Goal: Task Accomplishment & Management: Complete application form

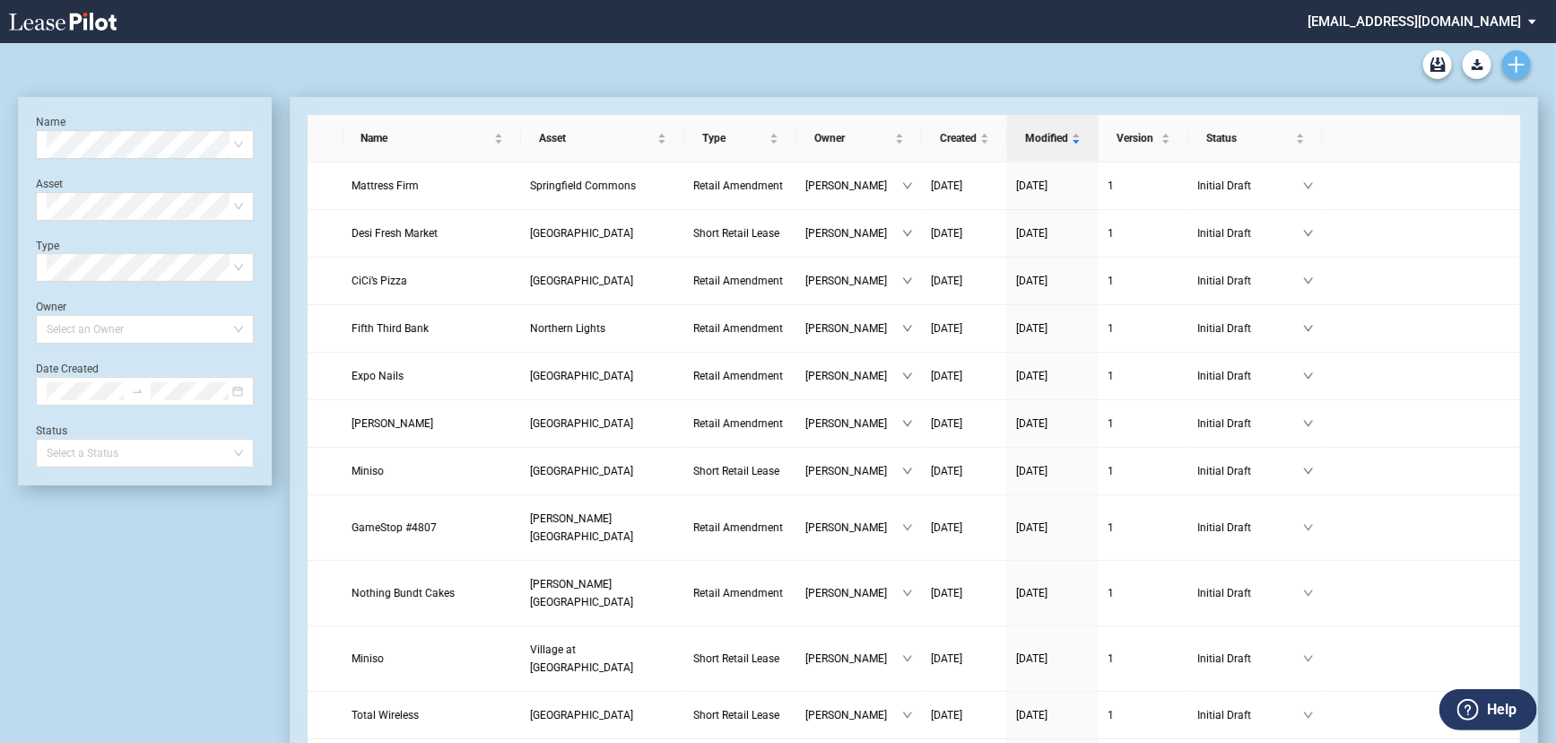
click at [1509, 64] on use "Create new document" at bounding box center [1517, 65] width 16 height 16
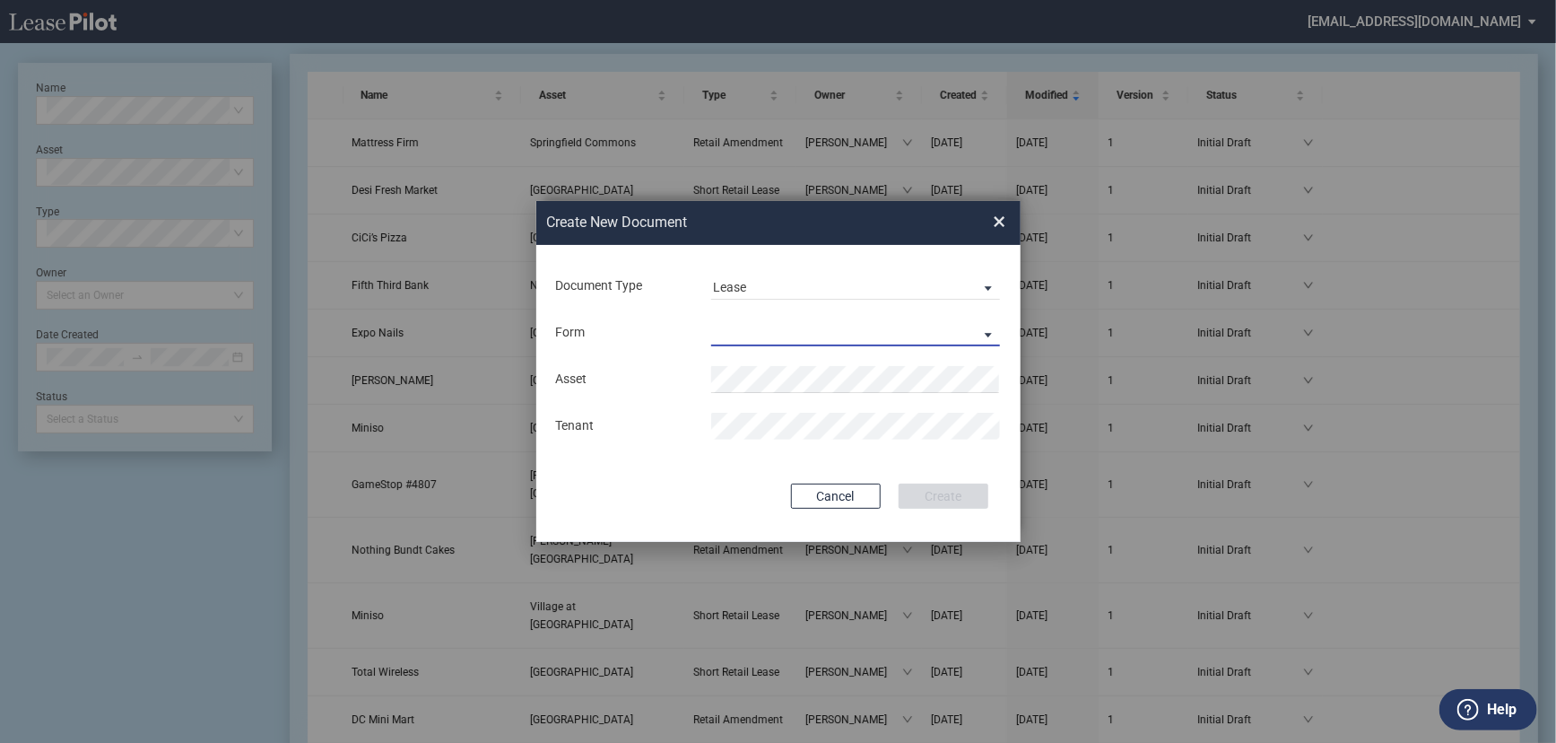
click at [829, 332] on md-select "Long Retail Lease Short Retail Lease" at bounding box center [856, 332] width 290 height 27
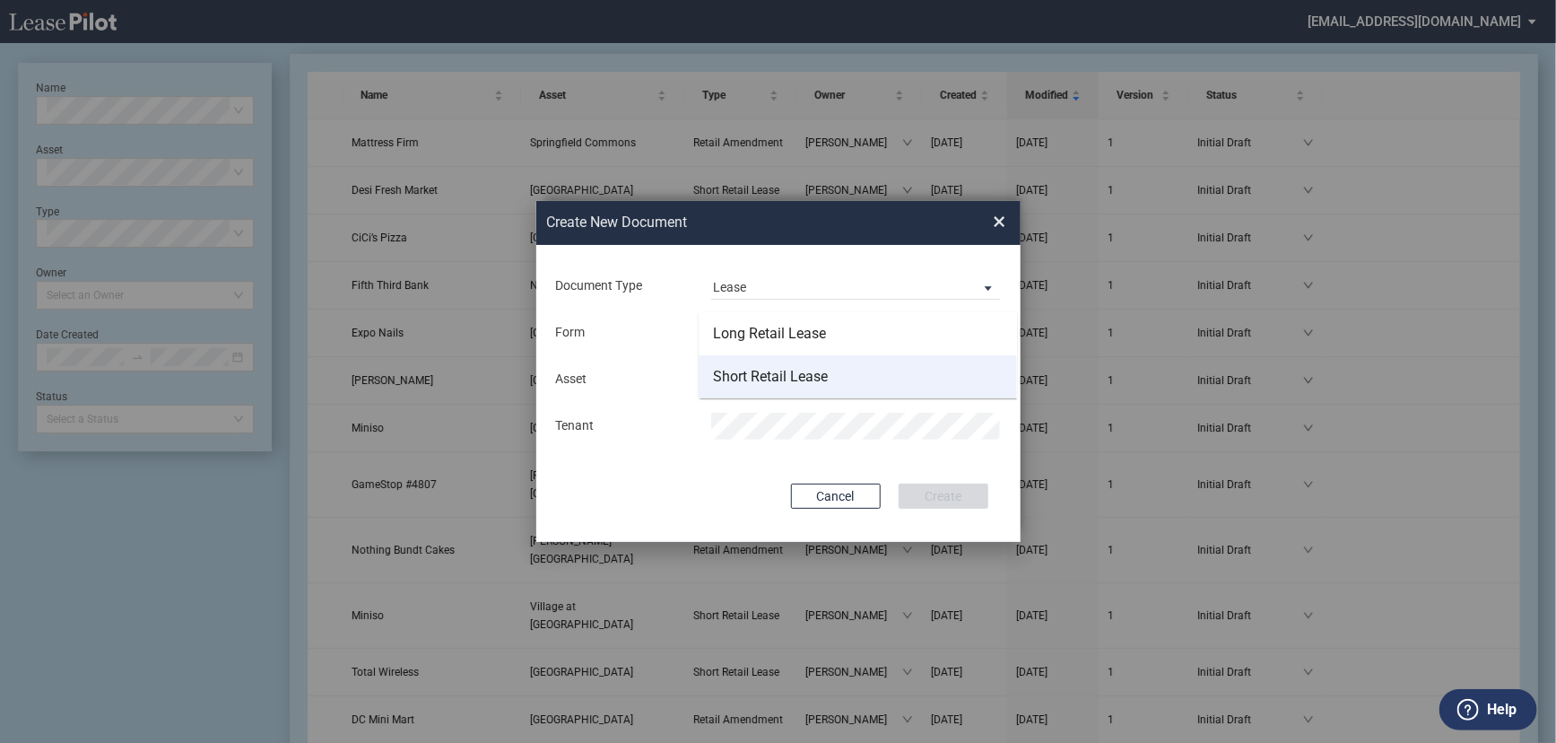
click at [815, 374] on div "Short Retail Lease" at bounding box center [770, 377] width 115 height 20
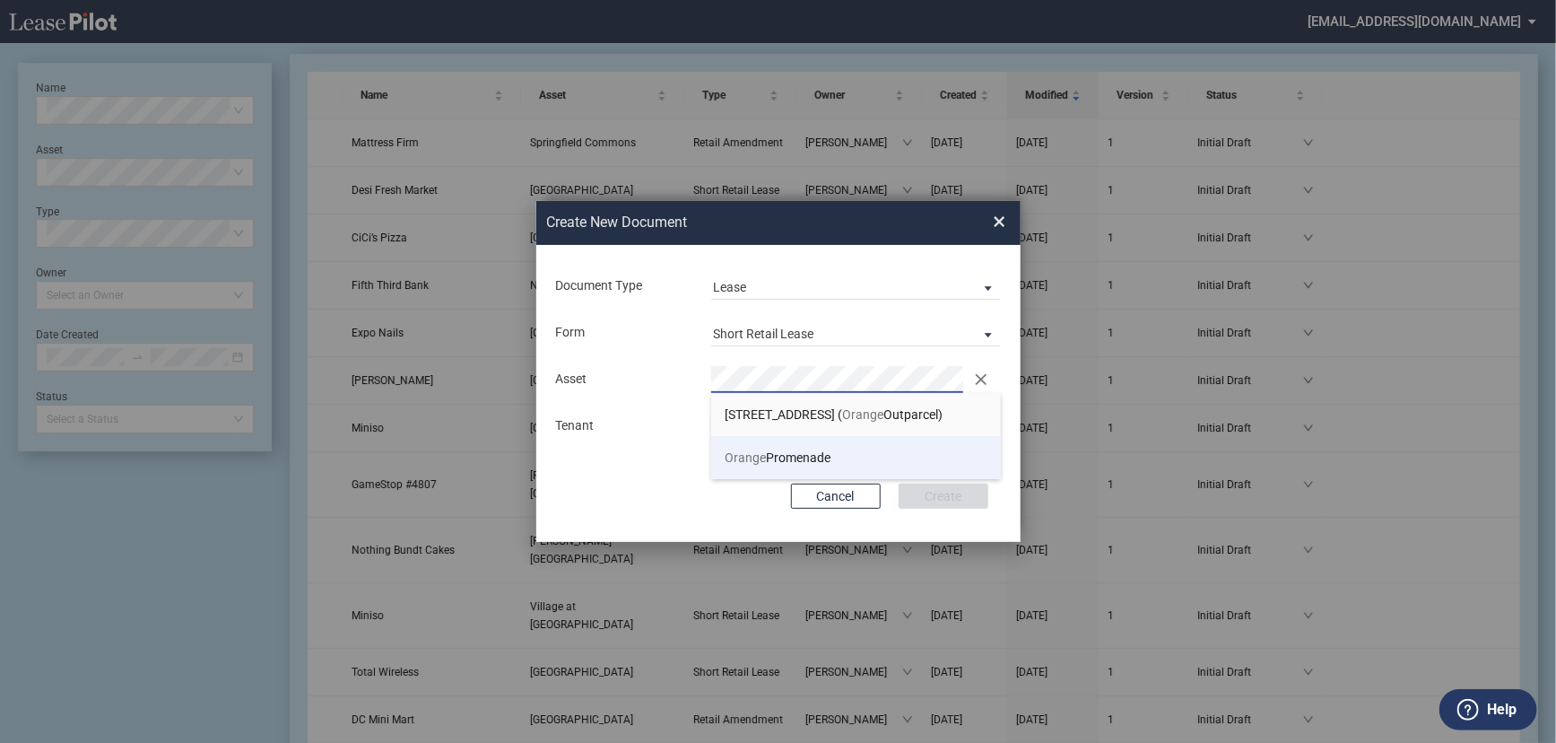
click at [790, 457] on span "Orange Promenade" at bounding box center [778, 457] width 106 height 14
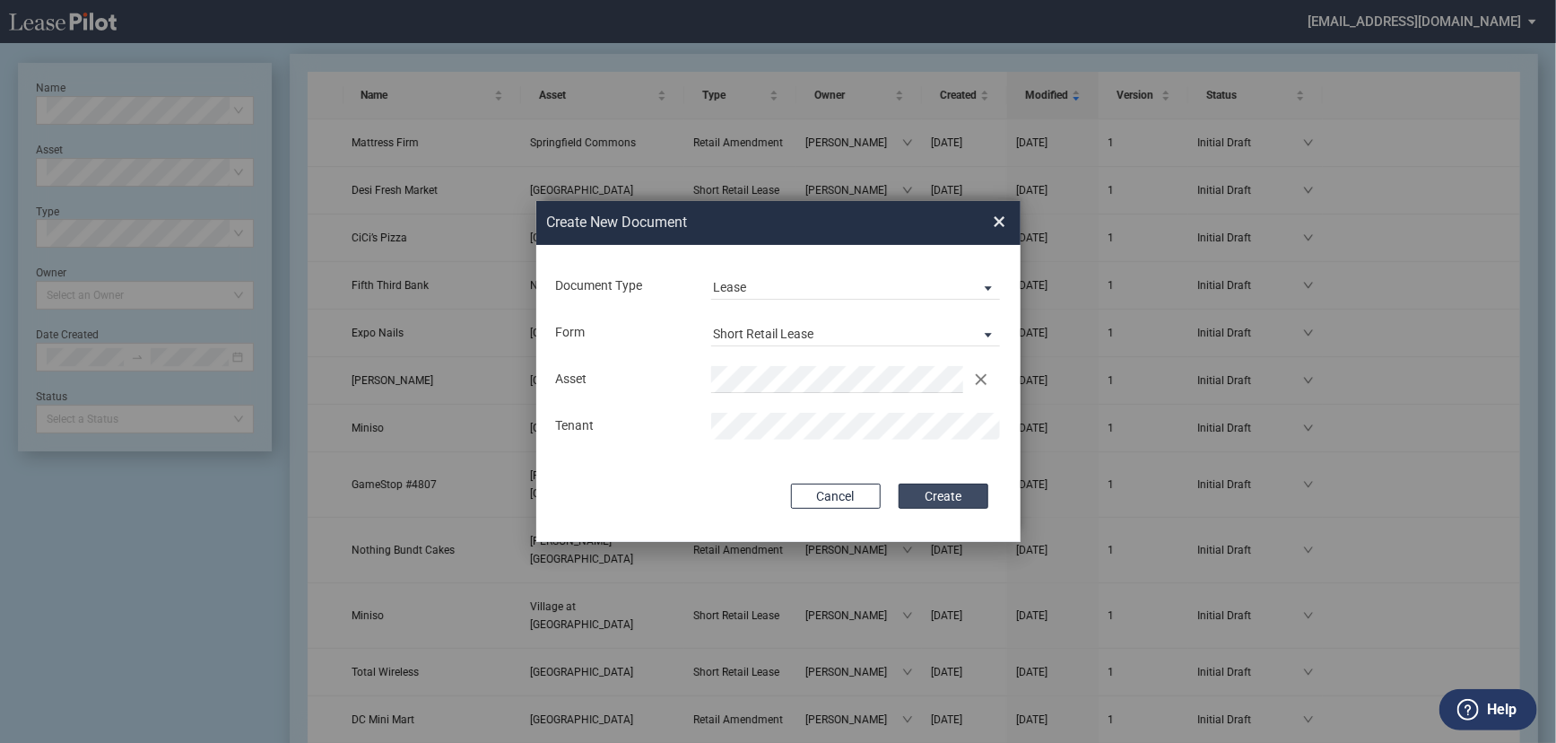
click at [960, 501] on button "Create" at bounding box center [944, 495] width 90 height 25
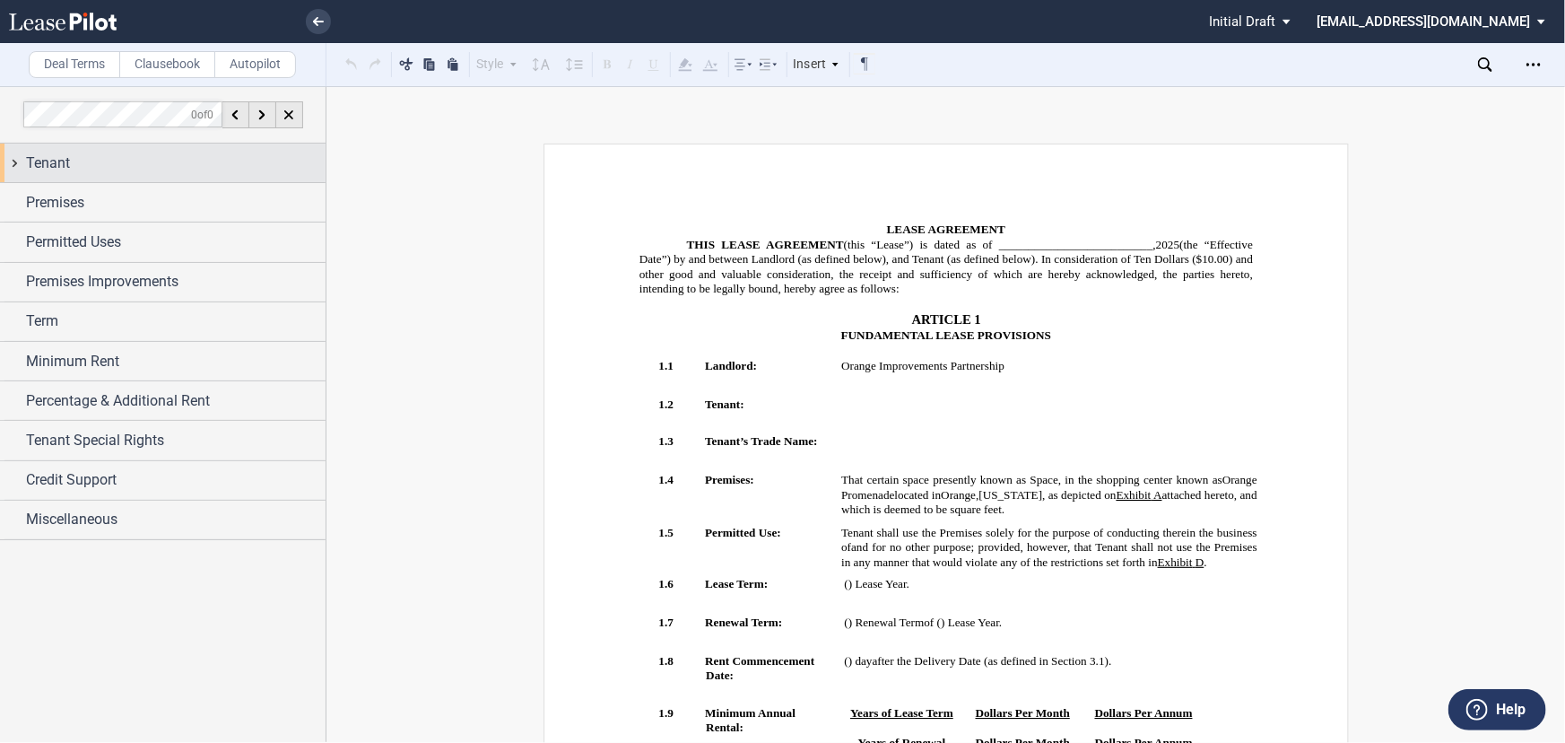
click at [144, 169] on div "Tenant" at bounding box center [176, 163] width 300 height 22
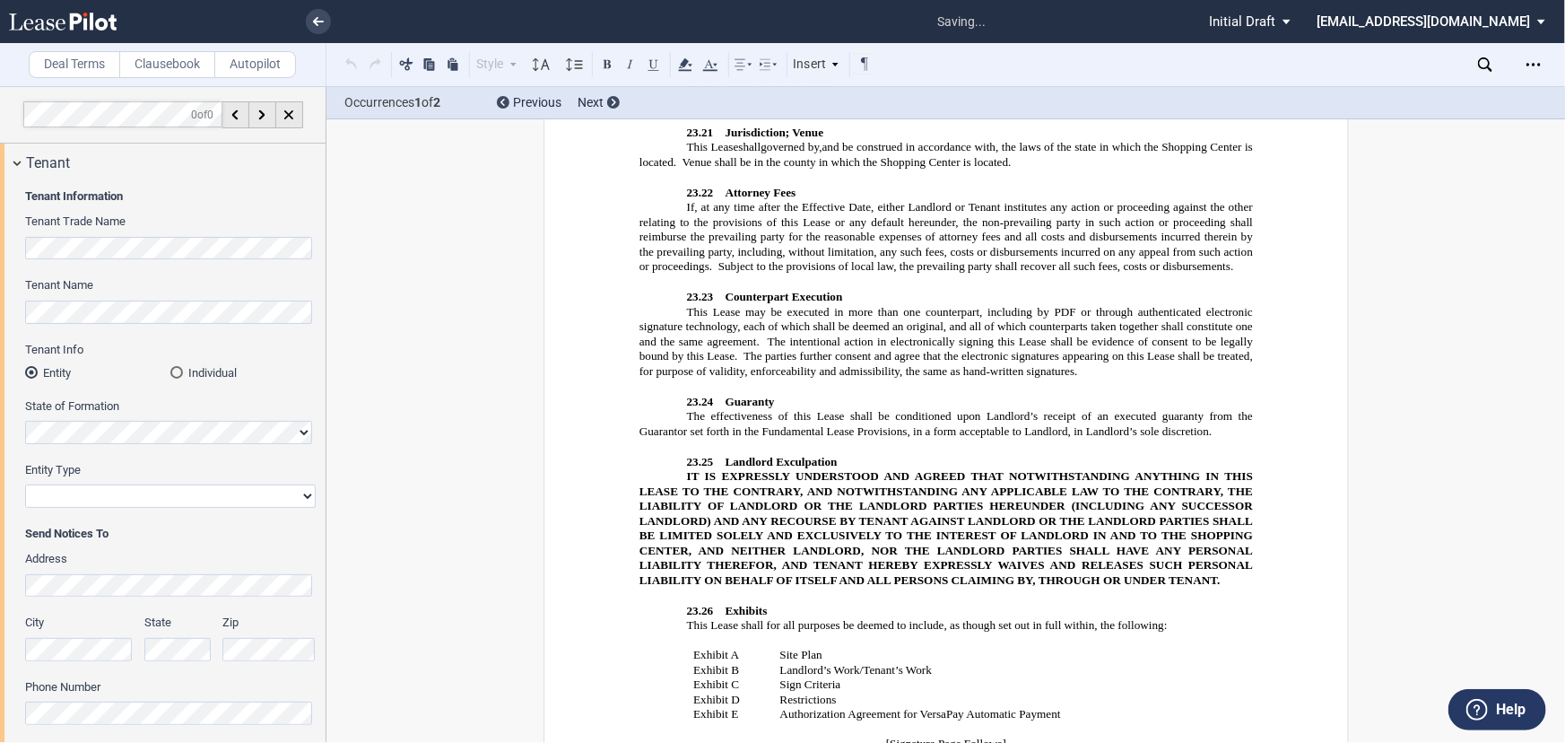
scroll to position [13934, 0]
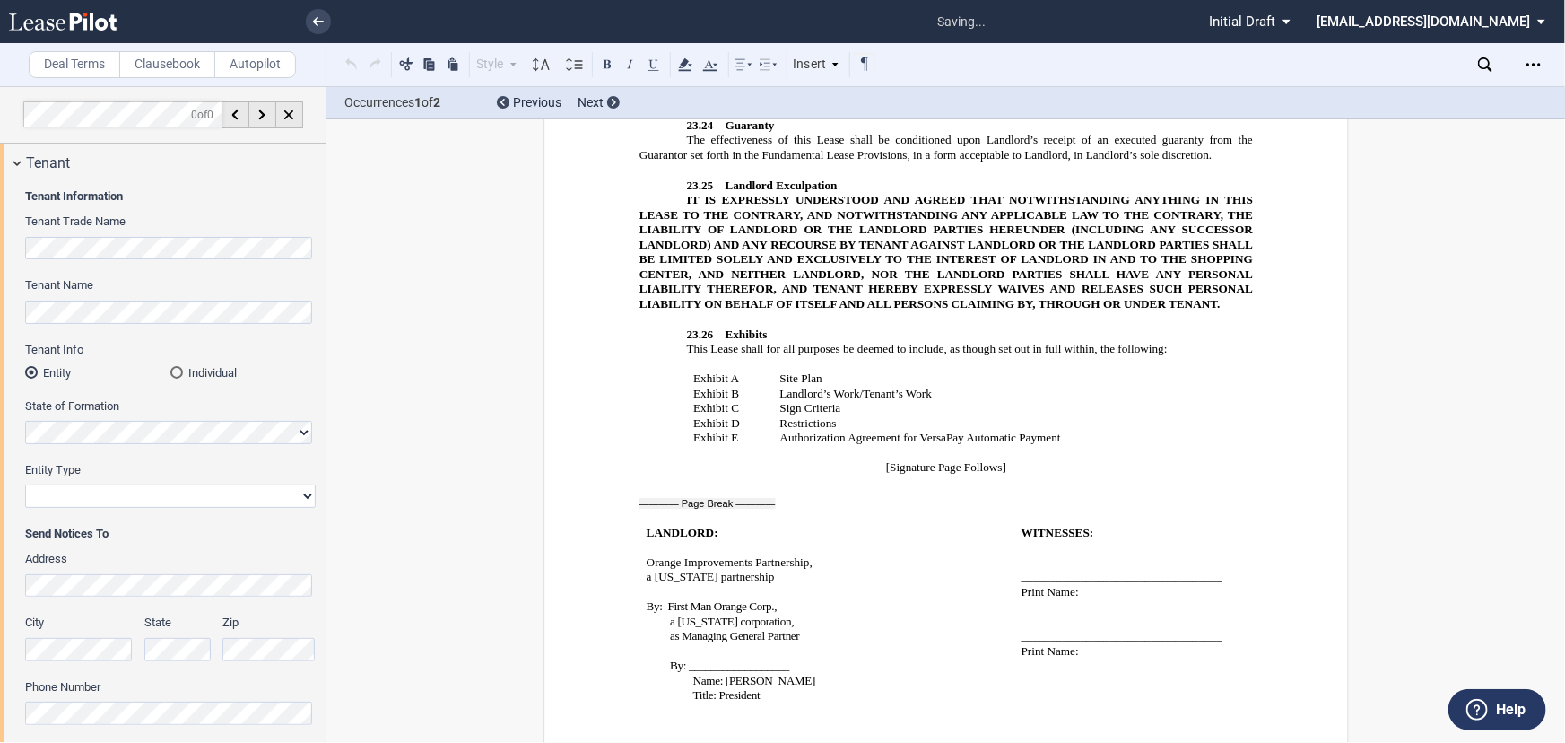
click at [135, 495] on select "Corporation Limited Liability Company General Partnership Limited Partnership O…" at bounding box center [170, 495] width 291 height 23
select select "limited liability company"
click at [25, 484] on select "Corporation Limited Liability Company General Partnership Limited Partnership O…" at bounding box center [170, 495] width 291 height 23
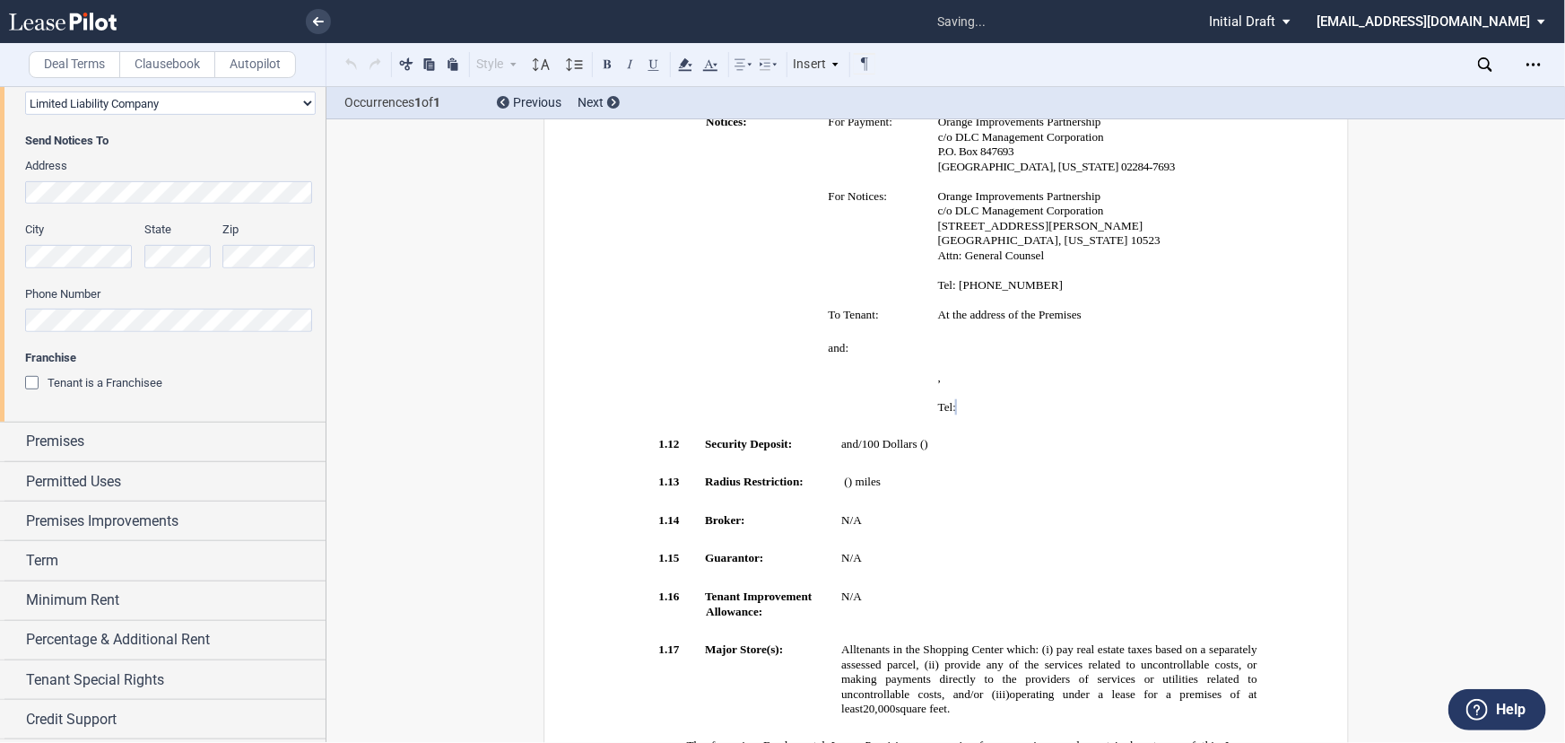
scroll to position [430, 0]
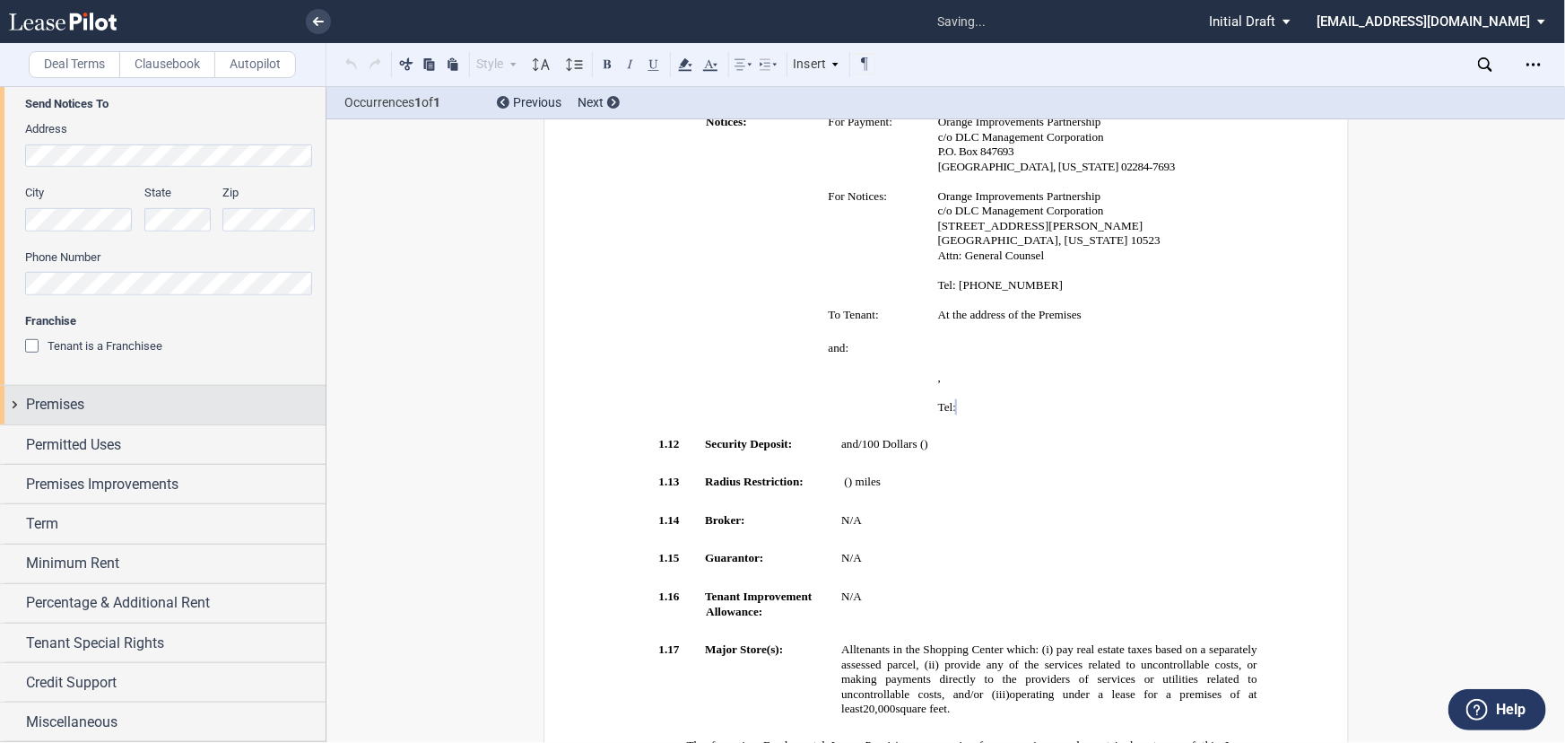
click at [165, 406] on div "Premises" at bounding box center [176, 405] width 300 height 22
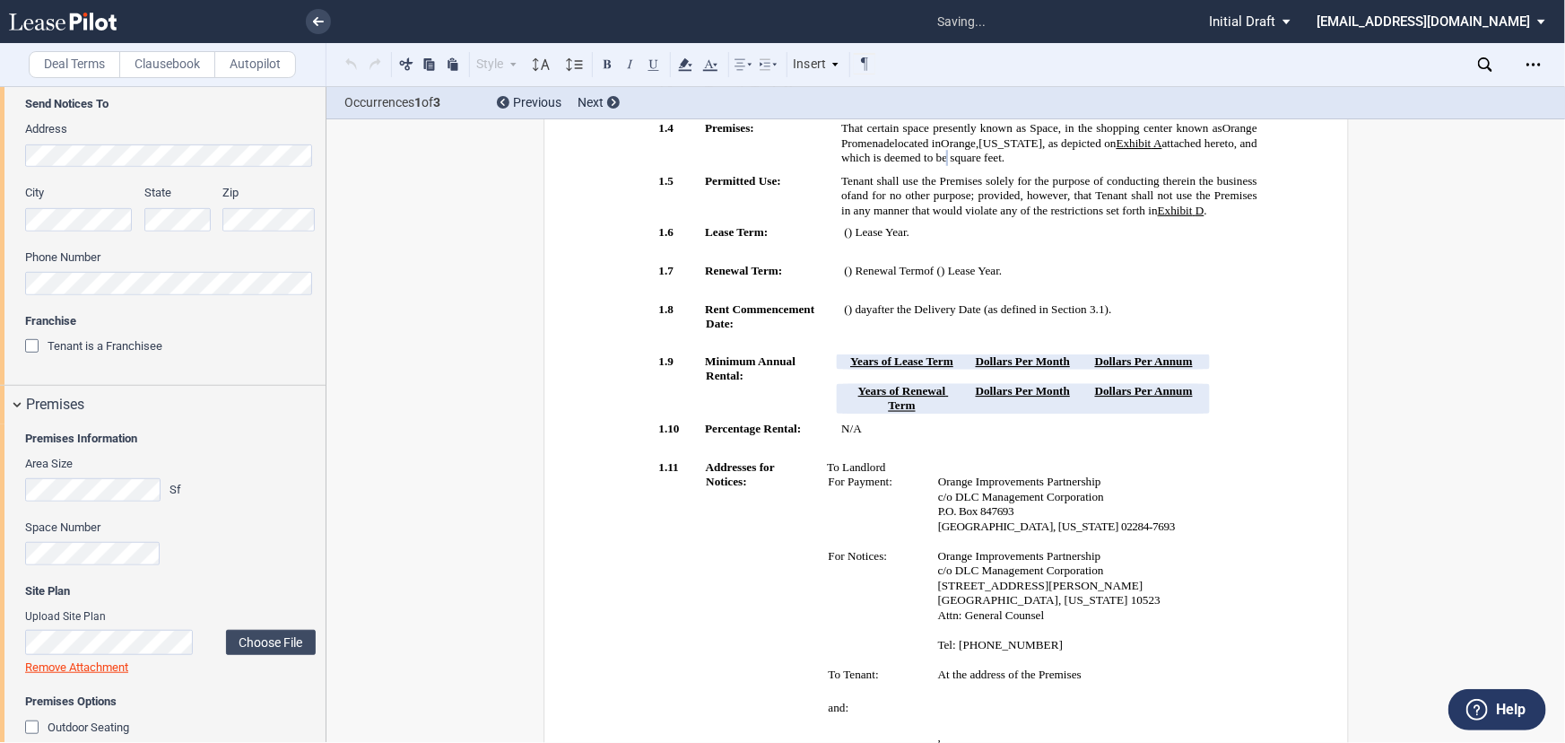
scroll to position [145, 0]
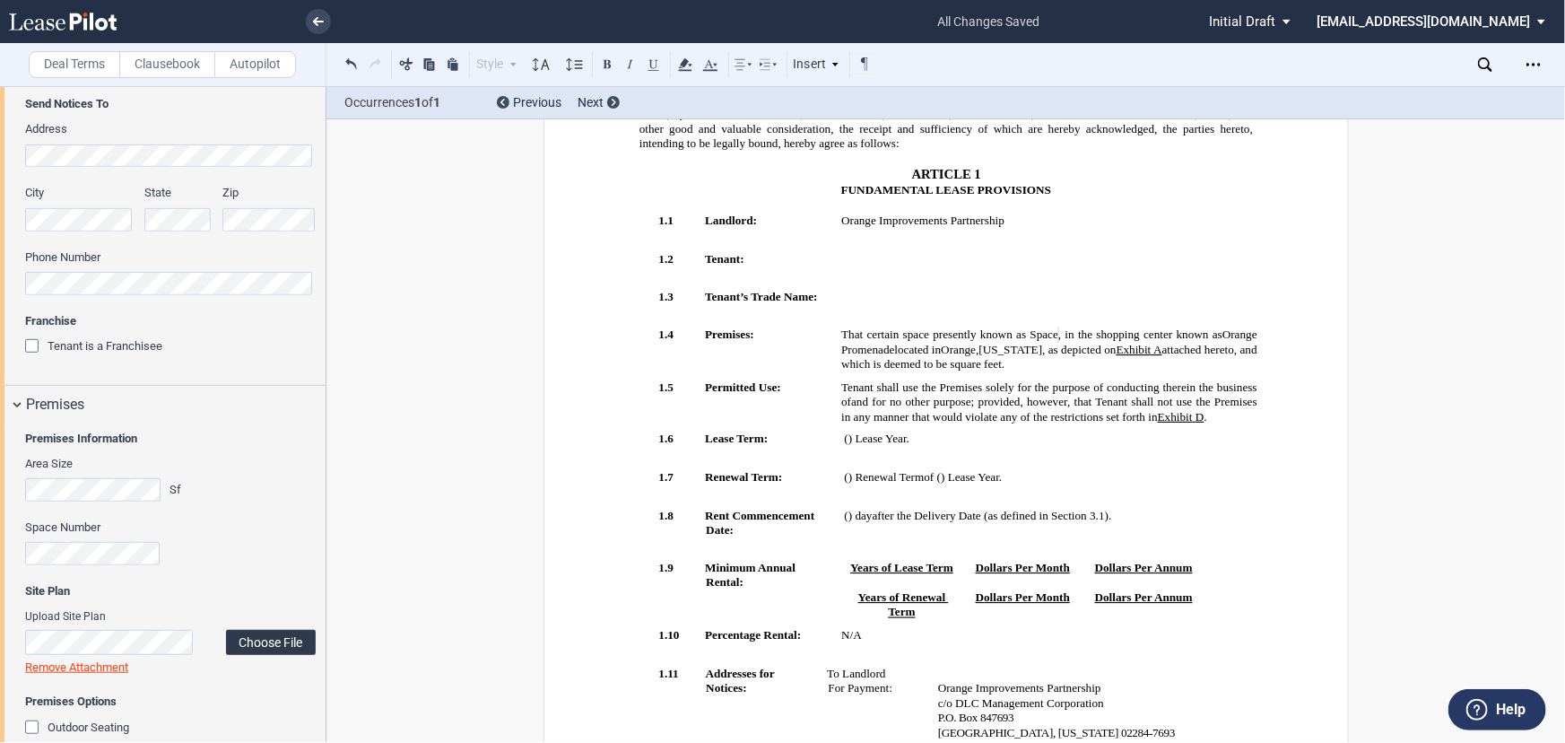
click at [242, 637] on label "Choose File" at bounding box center [271, 642] width 90 height 25
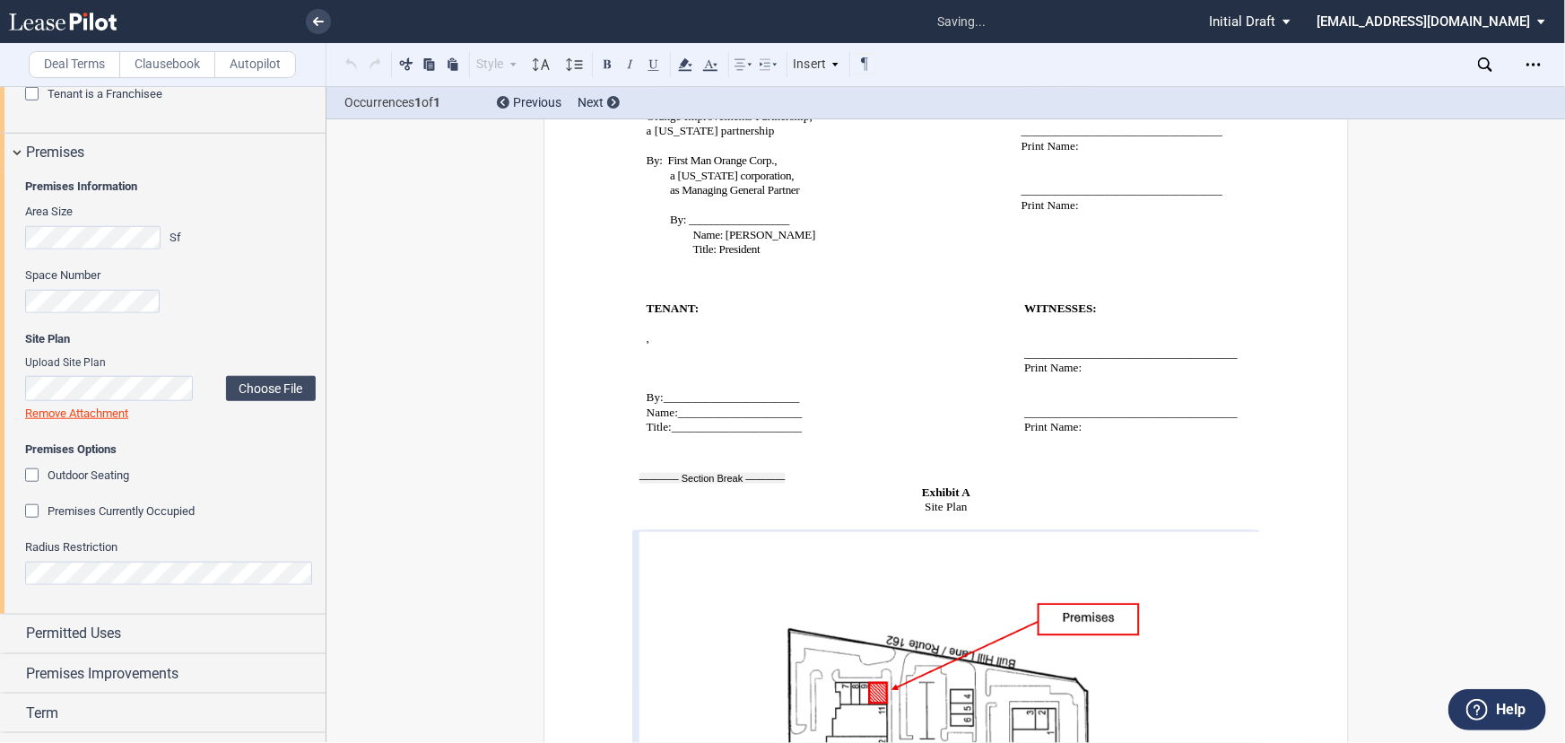
scroll to position [755, 0]
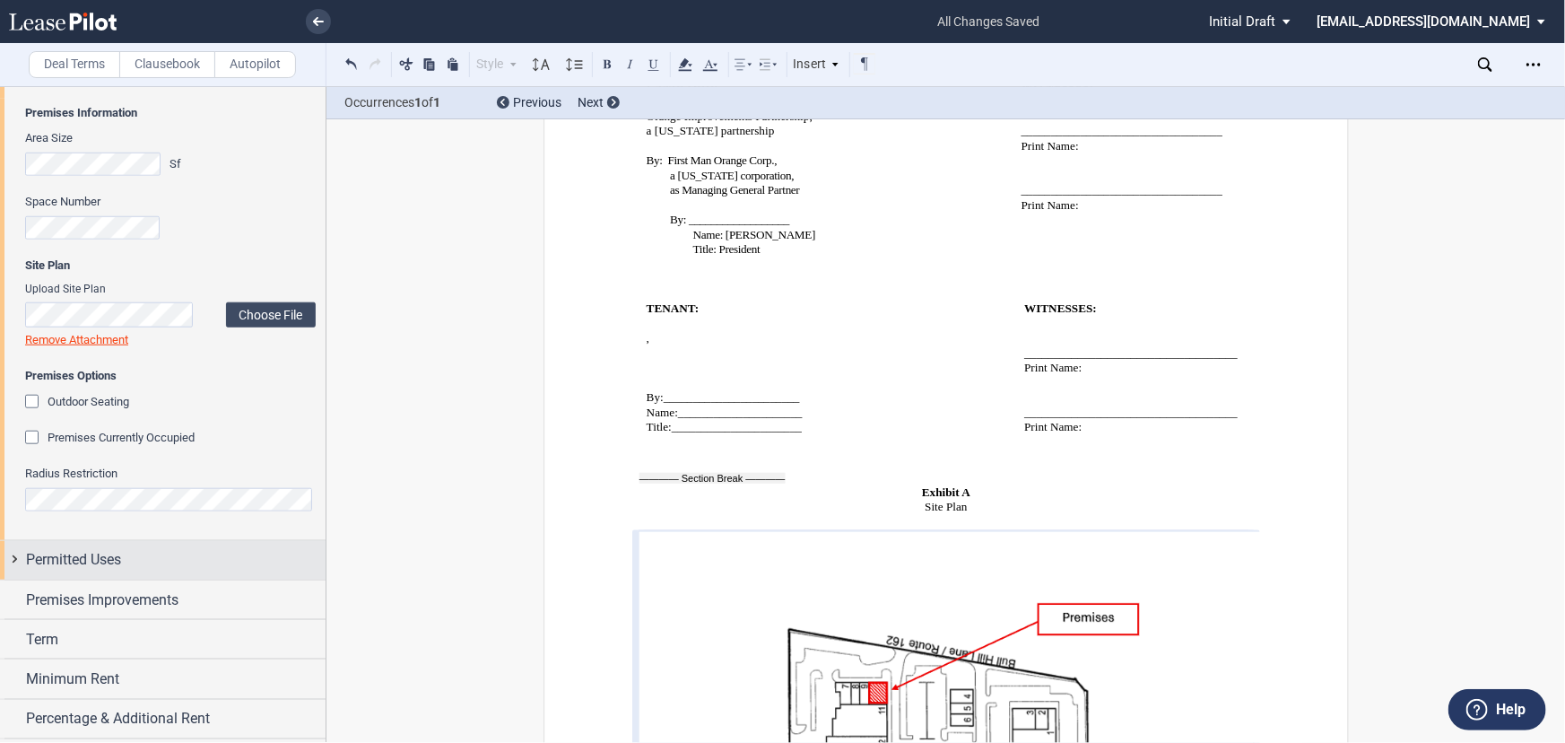
click at [162, 553] on div "Permitted Uses" at bounding box center [176, 560] width 300 height 22
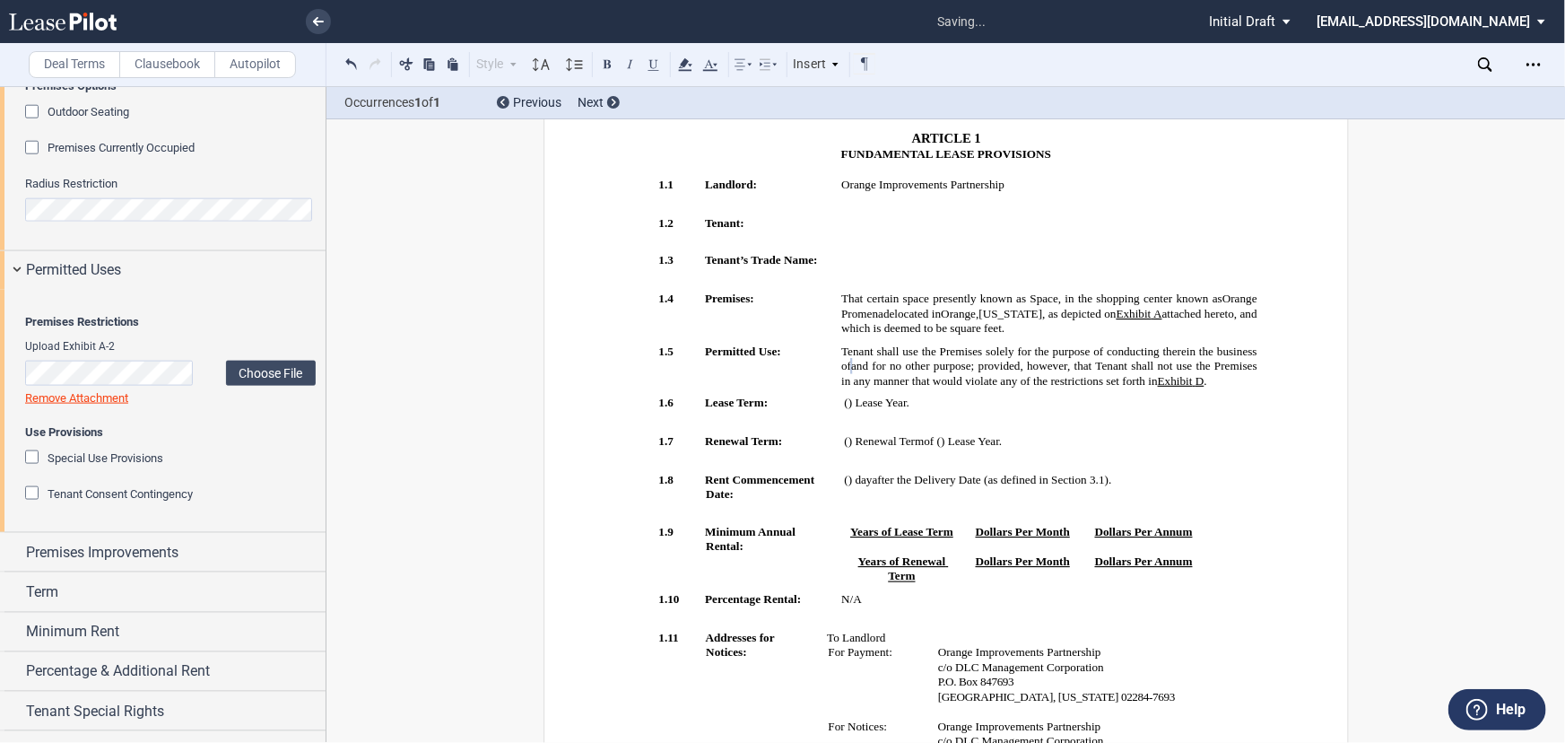
scroll to position [1082, 0]
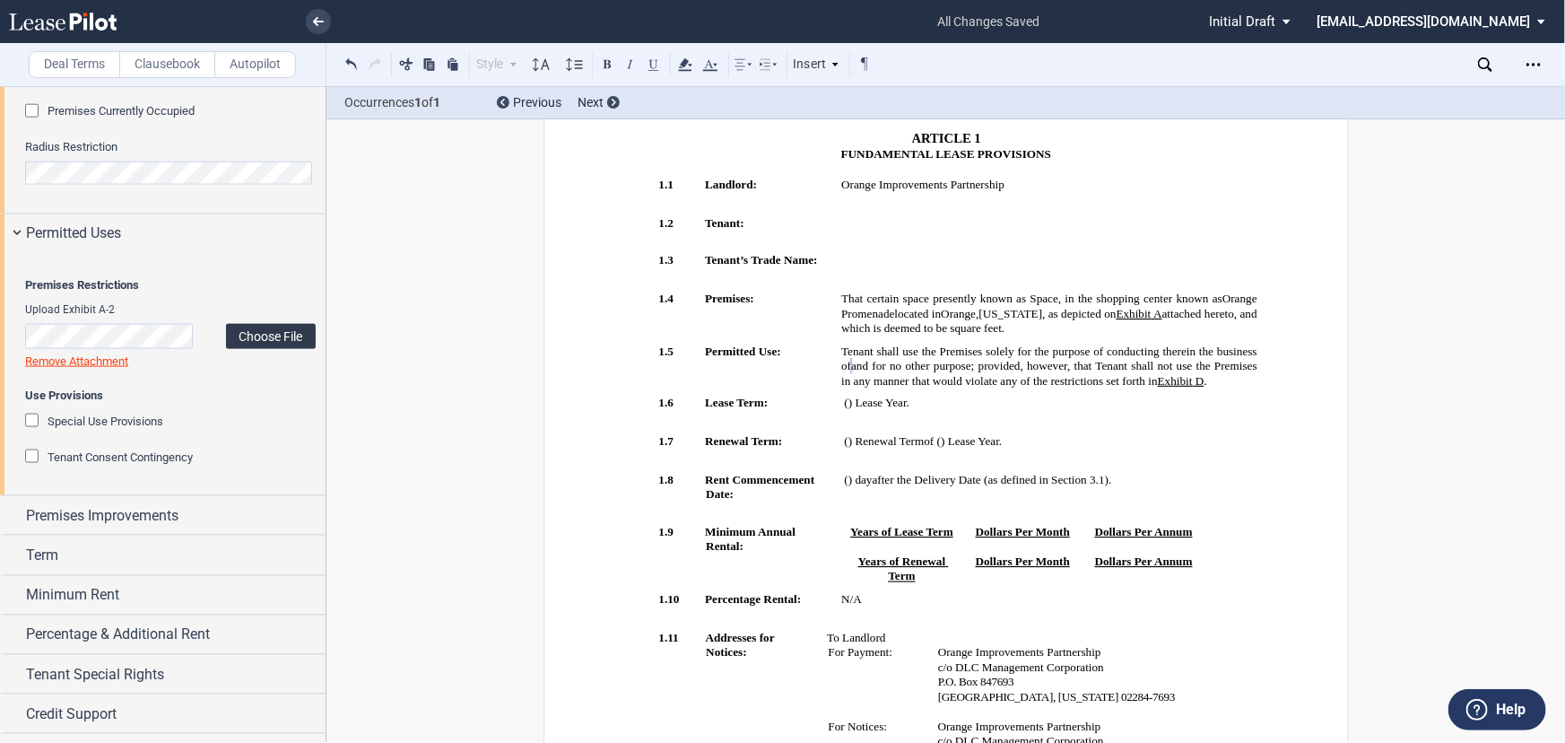
click at [265, 349] on label "Choose File" at bounding box center [271, 336] width 90 height 25
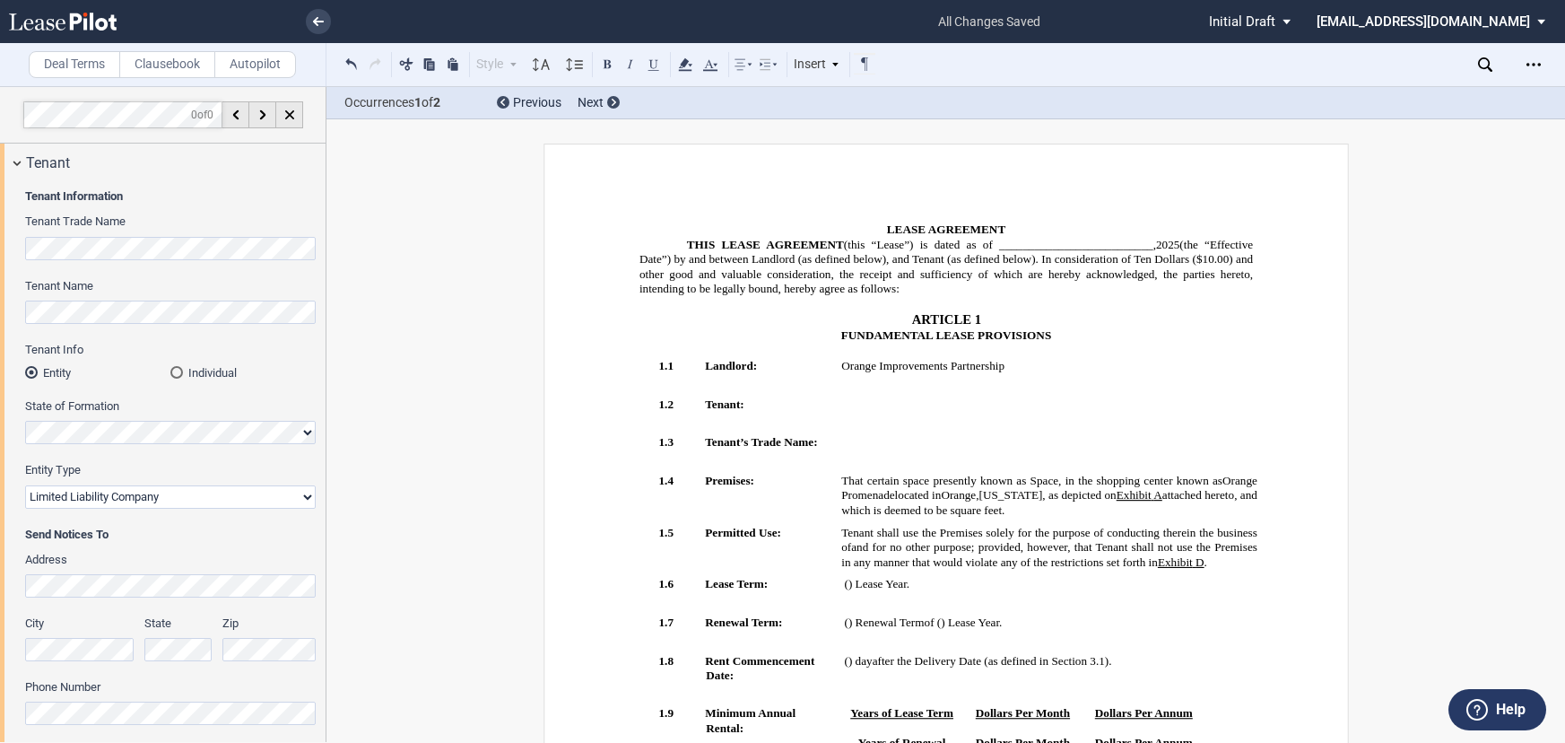
select select "limited liability company"
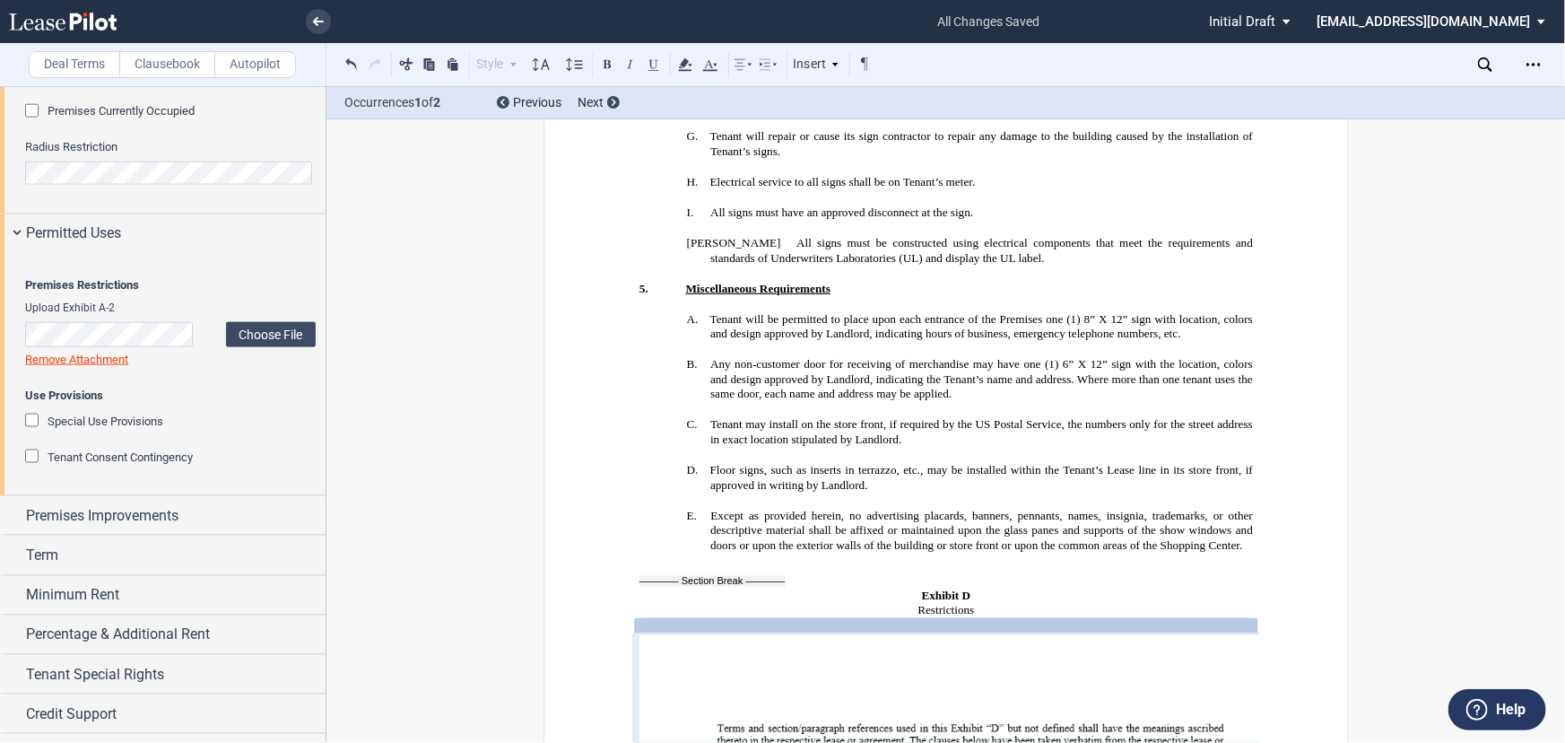
click at [105, 366] on link "Remove Attachment" at bounding box center [76, 359] width 103 height 13
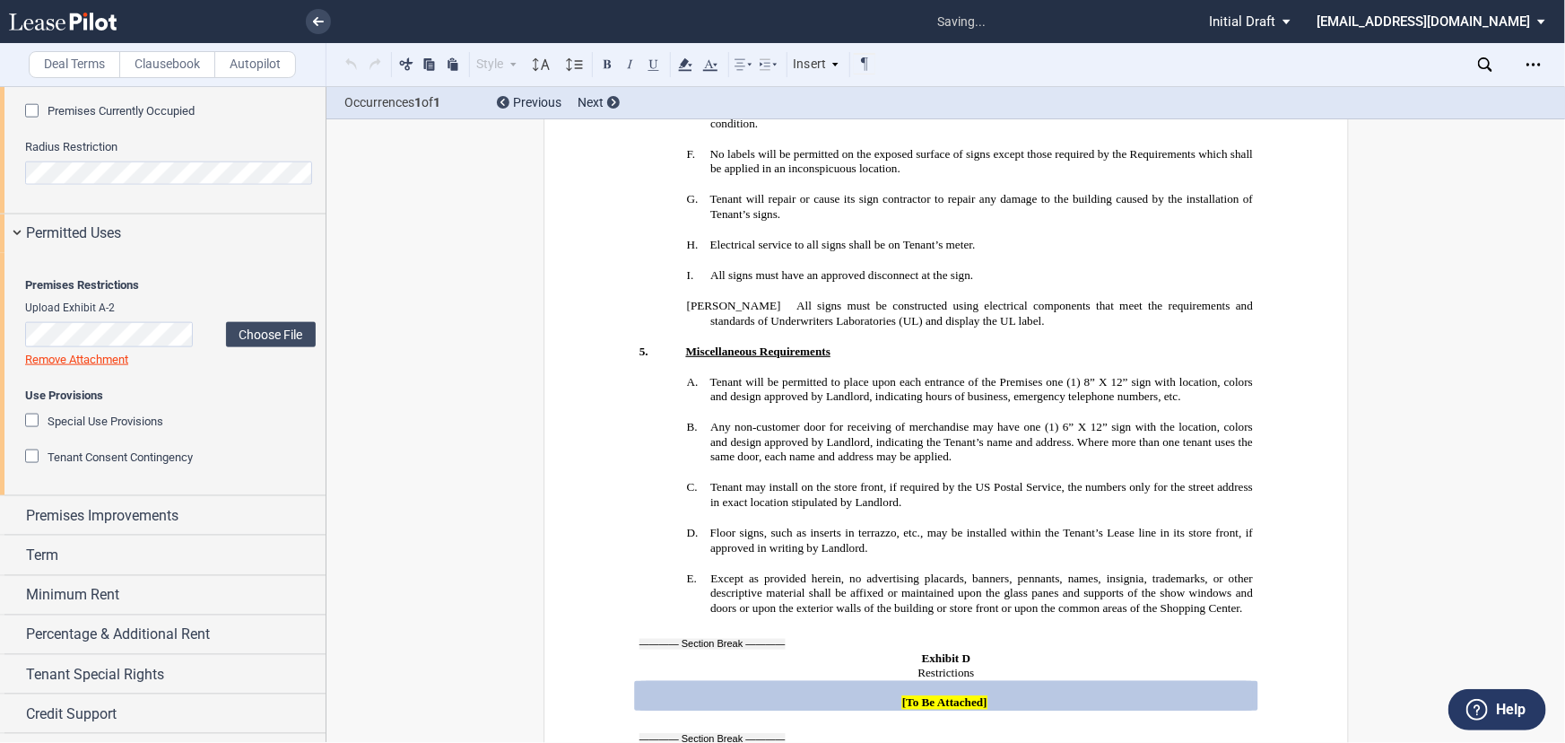
scroll to position [17935, 0]
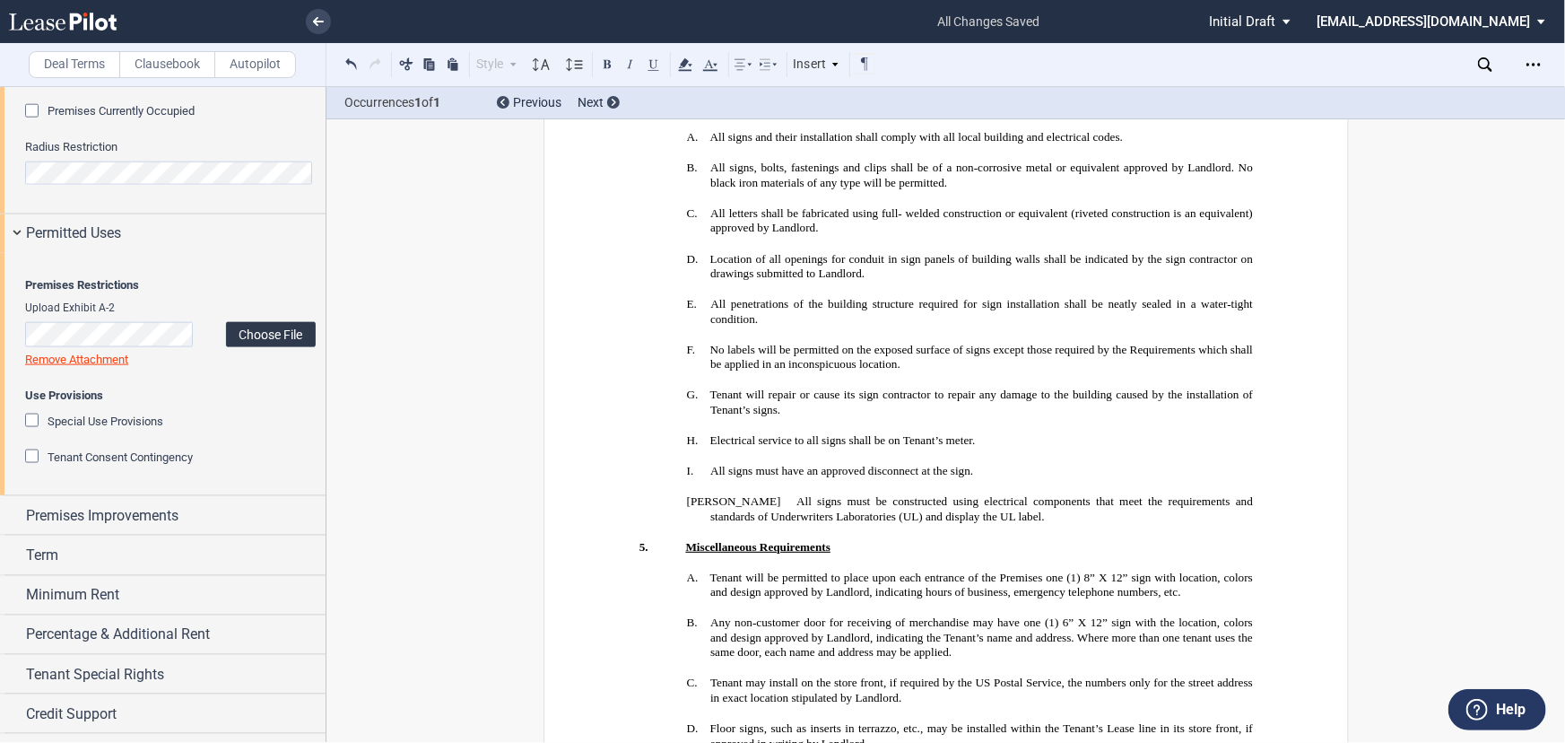
click at [296, 347] on label "Choose File" at bounding box center [271, 334] width 90 height 25
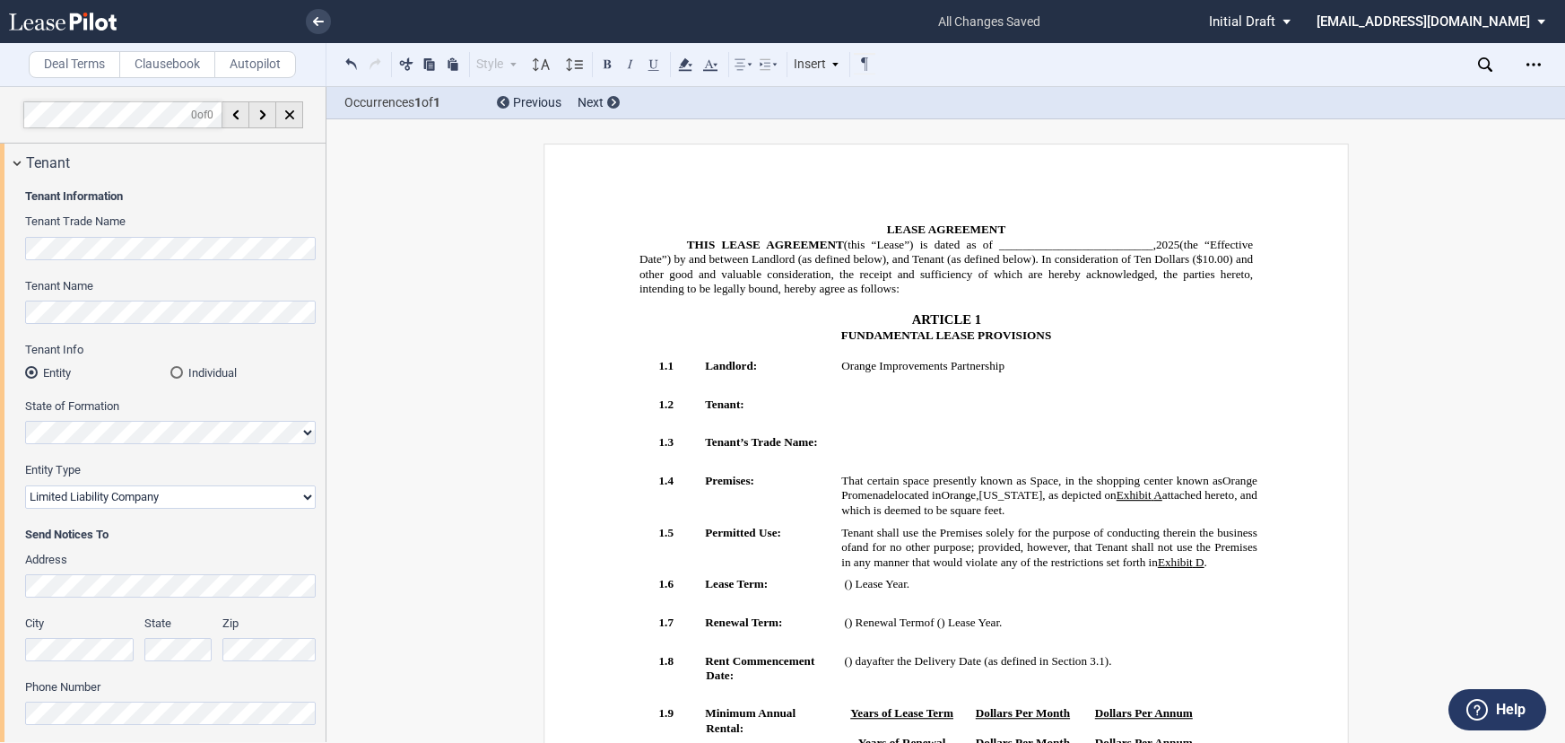
select select "limited liability company"
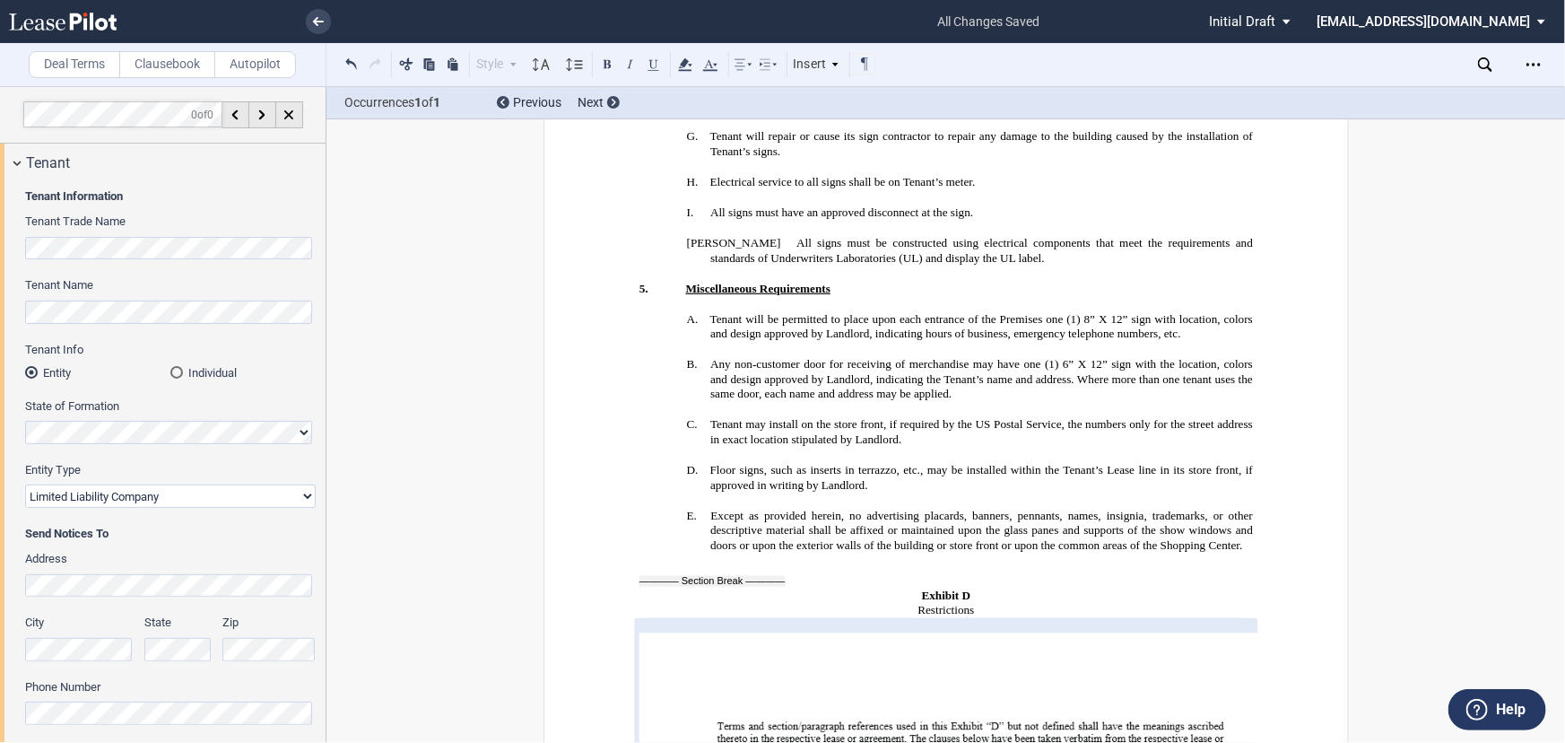
scroll to position [2, 0]
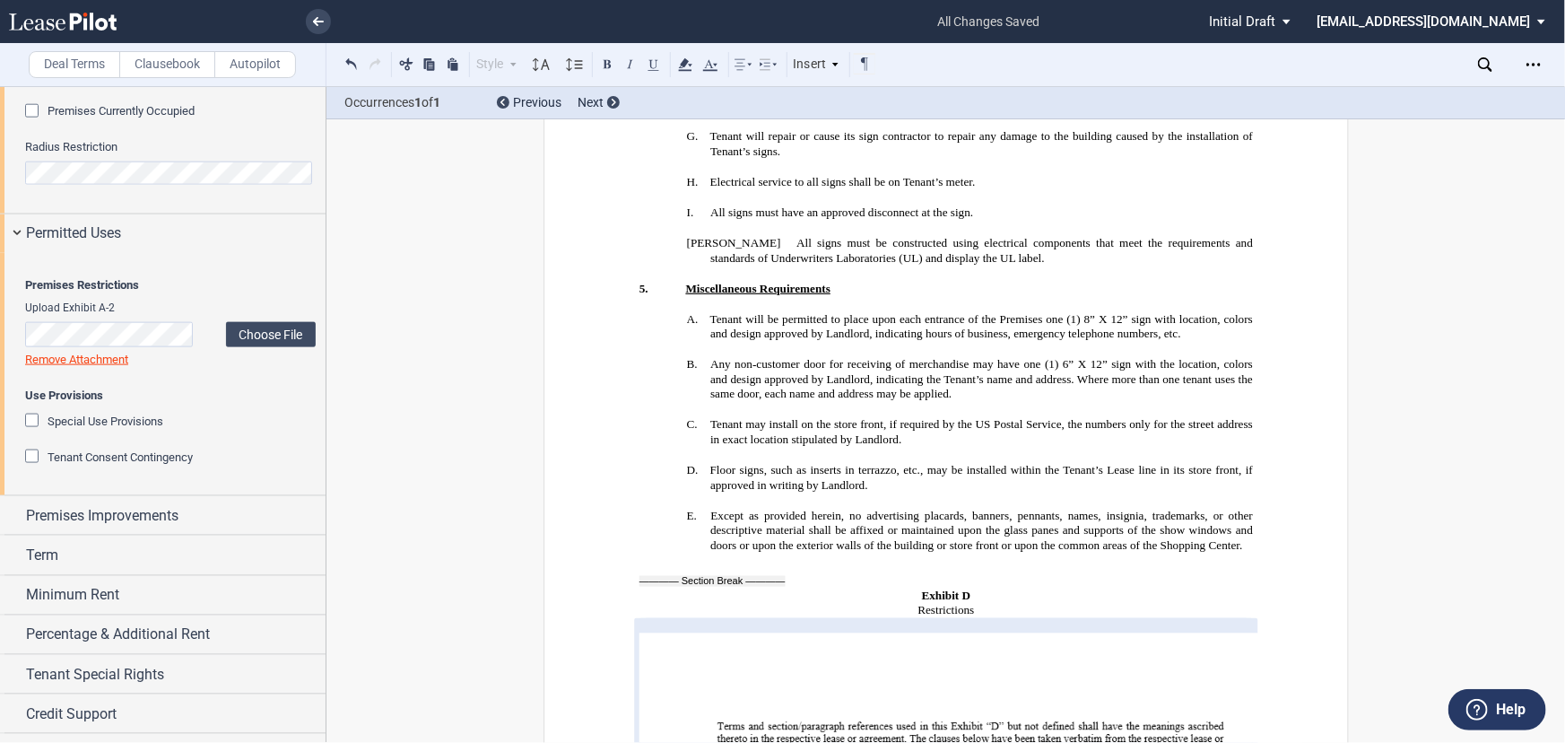
click at [134, 428] on span "Special Use Provisions" at bounding box center [106, 420] width 116 height 13
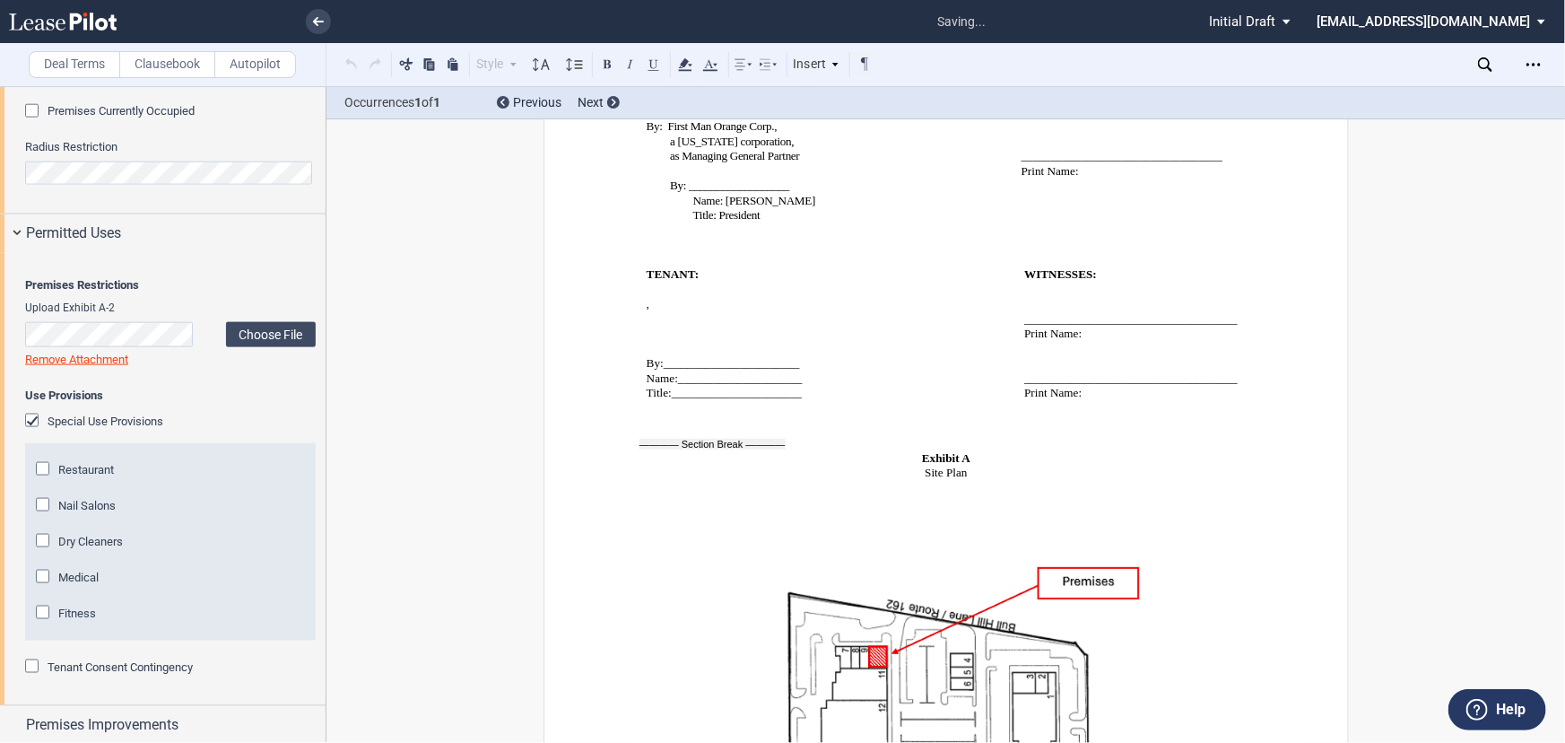
scroll to position [13314, 0]
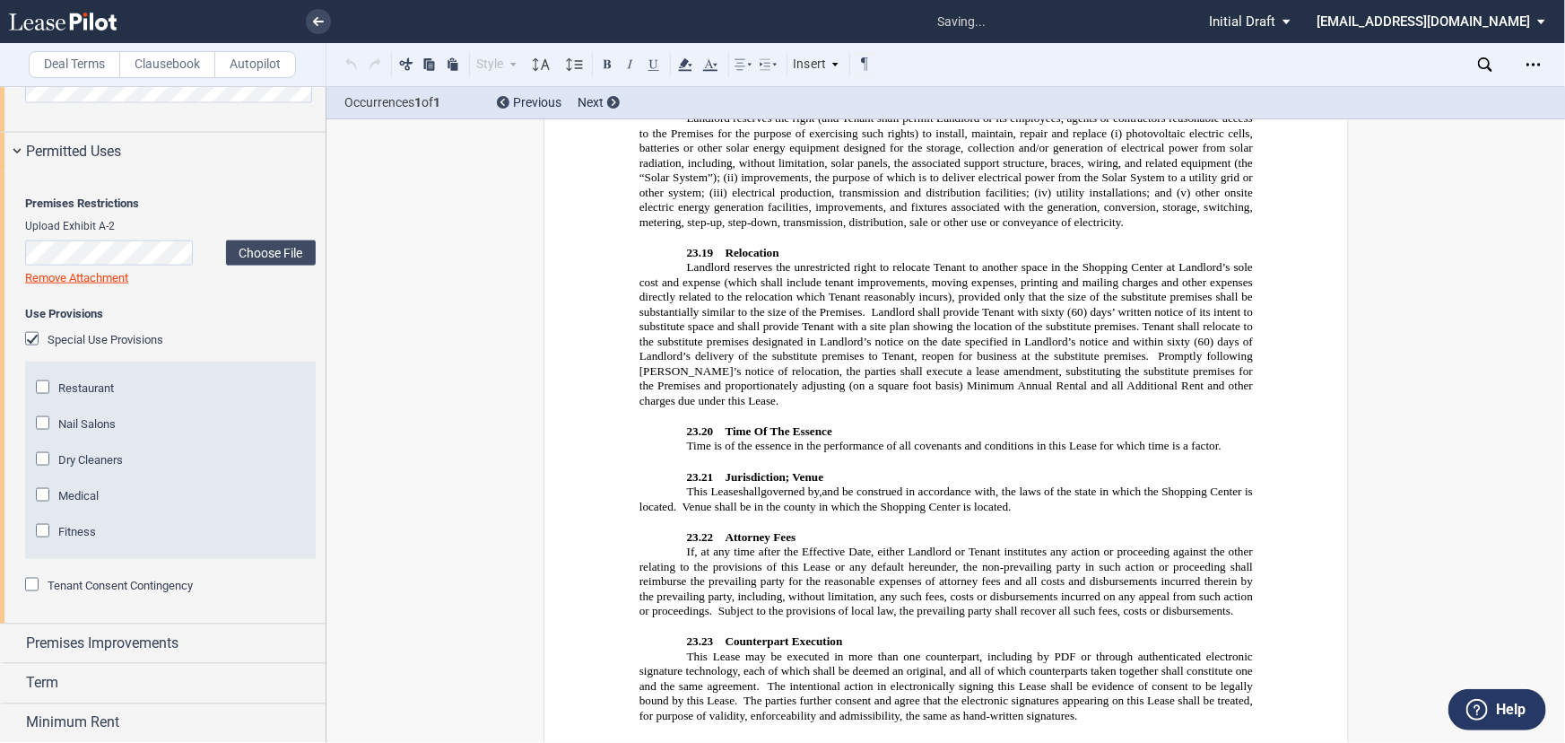
click at [70, 502] on span "Medical" at bounding box center [78, 495] width 40 height 13
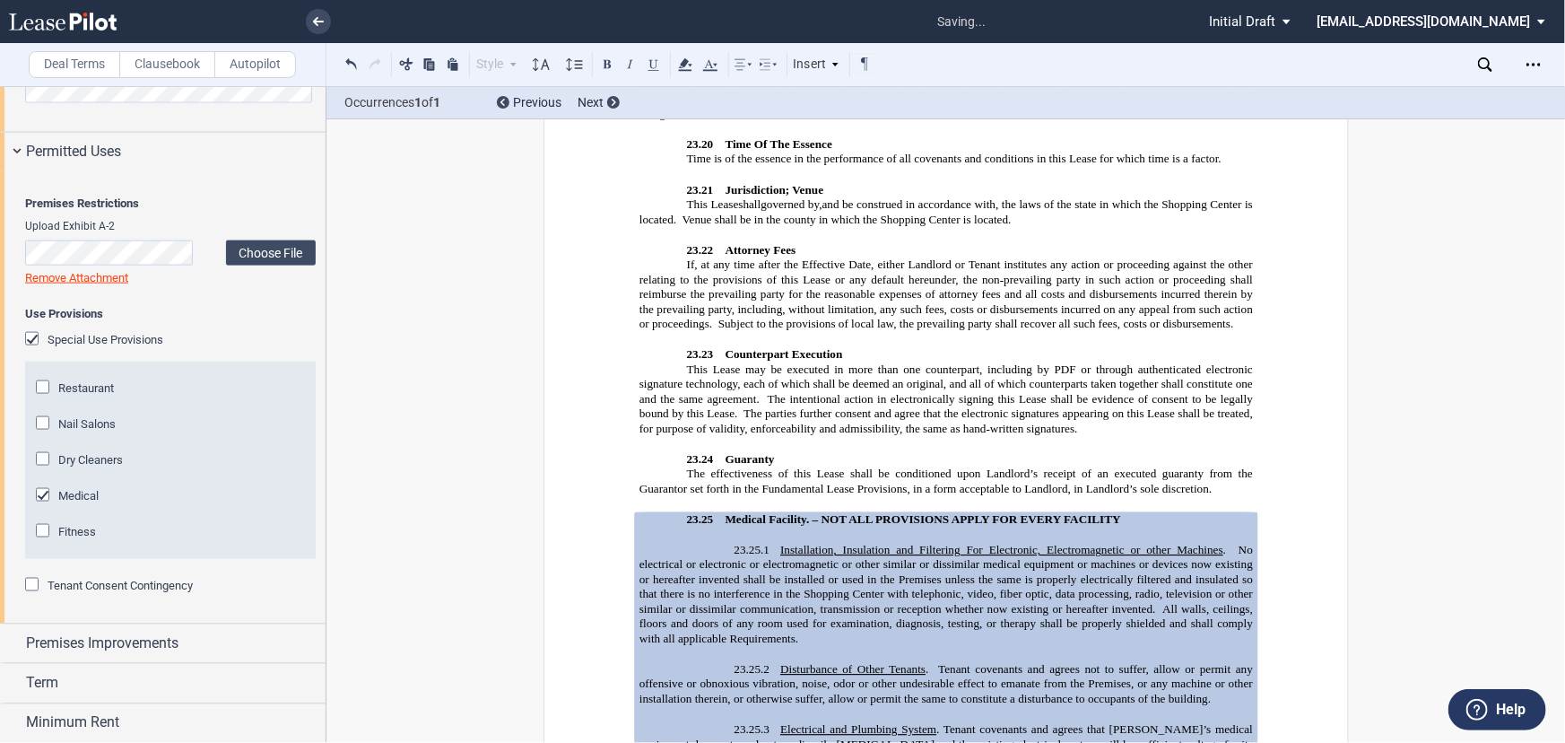
scroll to position [1327, 0]
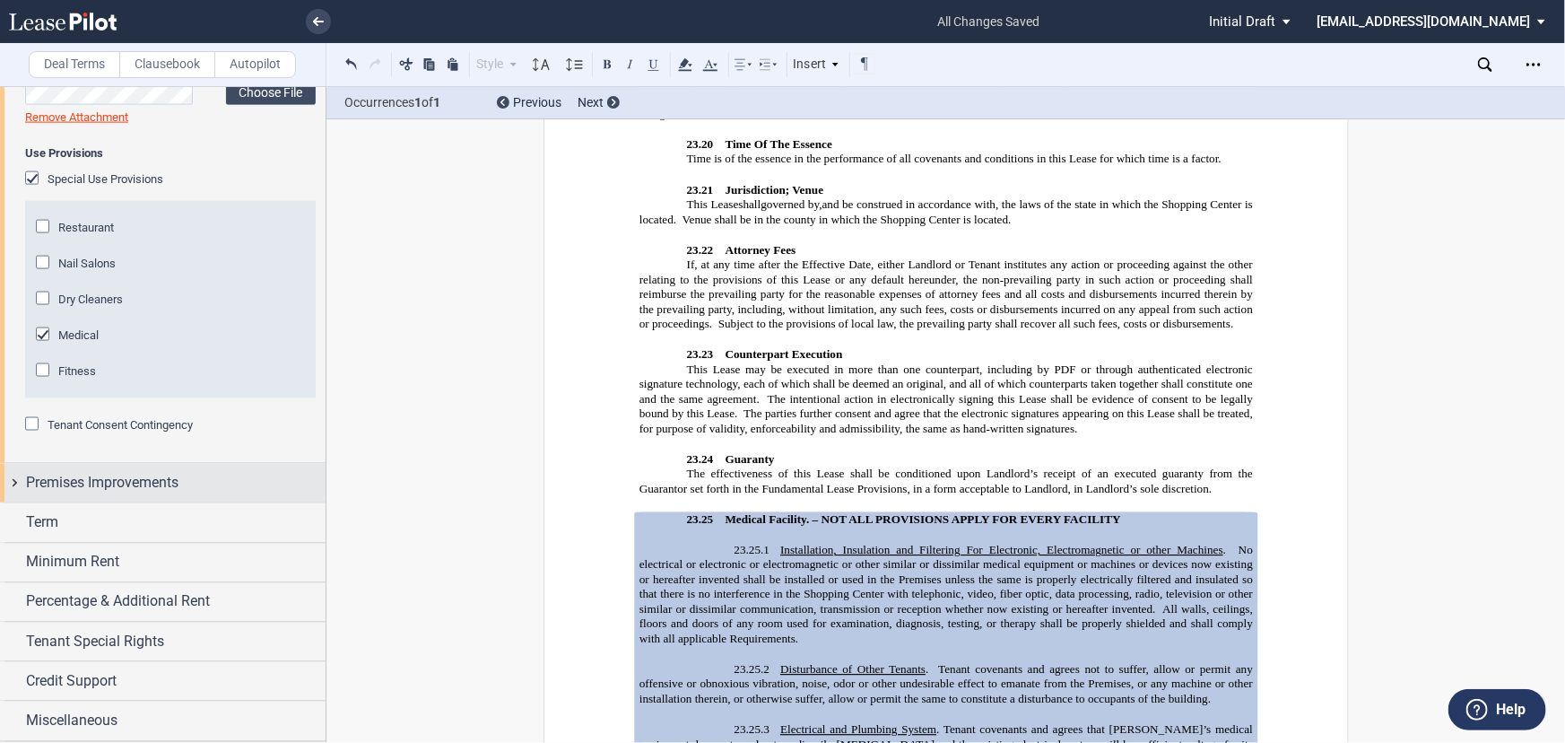
click at [203, 494] on div "Premises Improvements" at bounding box center [176, 484] width 300 height 22
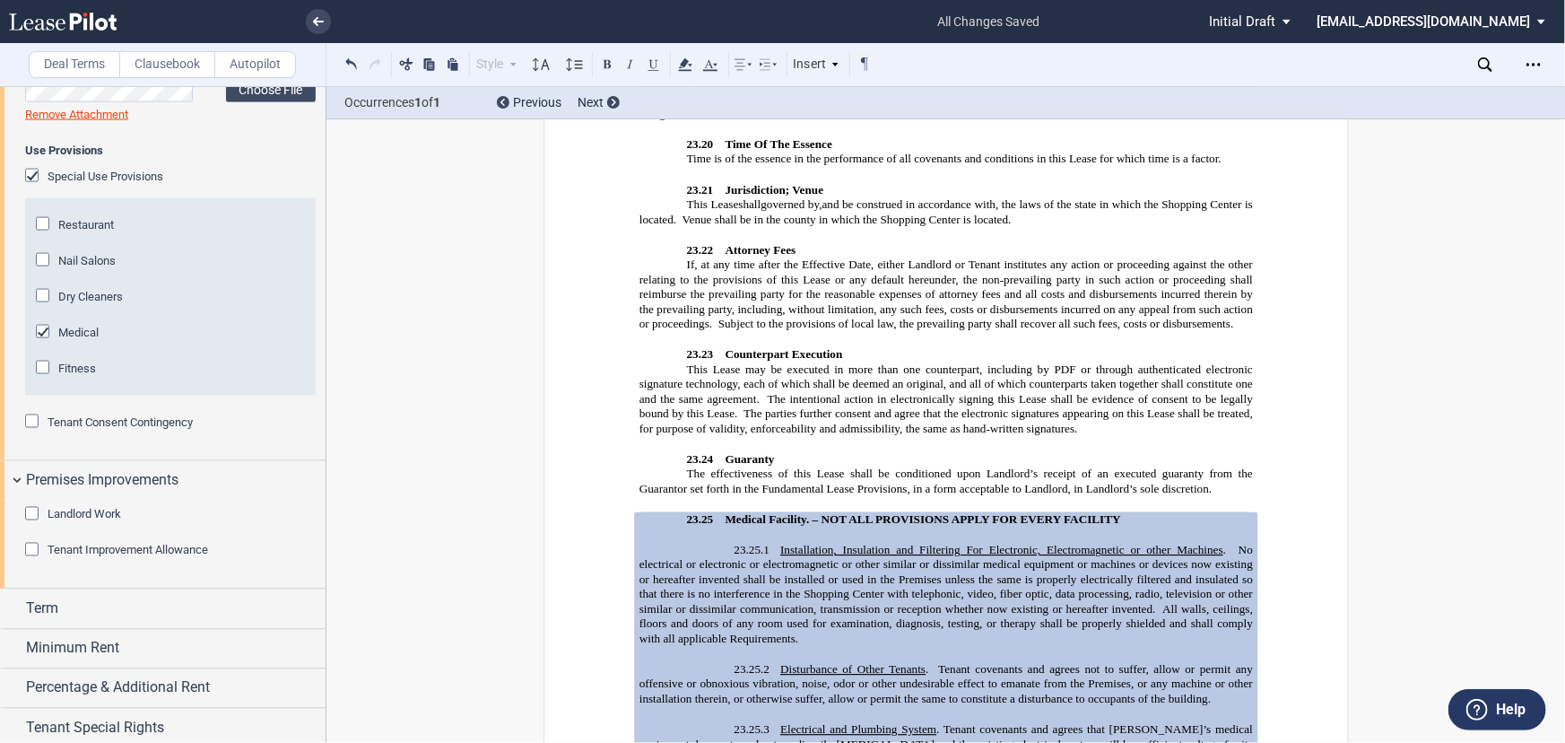
scroll to position [1489, 0]
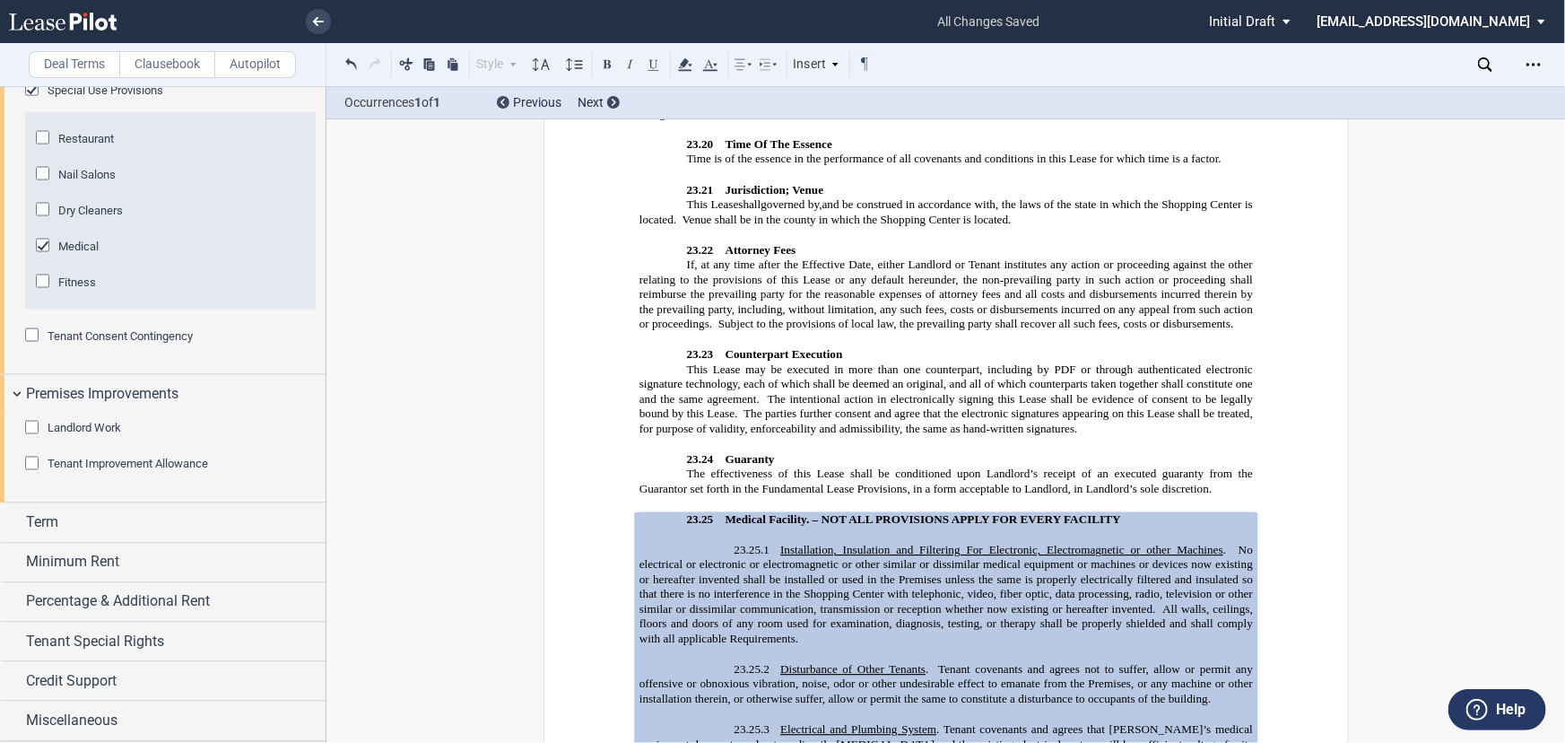
click at [80, 435] on span "Landlord Work" at bounding box center [85, 428] width 74 height 13
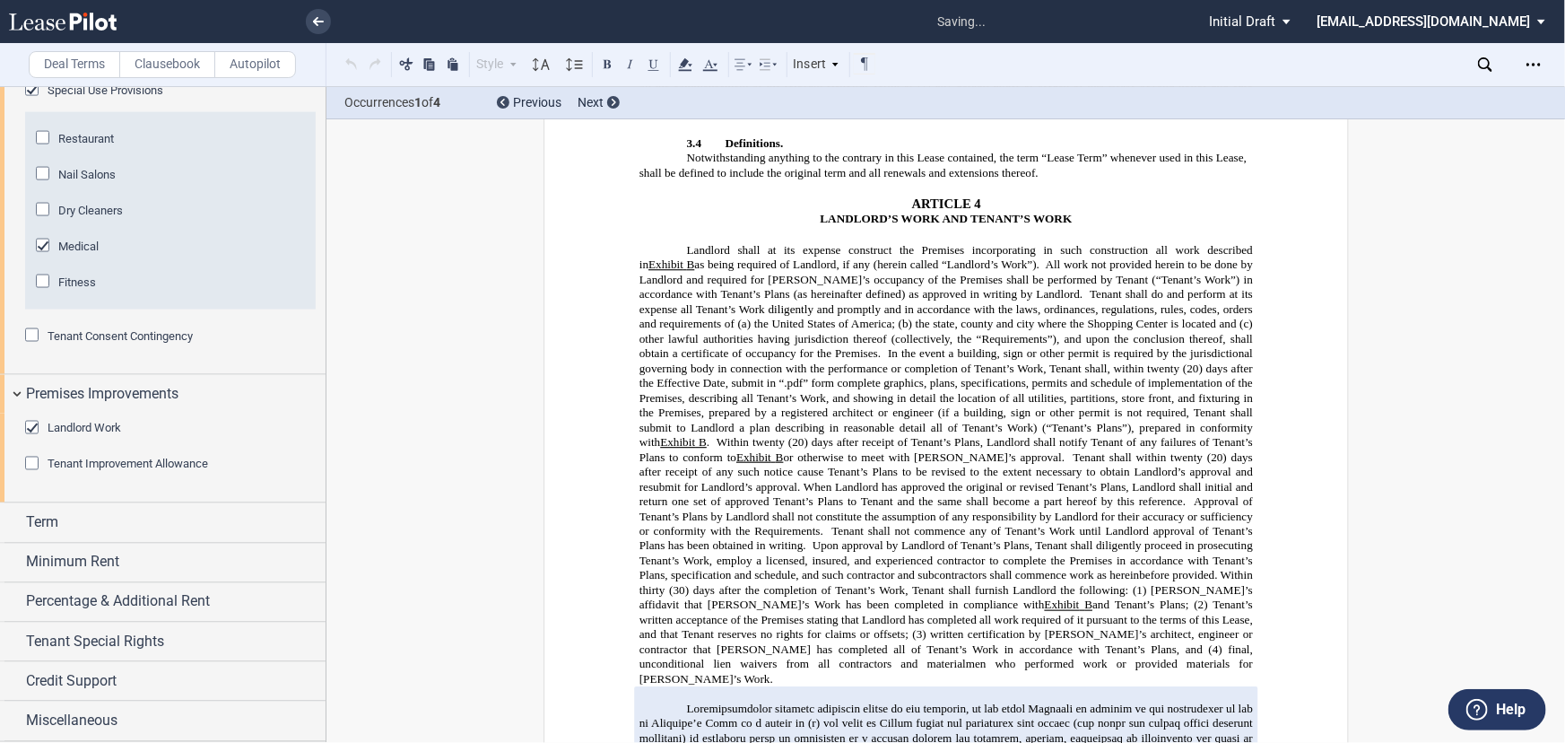
scroll to position [1269, 0]
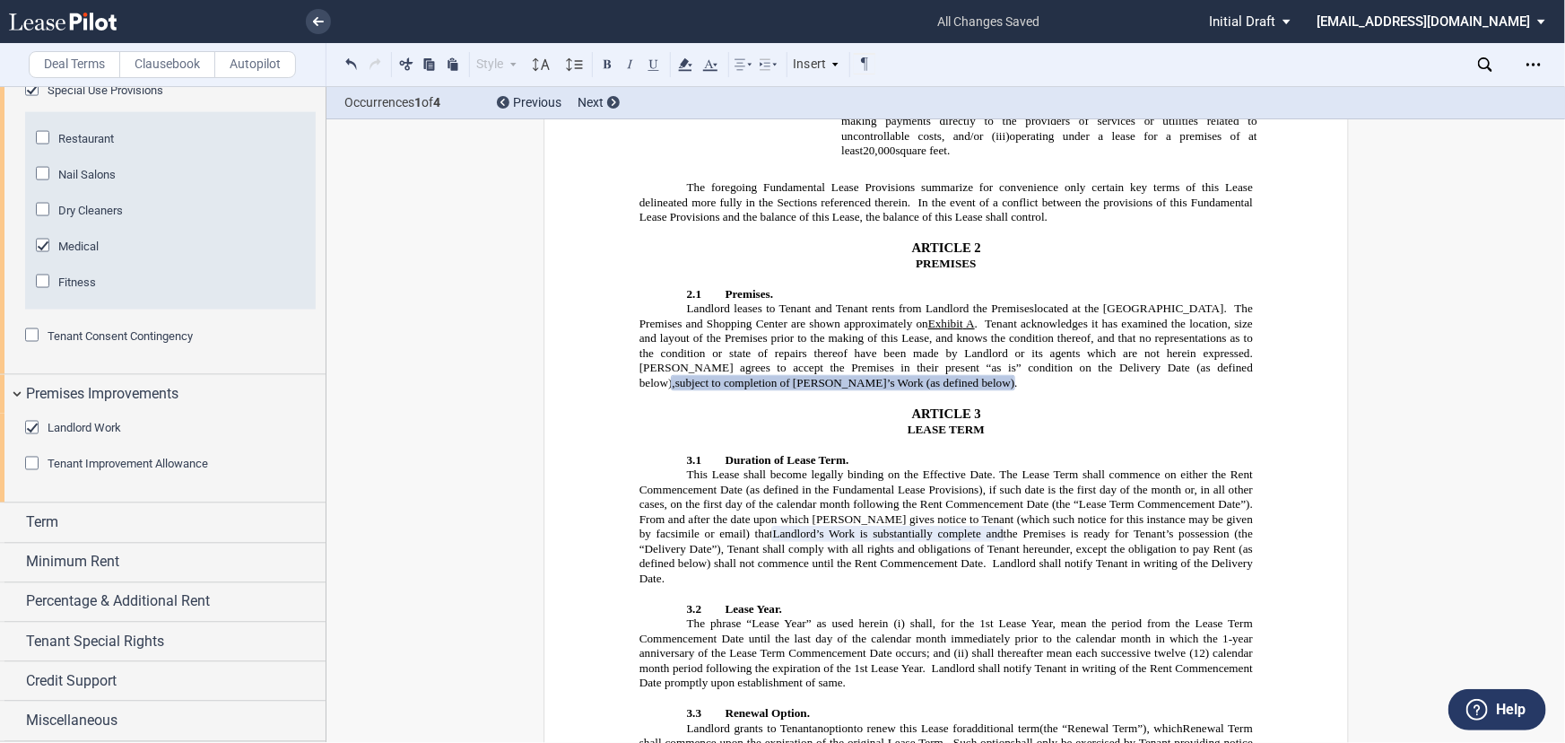
click at [135, 471] on span "Tenant Improvement Allowance" at bounding box center [128, 463] width 161 height 13
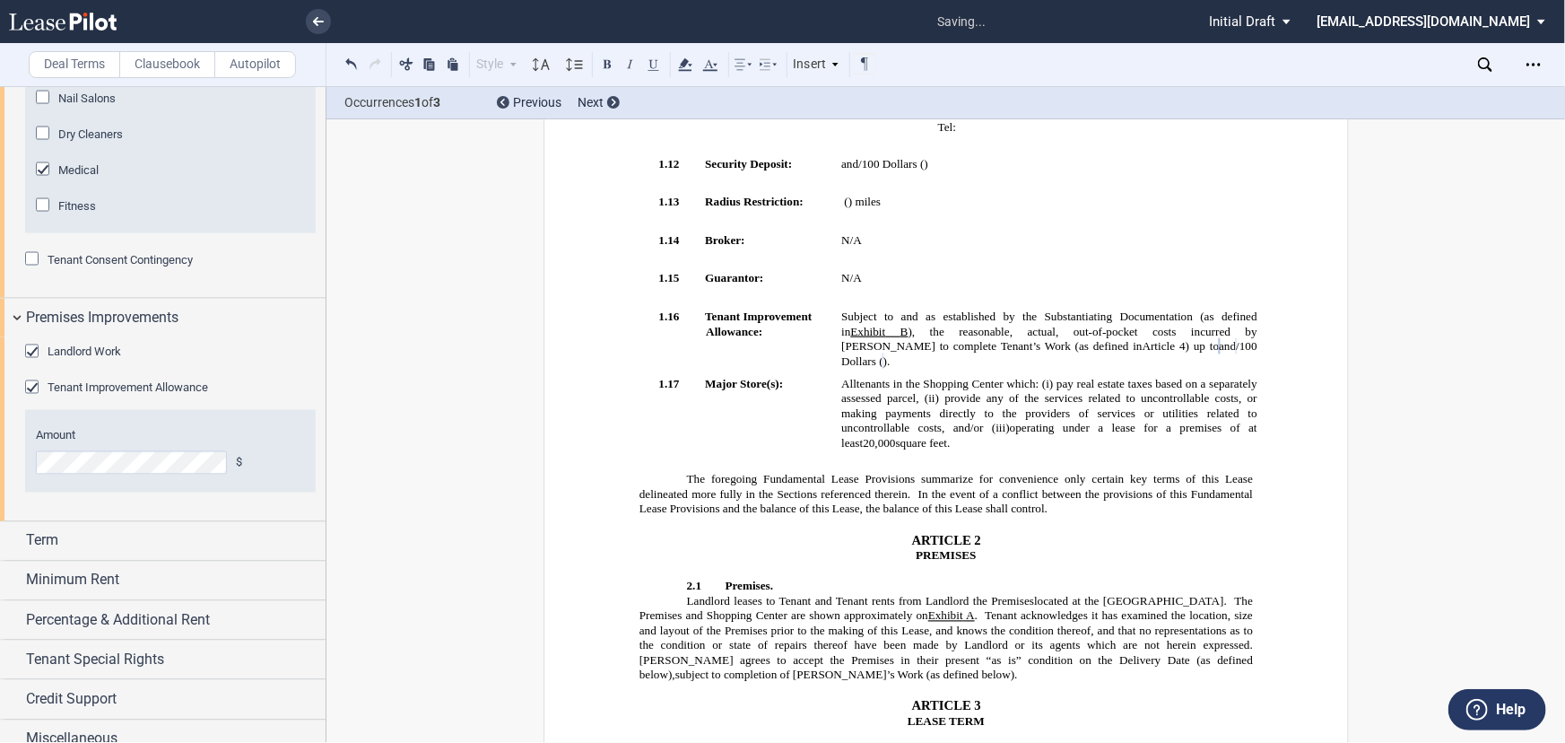
scroll to position [1042, 0]
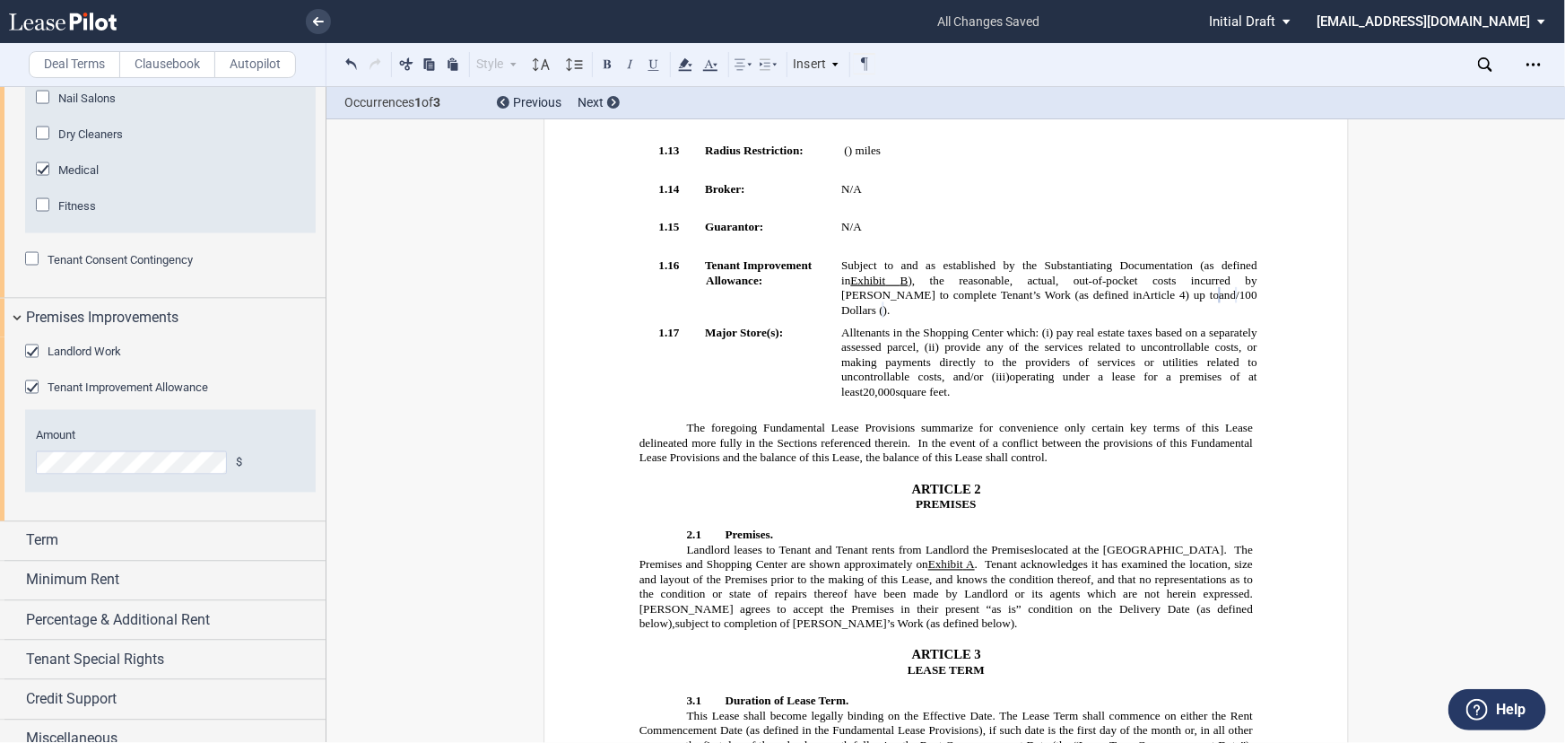
click at [39, 362] on div "Landlord Work" at bounding box center [34, 353] width 18 height 18
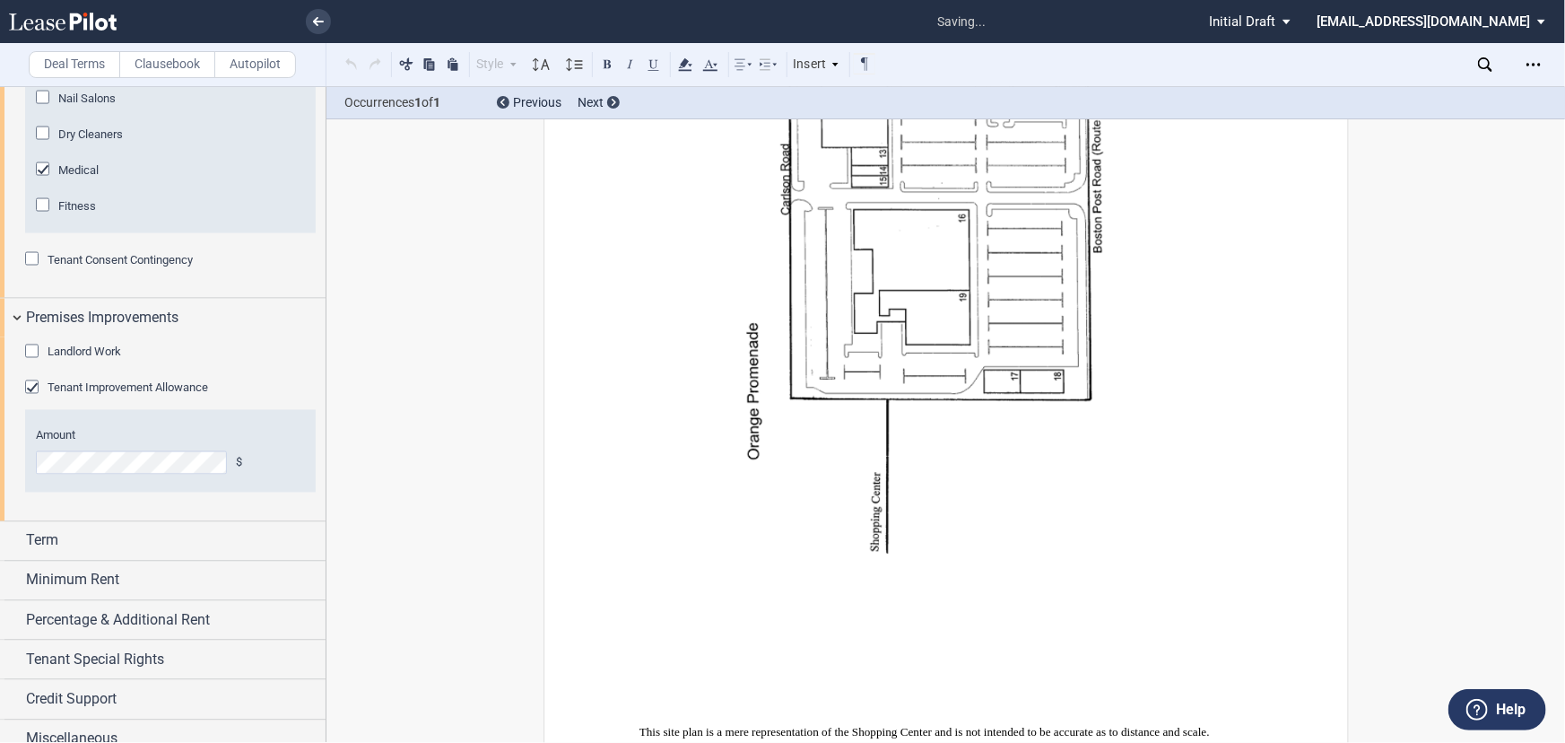
click at [29, 362] on div "Landlord Work" at bounding box center [34, 353] width 18 height 18
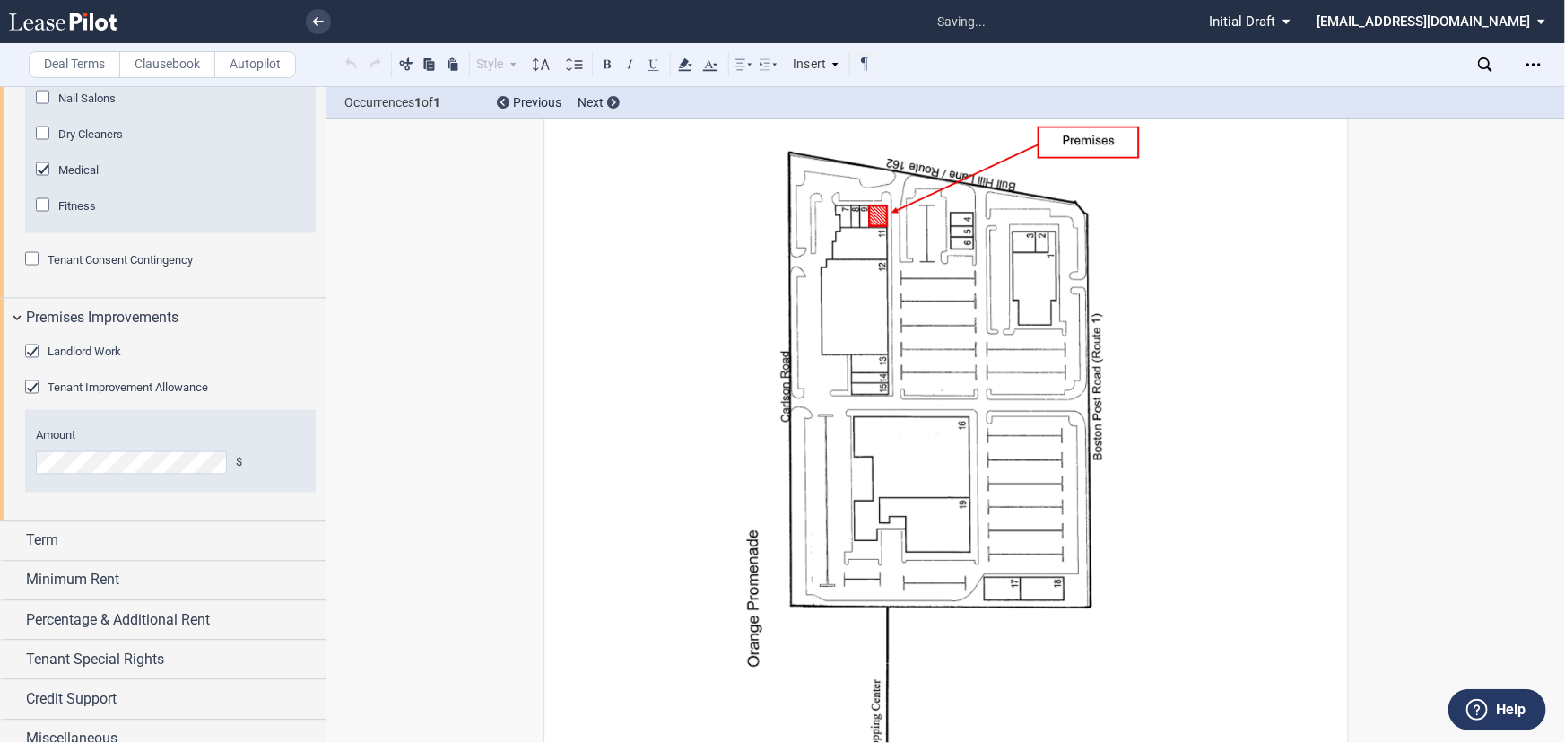
scroll to position [15969, 0]
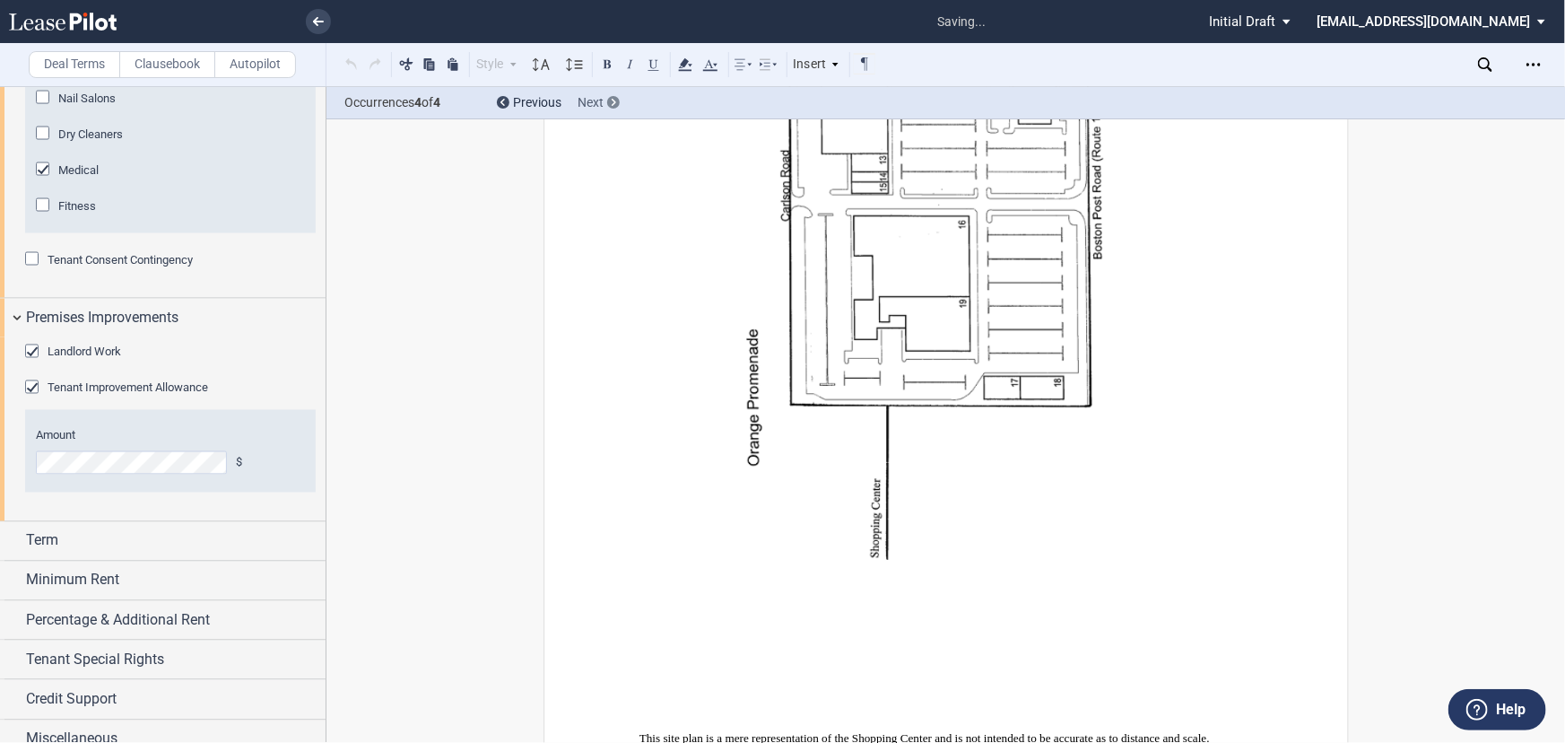
click at [614, 104] on icon at bounding box center [614, 102] width 4 height 7
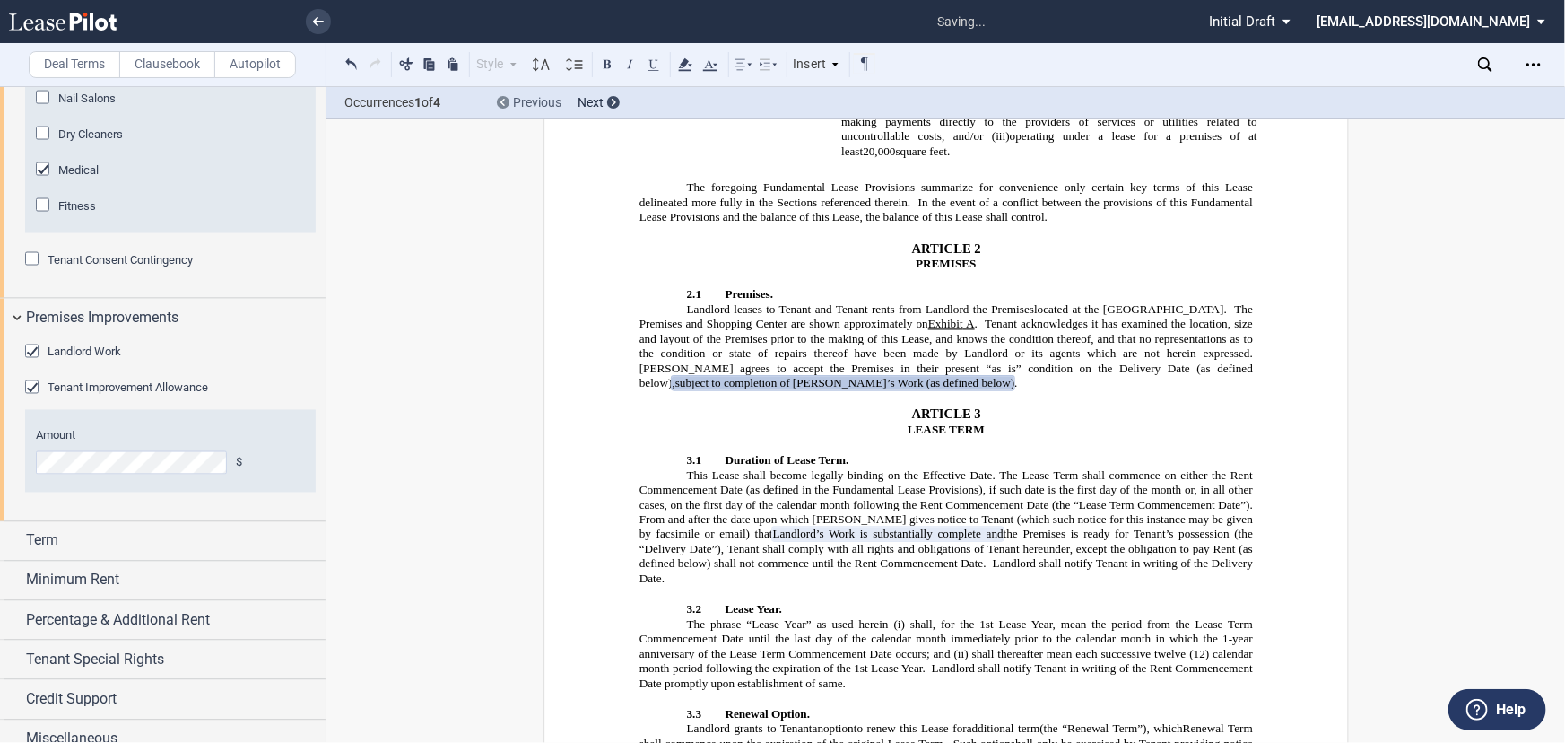
click at [502, 105] on use at bounding box center [503, 102] width 4 height 7
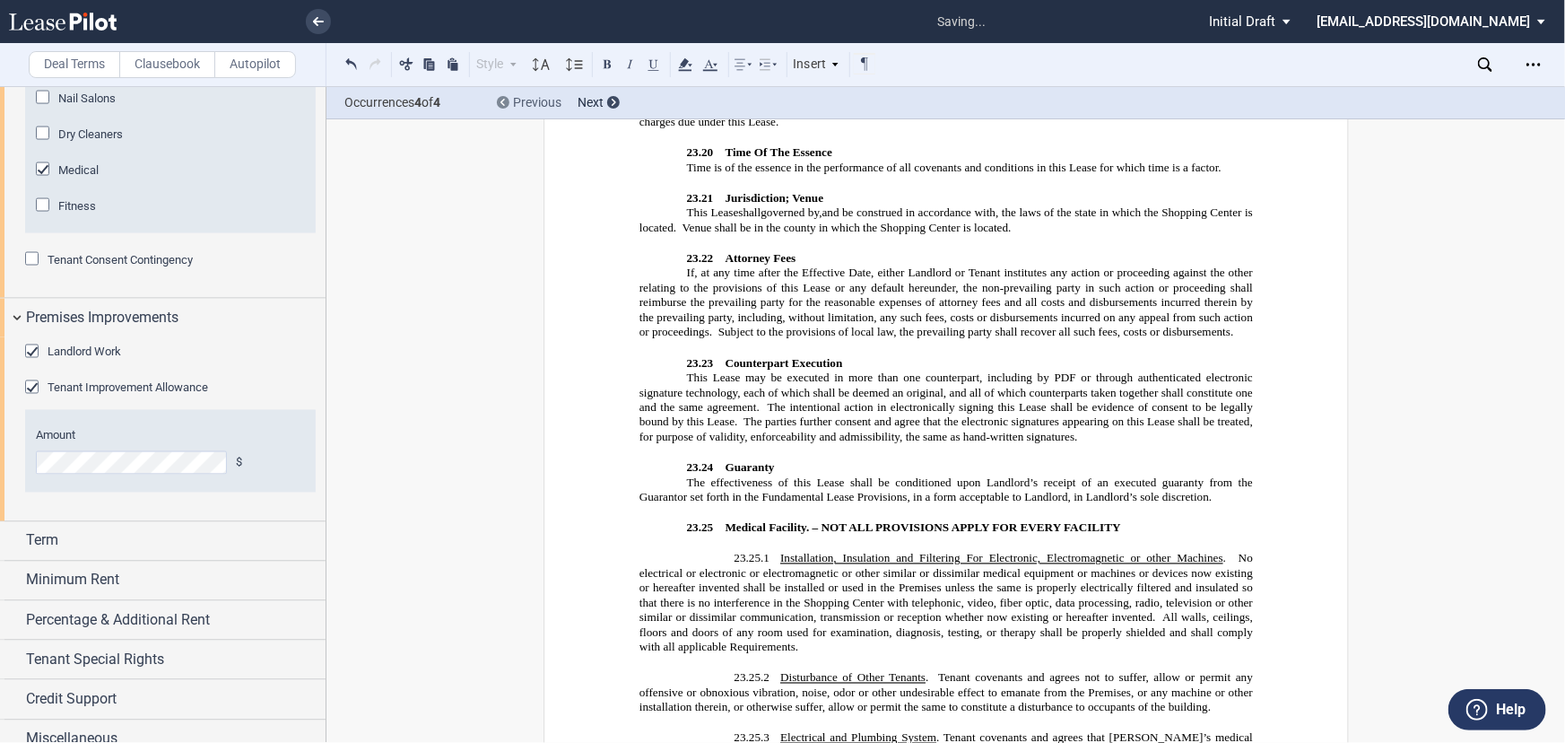
scroll to position [15962, 0]
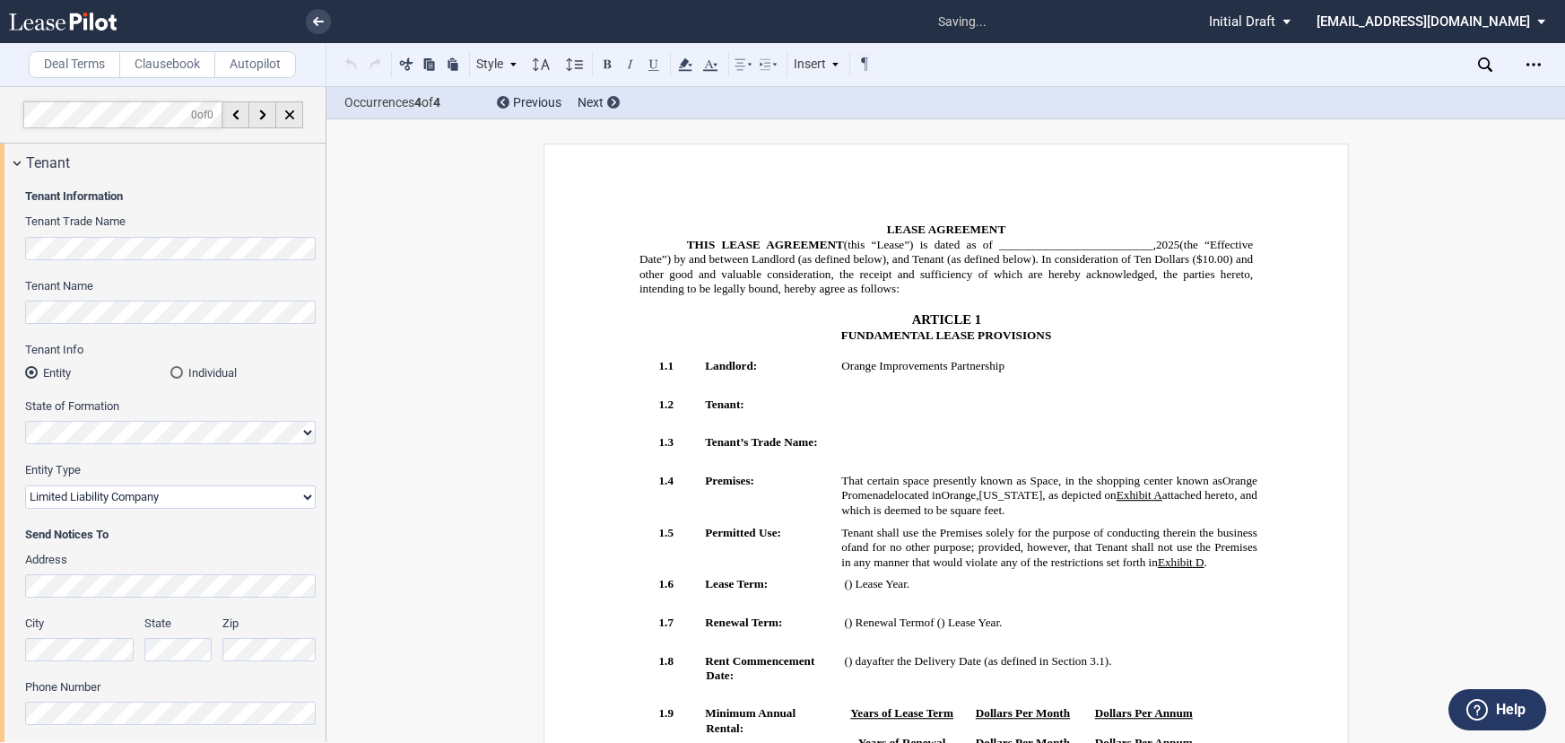
select select "limited liability company"
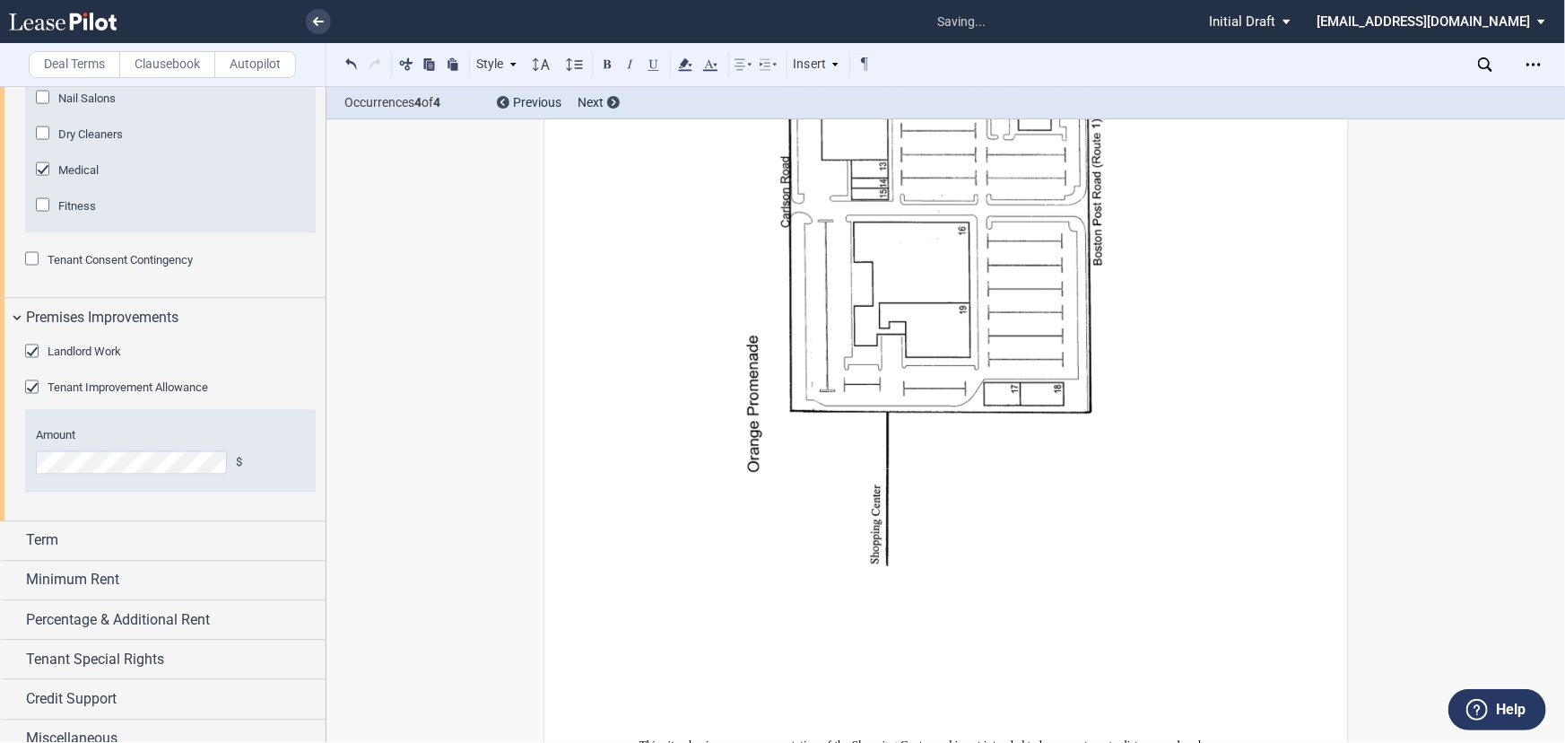
click at [87, 552] on div "Term" at bounding box center [176, 541] width 300 height 22
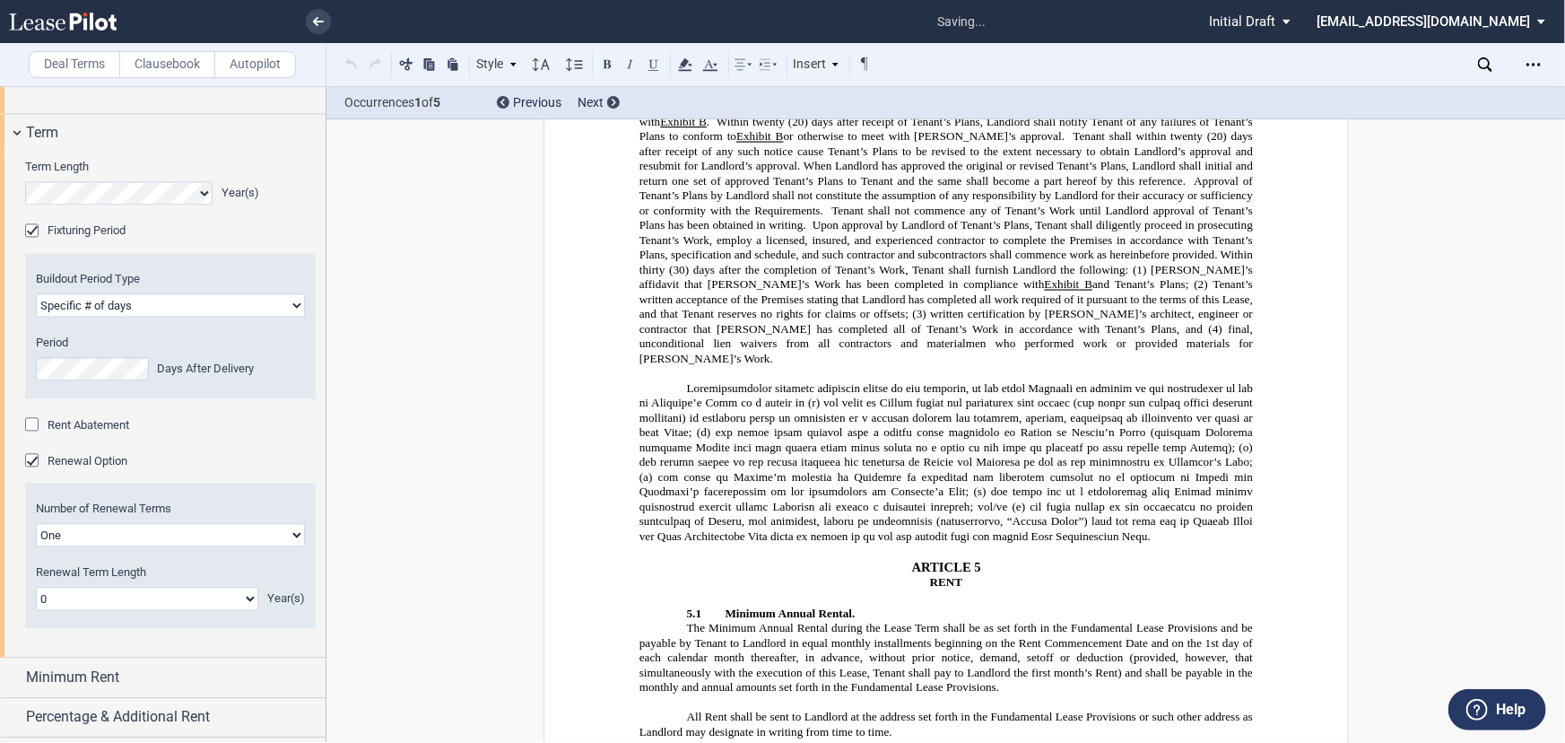
scroll to position [232, 0]
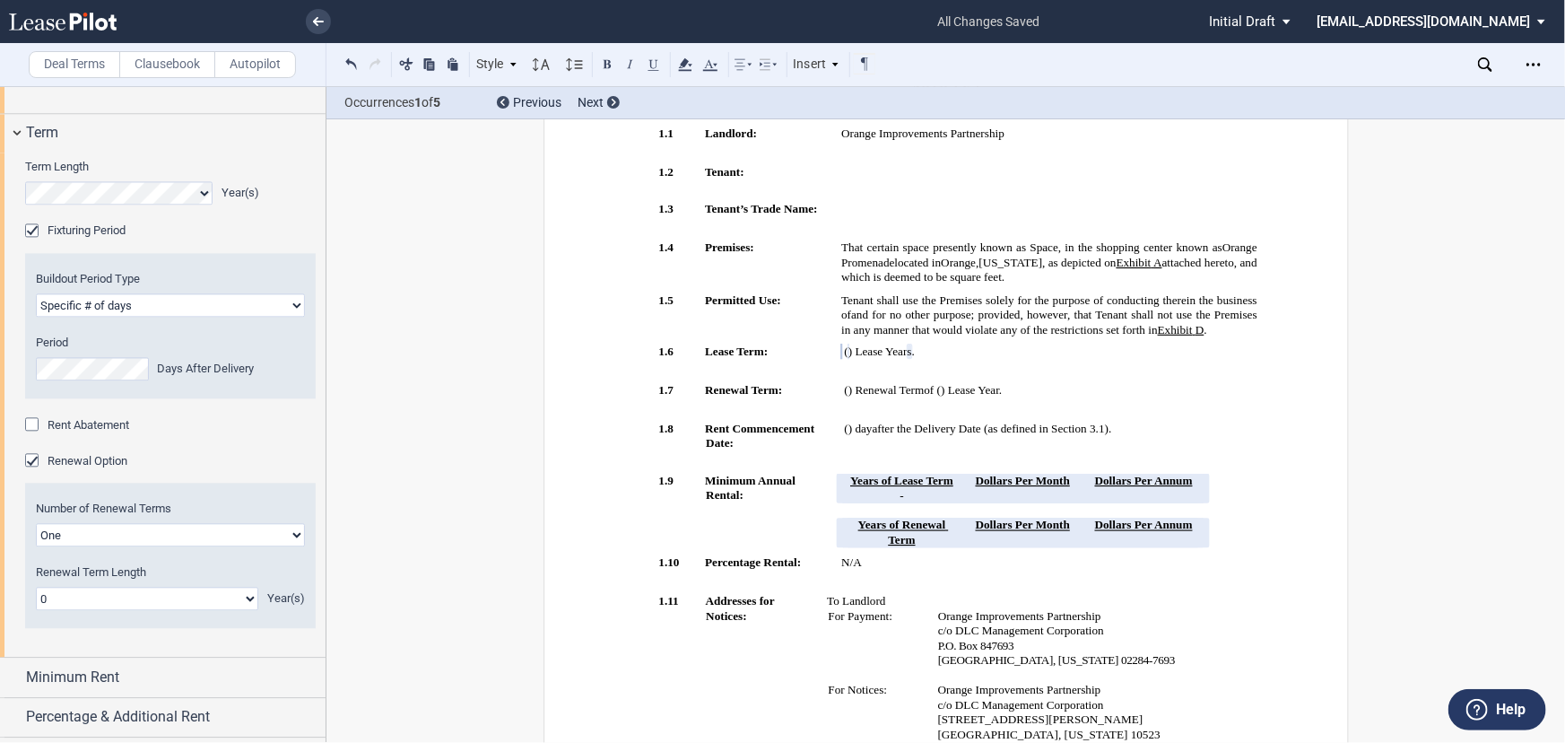
click at [193, 317] on select "Earlier of days/opening Specific # of days" at bounding box center [170, 304] width 269 height 23
select select "earlier of days"
click at [36, 317] on select "Earlier of days/opening Specific # of days" at bounding box center [170, 304] width 269 height 23
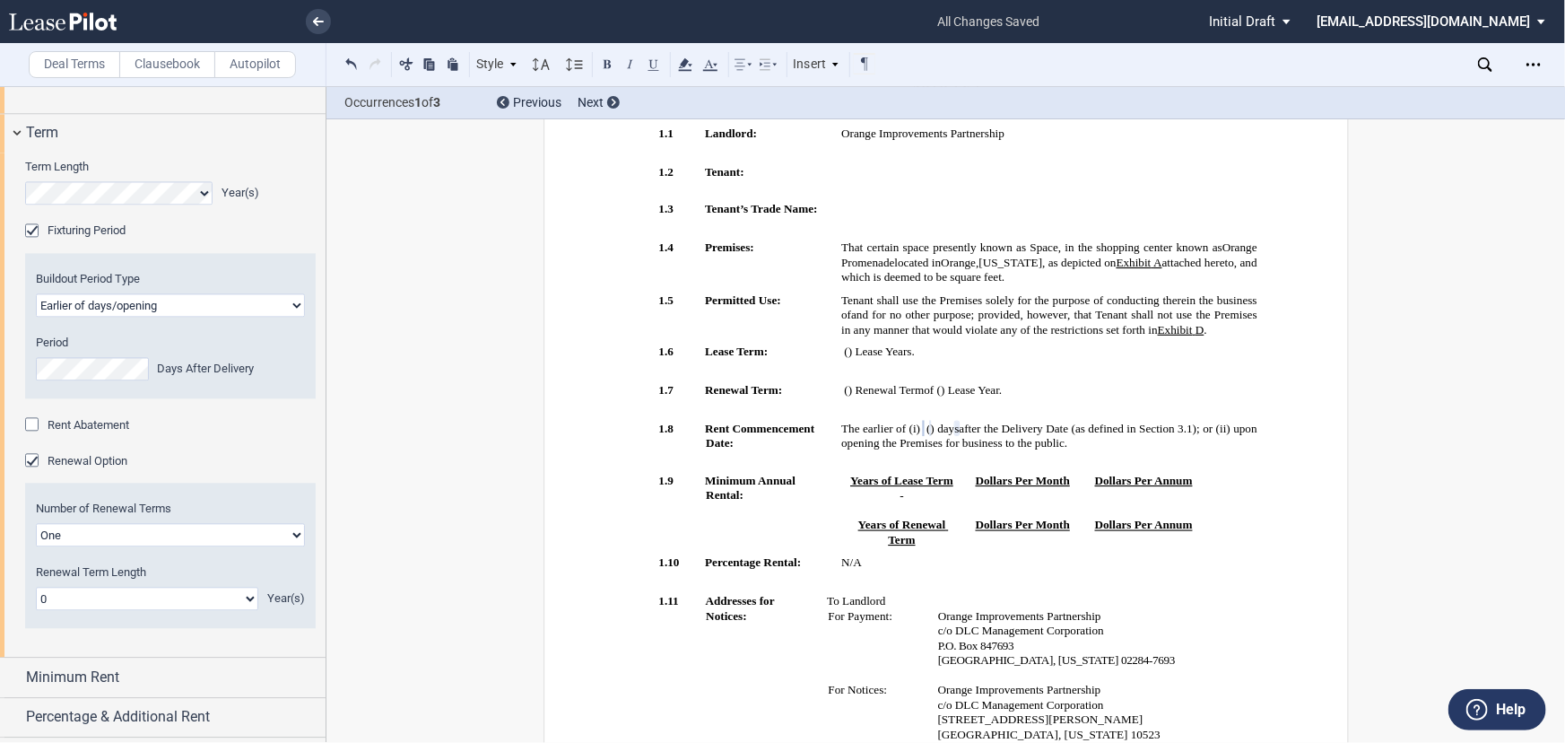
click at [101, 431] on span "Rent Abatement" at bounding box center [89, 424] width 82 height 13
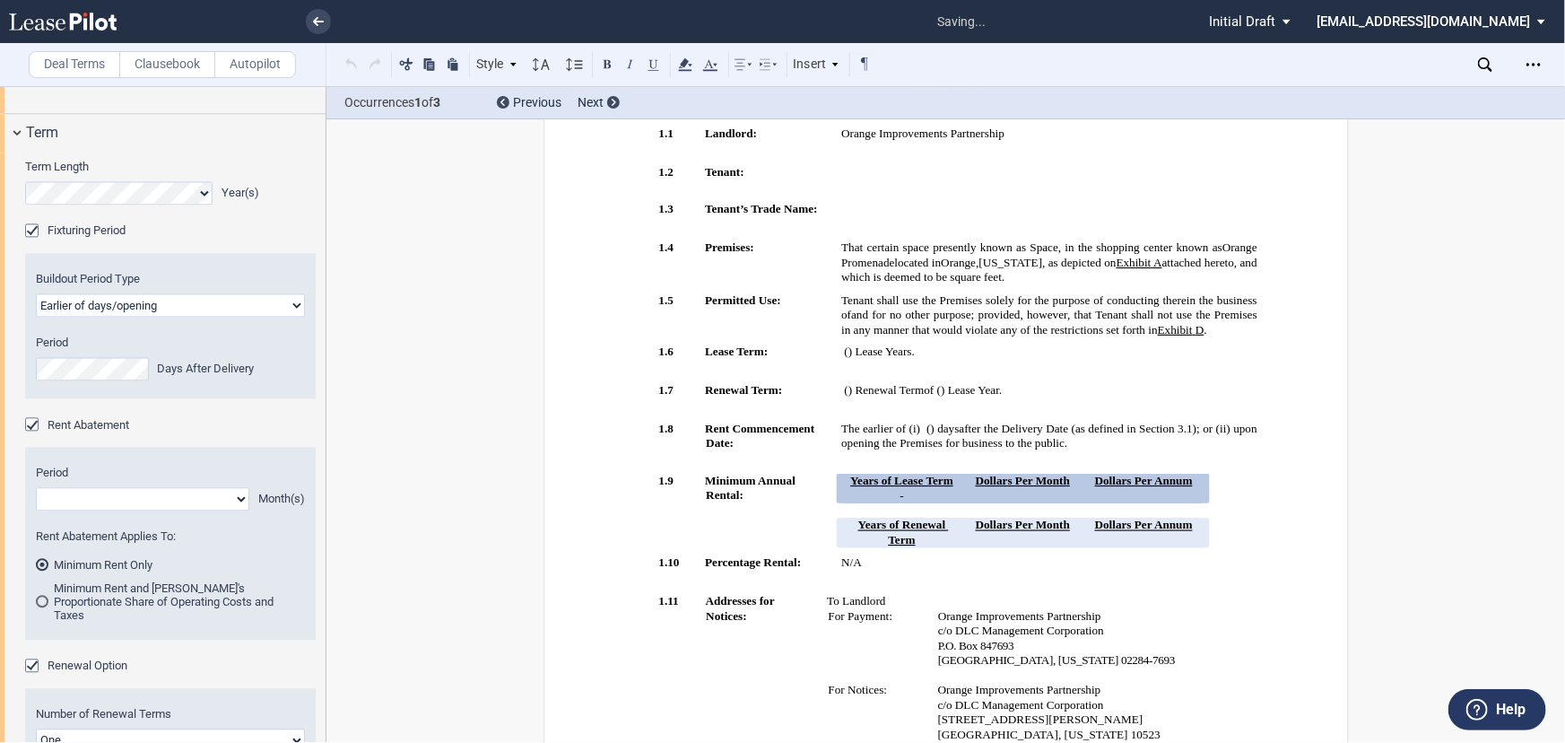
click at [128, 510] on select "1 2 3 4 5 6 7 8 9 10 11" at bounding box center [142, 498] width 213 height 23
select select "number:3"
click at [36, 510] on select "1 2 3 4 5 6 7 8 9 10 11" at bounding box center [142, 498] width 213 height 23
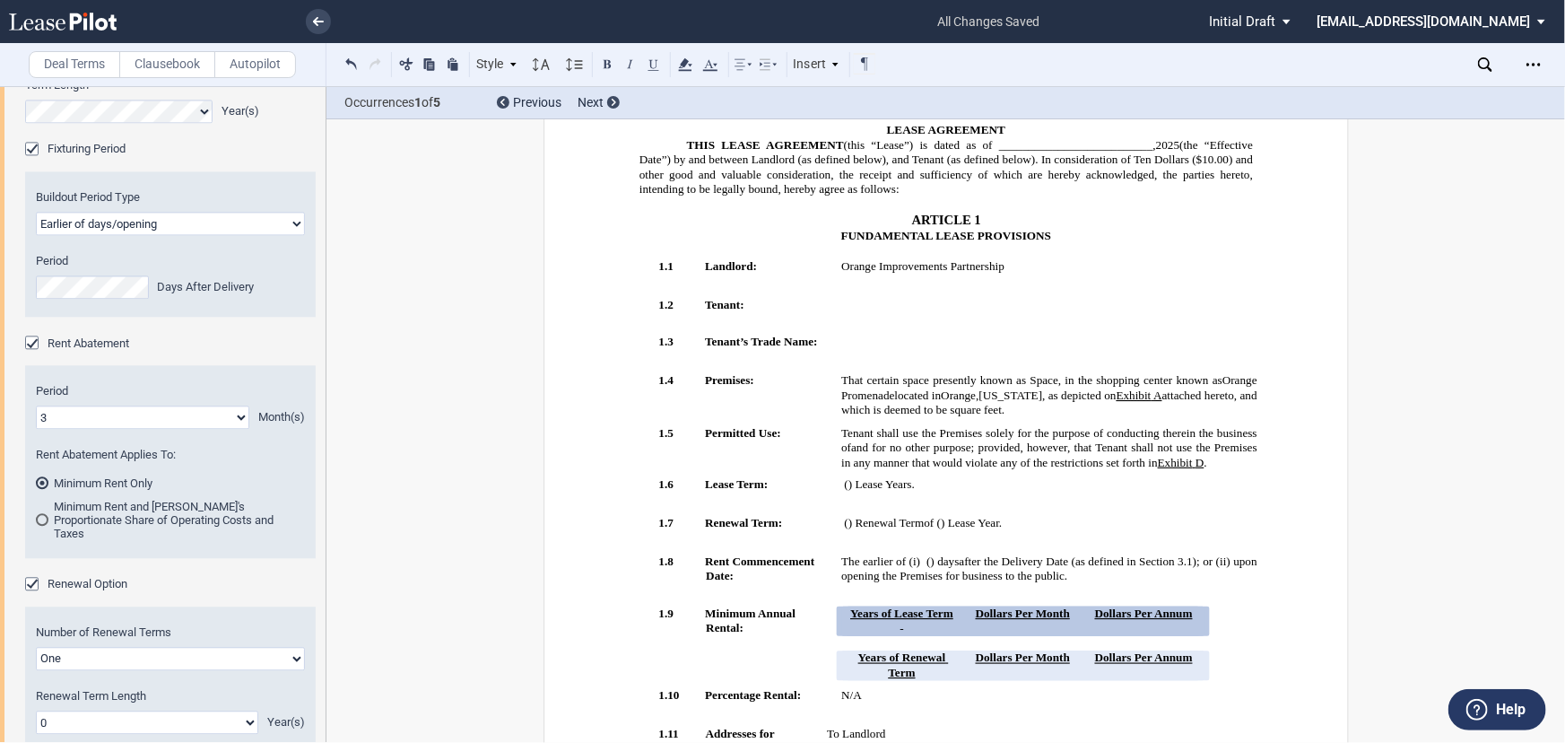
scroll to position [69, 0]
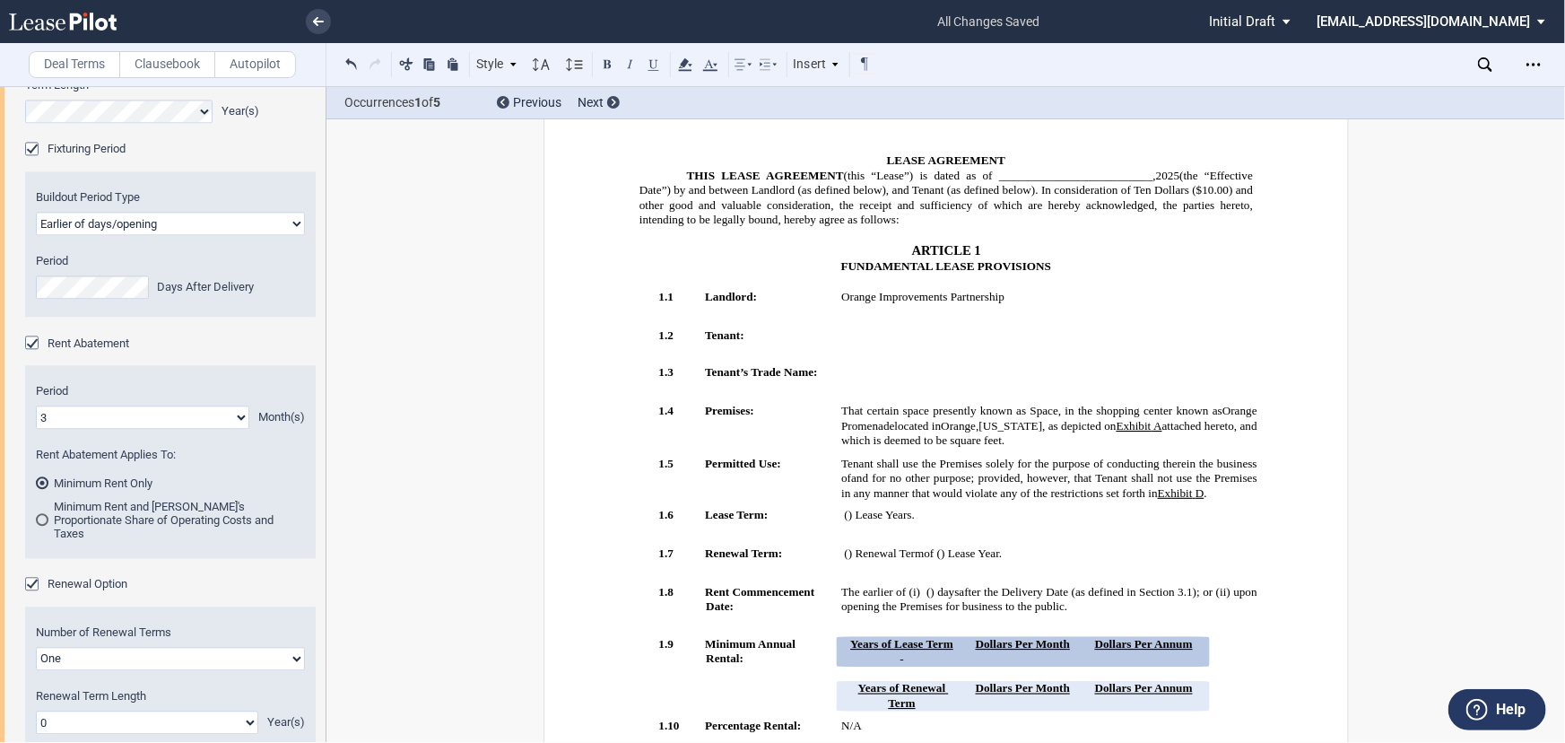
click at [914, 521] on span "." at bounding box center [912, 514] width 3 height 13
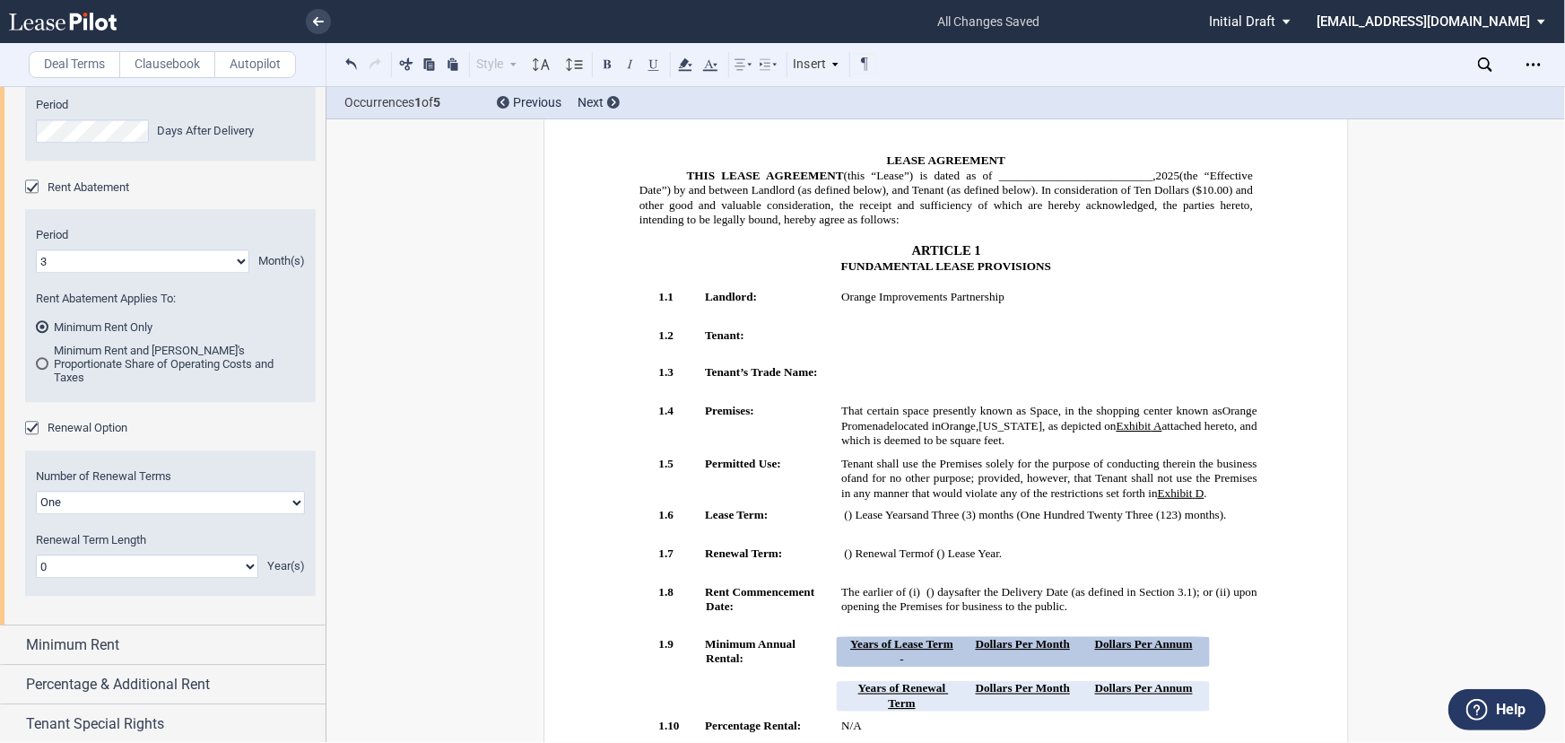
scroll to position [2142, 0]
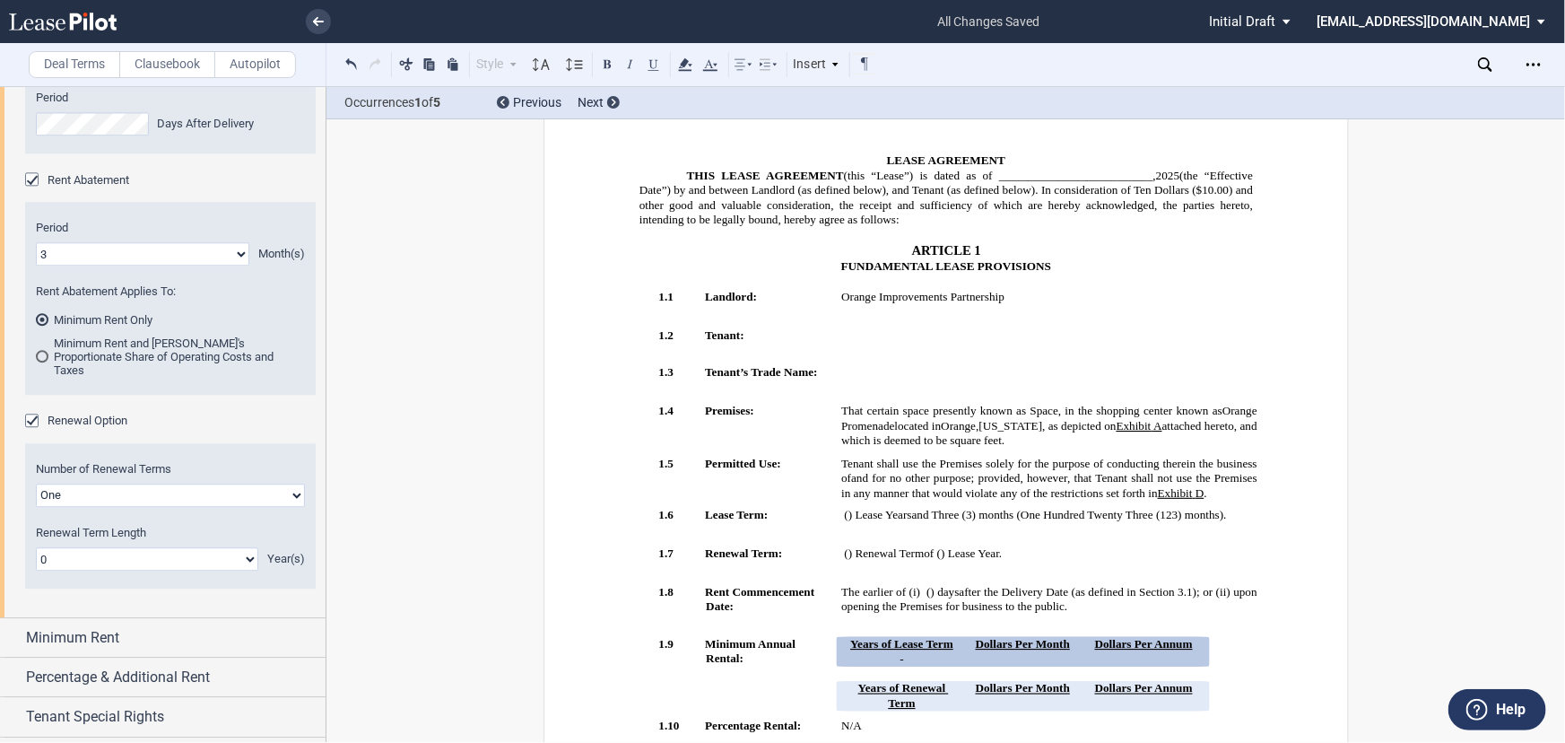
click at [162, 507] on select "One Two" at bounding box center [170, 494] width 269 height 23
select select "2"
click at [36, 507] on select "One Two" at bounding box center [170, 494] width 269 height 23
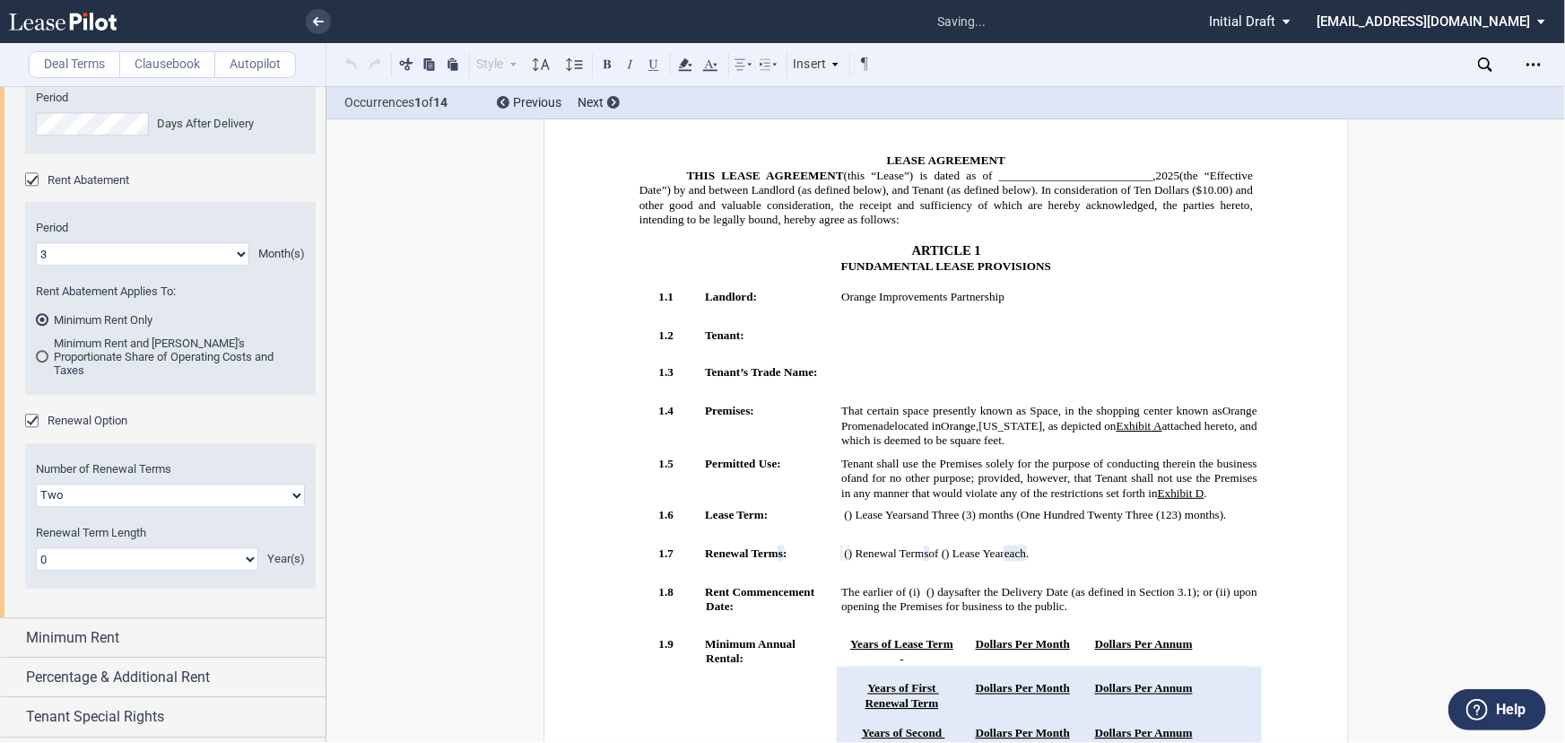
click at [79, 570] on select "0 1 2 3 4 5 6 7 8 9 10 11 12 13 14 15 16 17 18 19 20" at bounding box center [147, 558] width 222 height 23
select select "number:5"
click at [36, 570] on select "0 1 2 3 4 5 6 7 8 9 10 11 12 13 14 15 16 17 18 19 20" at bounding box center [147, 558] width 222 height 23
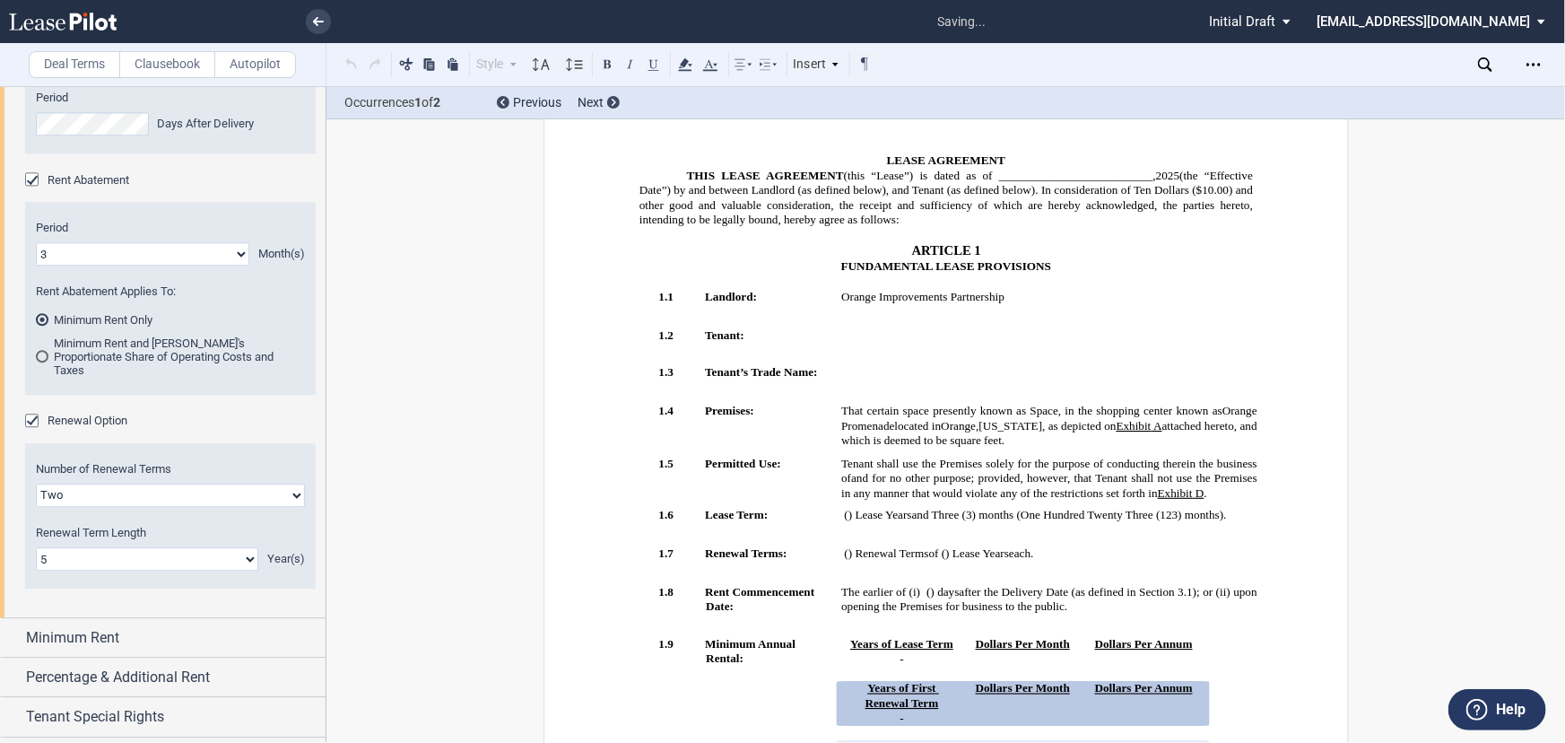
scroll to position [2302, 0]
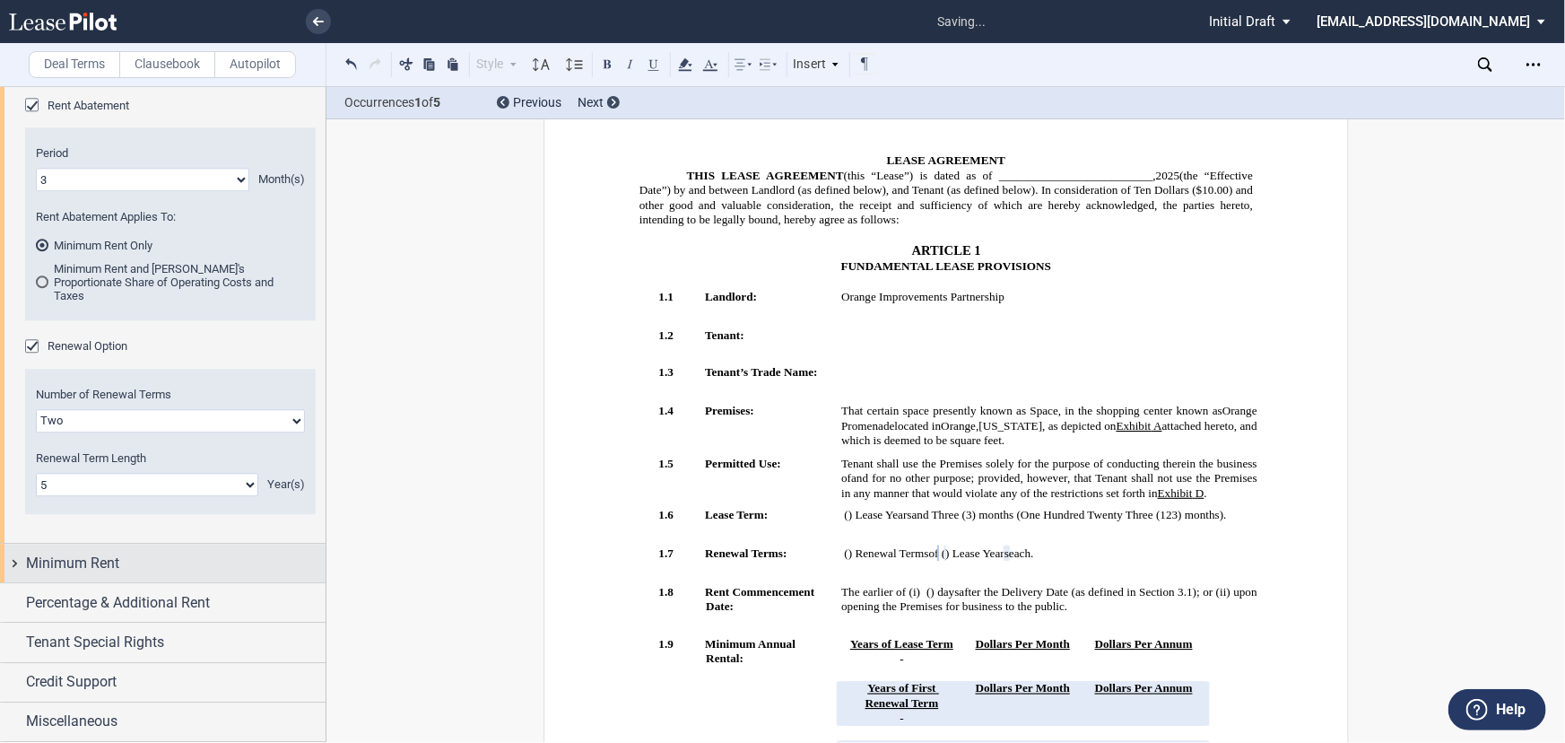
click at [131, 561] on div "Minimum Rent" at bounding box center [176, 564] width 300 height 22
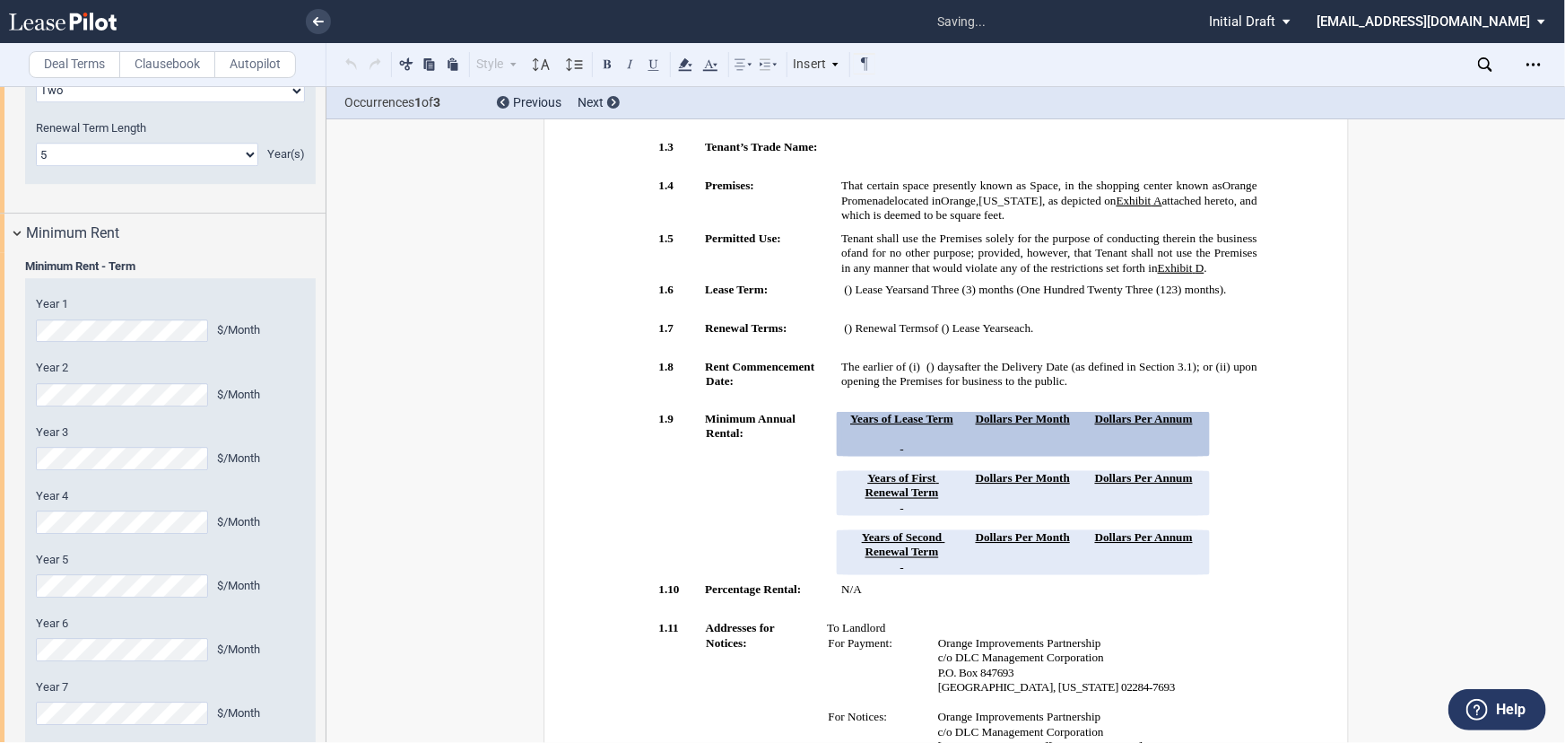
scroll to position [373, 0]
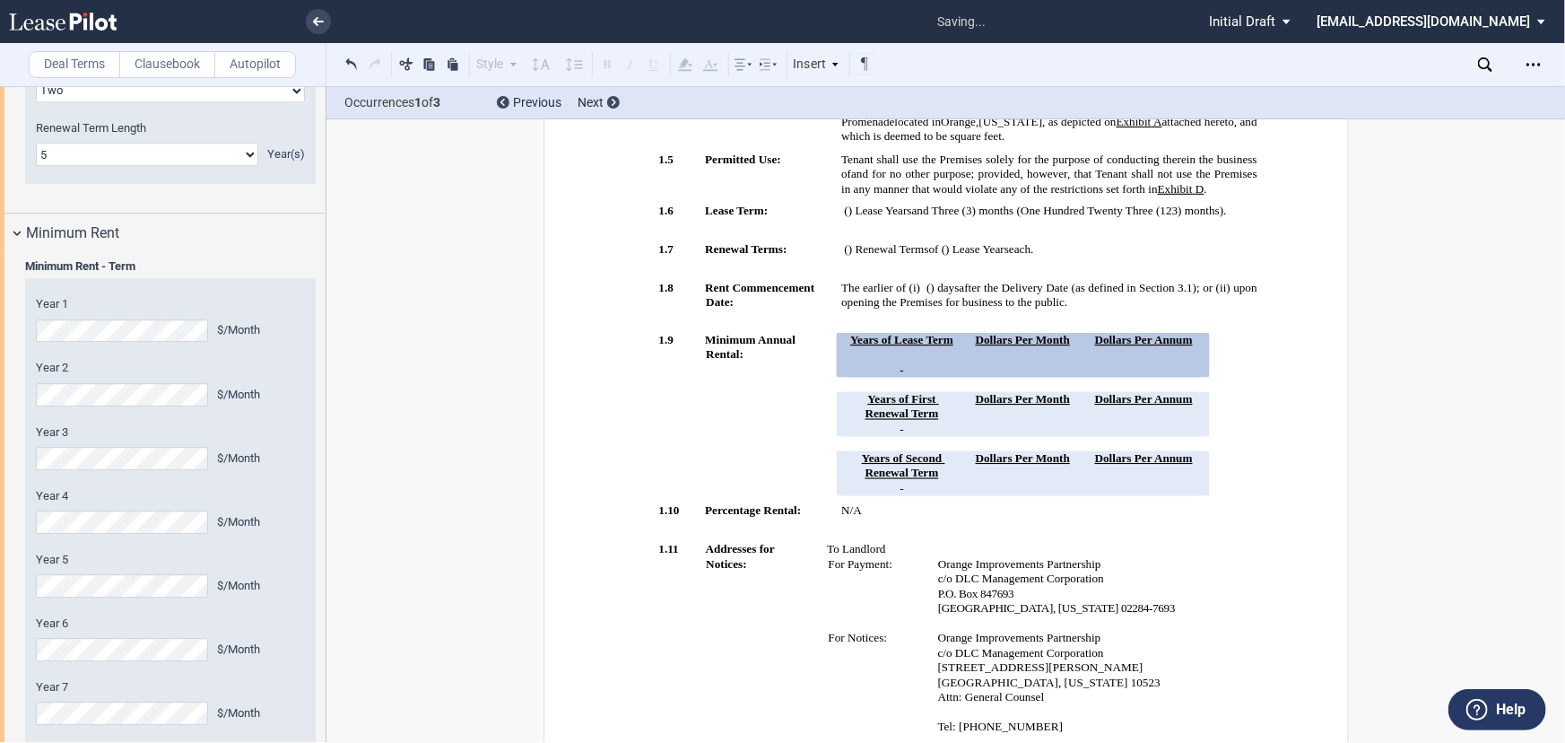
click at [79, 504] on label "Year 4" at bounding box center [170, 496] width 269 height 16
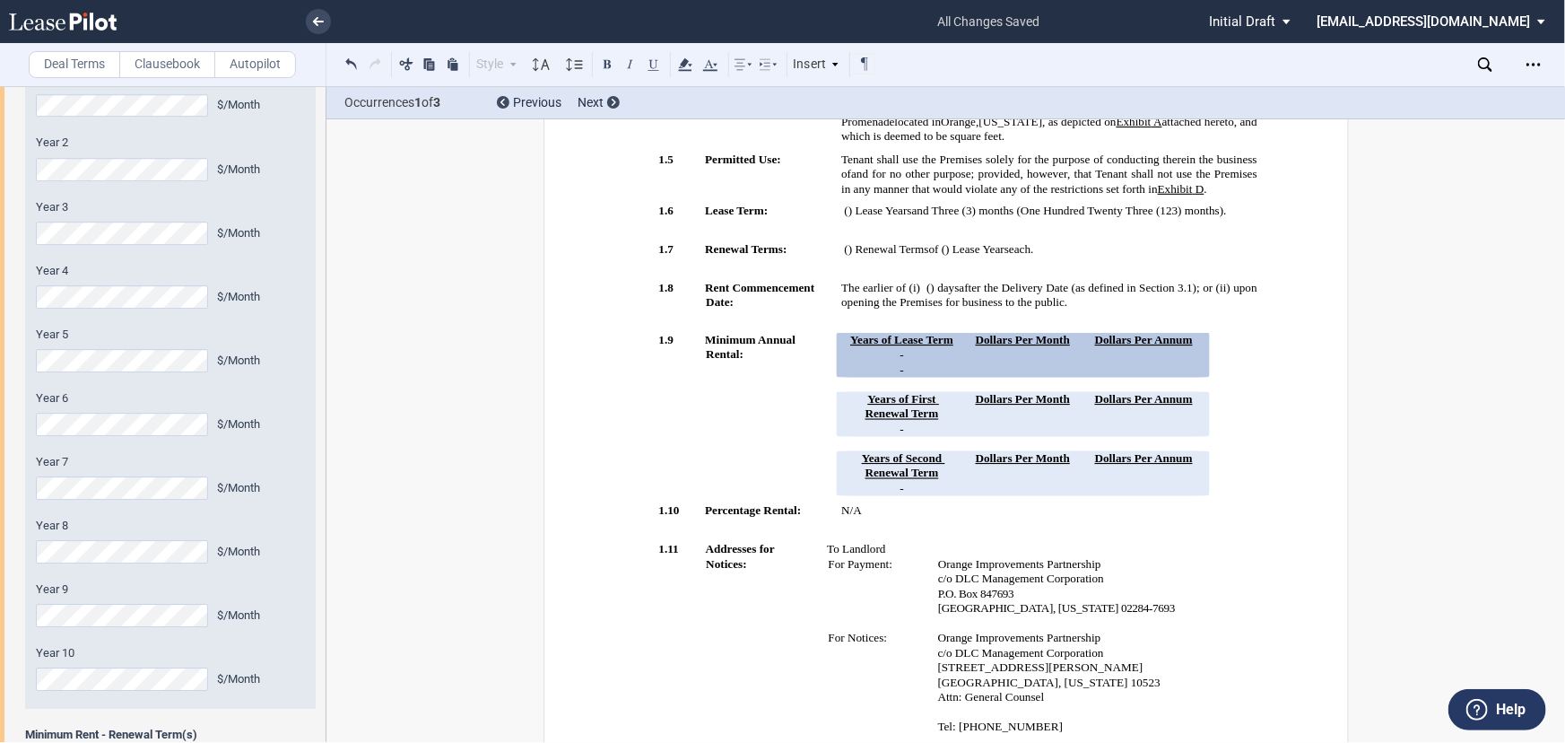
scroll to position [2790, 0]
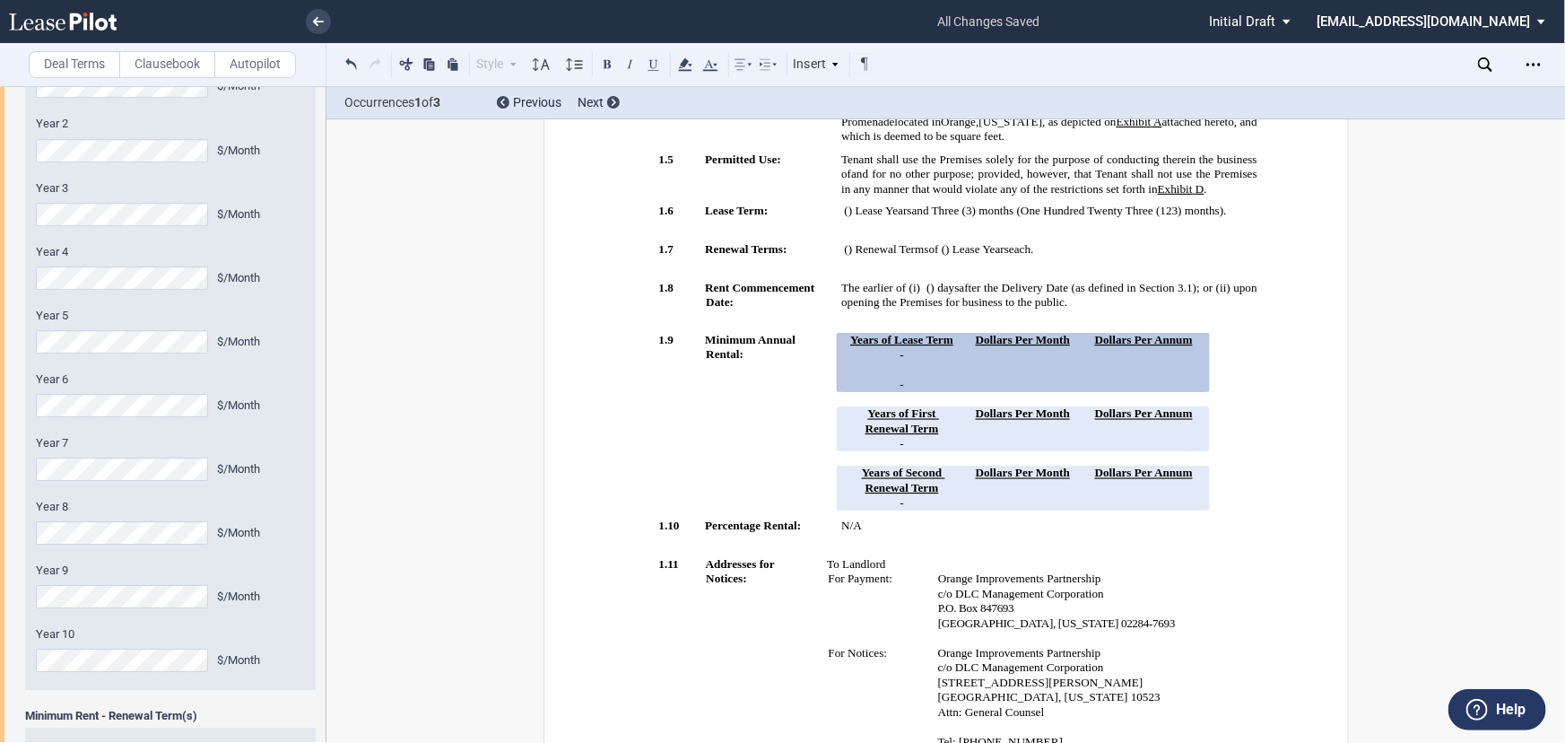
click at [0, 483] on div "Minimum Rent - Term Year 1 $/Sf Year 2 $/Sf Year 3 $/Sf Year 4 $/Sf Year 5 $/Sf…" at bounding box center [163, 741] width 326 height 1467
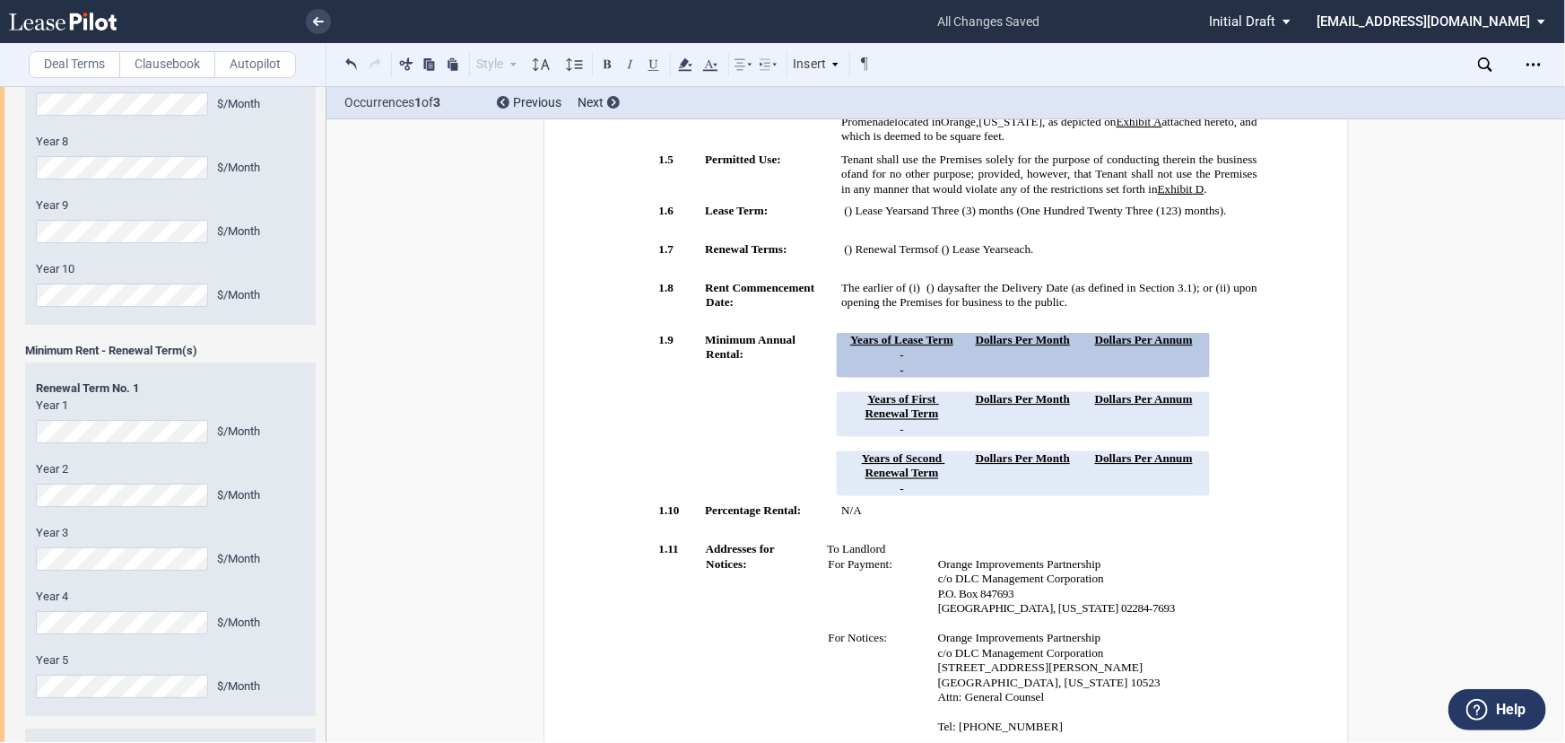
scroll to position [3199, 0]
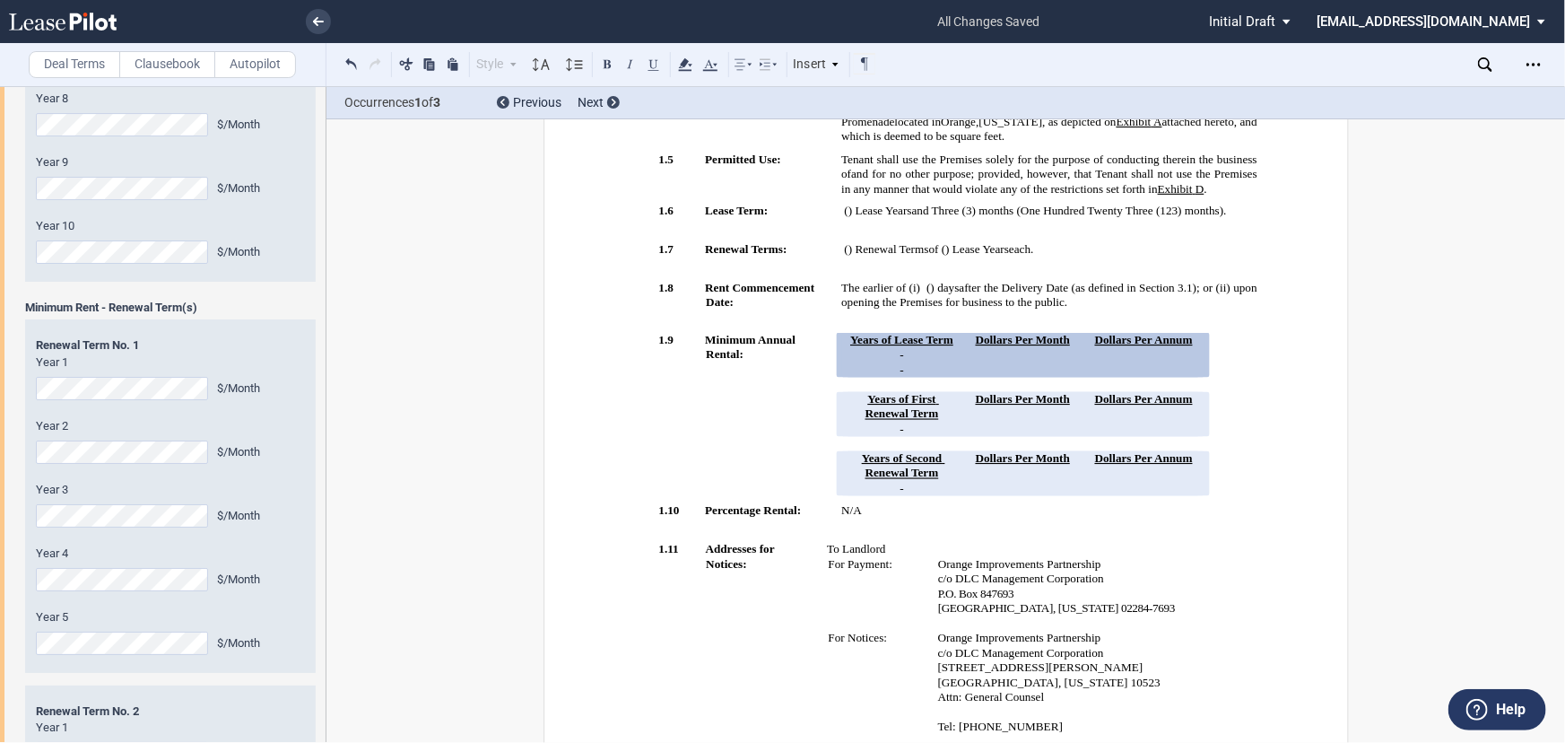
click at [150, 486] on div "Year 1 $/Month Year 2 $/Month Year 3 $/Month Year 4 $/Month Year 5 $/Month" at bounding box center [170, 504] width 269 height 300
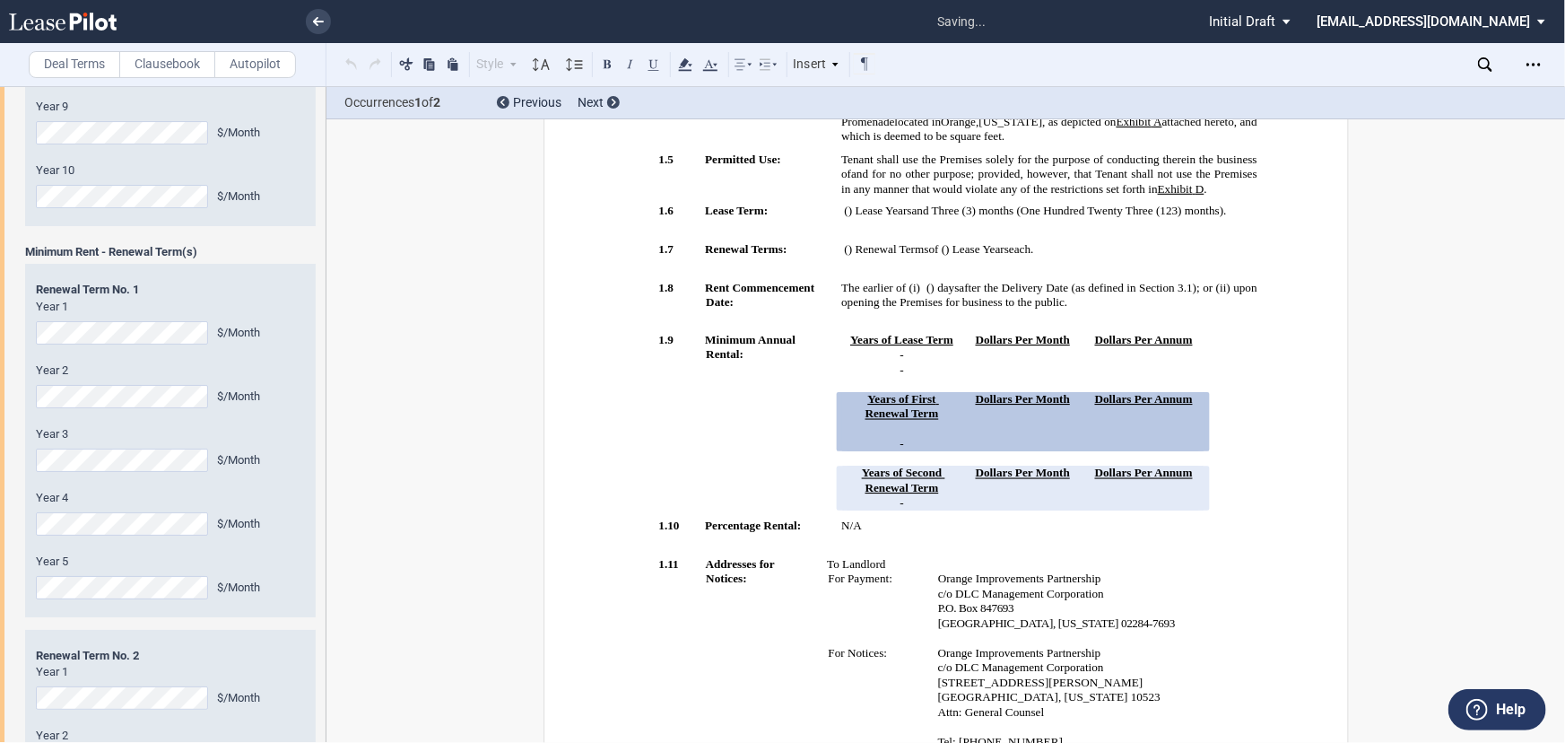
scroll to position [3280, 0]
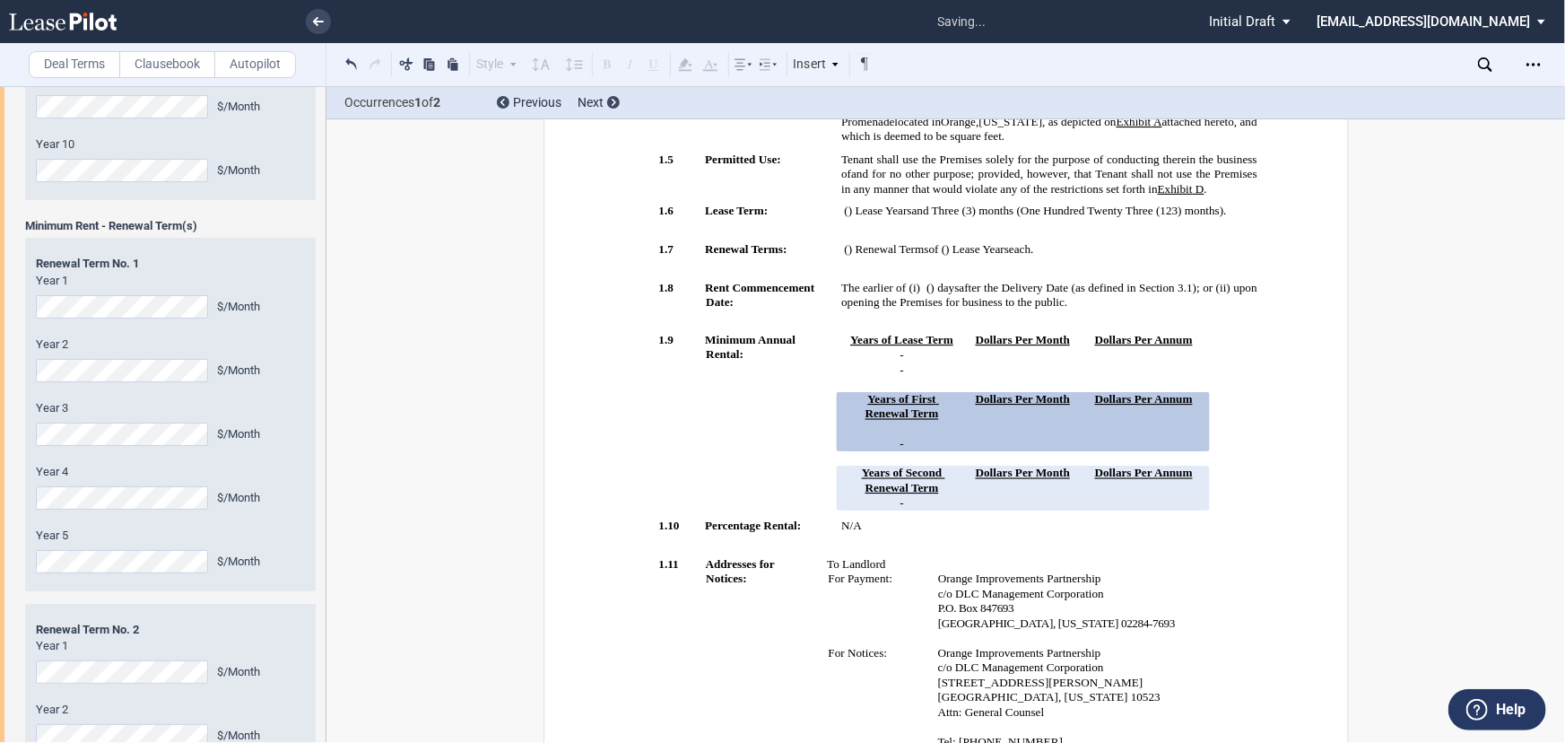
click at [0, 403] on div "Minimum Rent - Term Year 1 $/Sf Year 2 $/Sf Year 3 $/Sf Year 4 $/Sf Year 5 $/Sf…" at bounding box center [163, 251] width 326 height 1467
click at [92, 509] on div "Year 4 $/Month" at bounding box center [170, 487] width 269 height 46
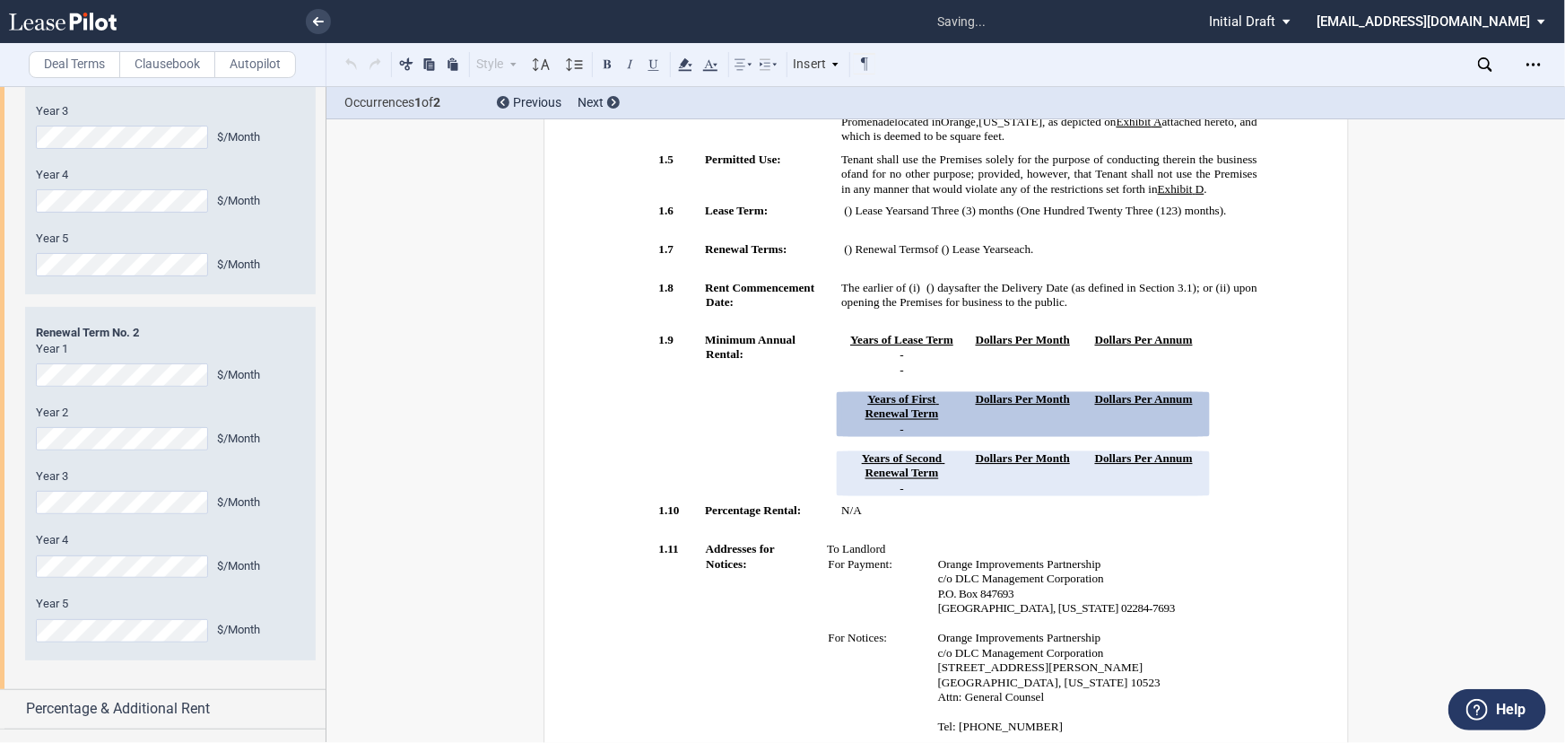
scroll to position [3687, 0]
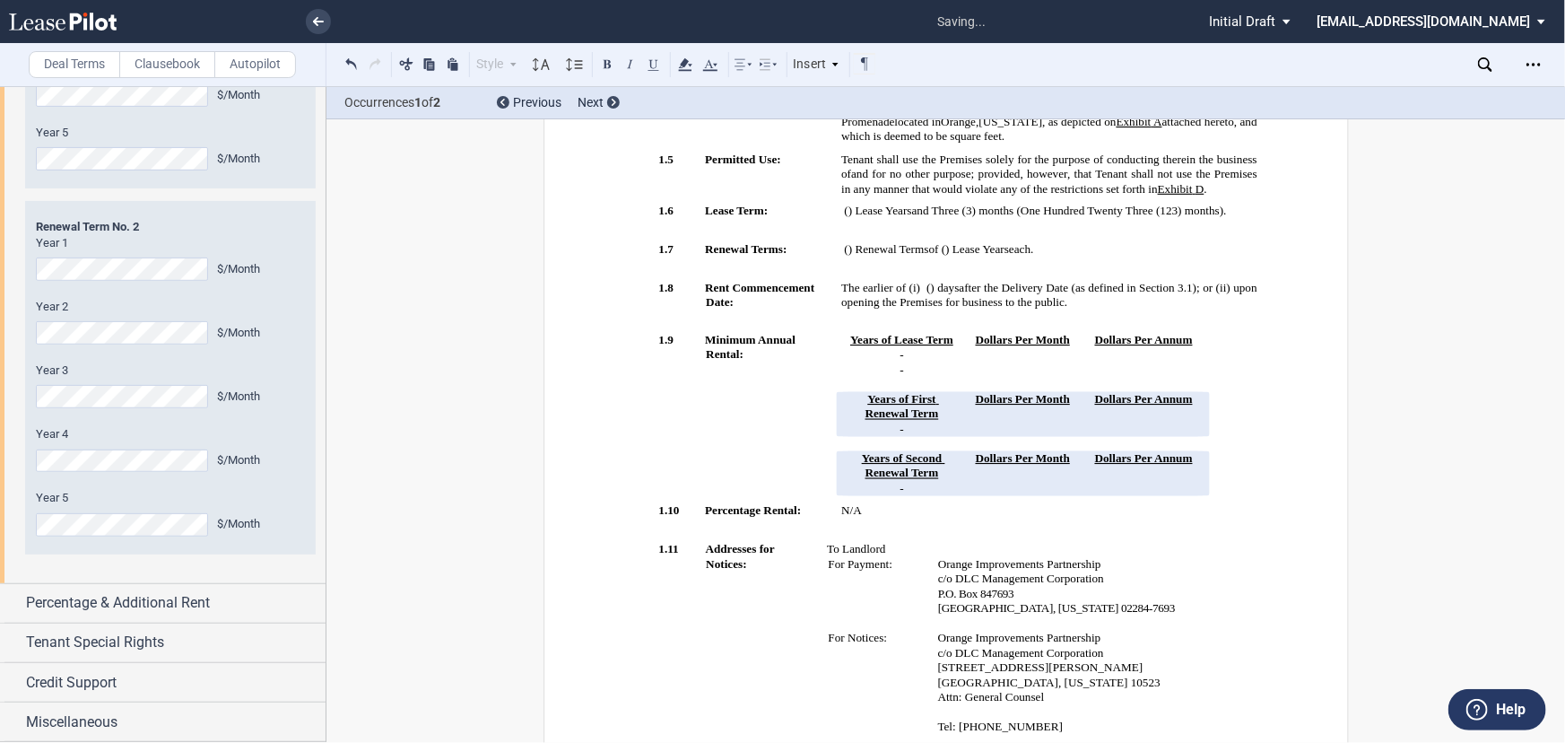
click at [222, 506] on label "Year 5" at bounding box center [170, 498] width 269 height 16
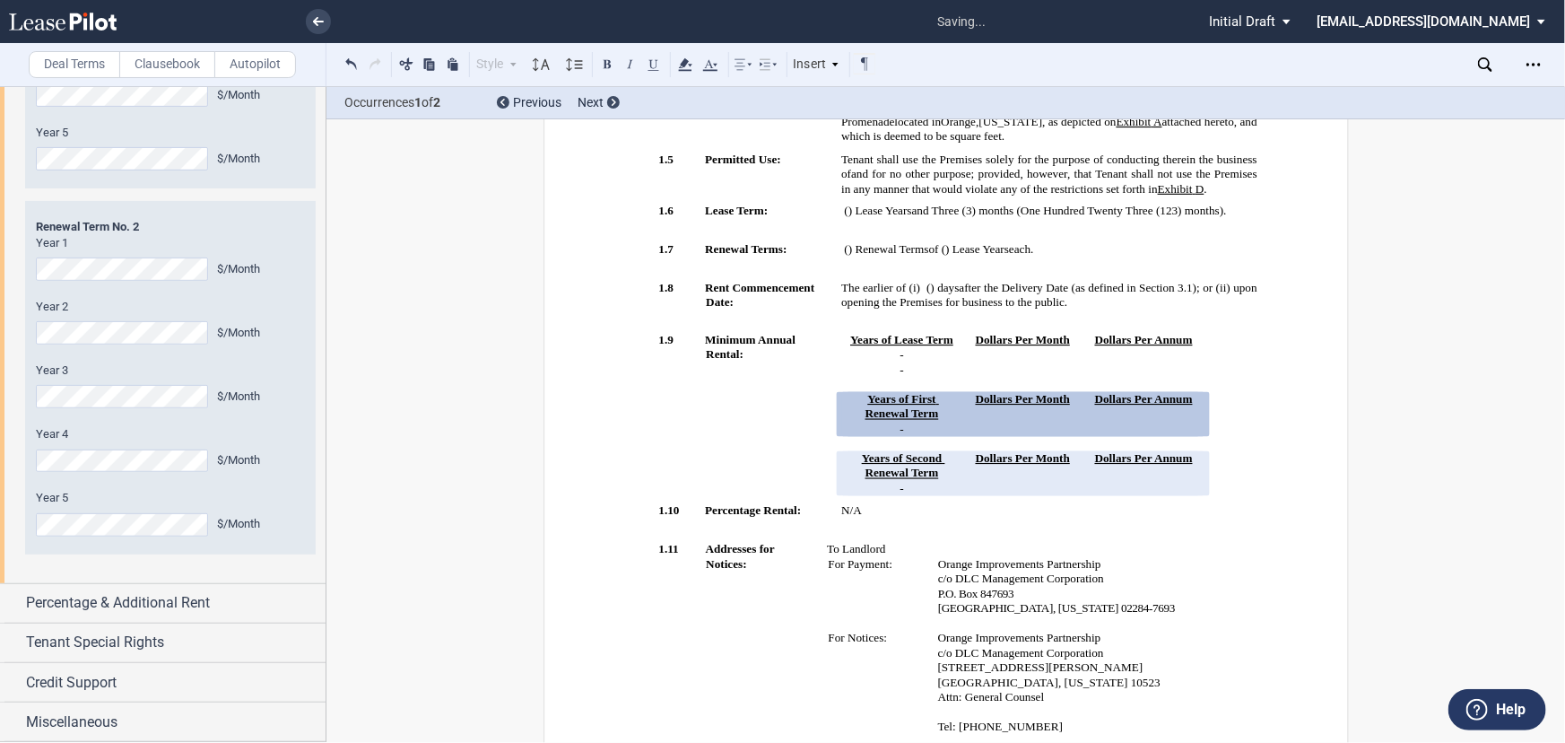
scroll to position [3770, 0]
click at [196, 596] on span "Percentage & Additional Rent" at bounding box center [118, 603] width 184 height 22
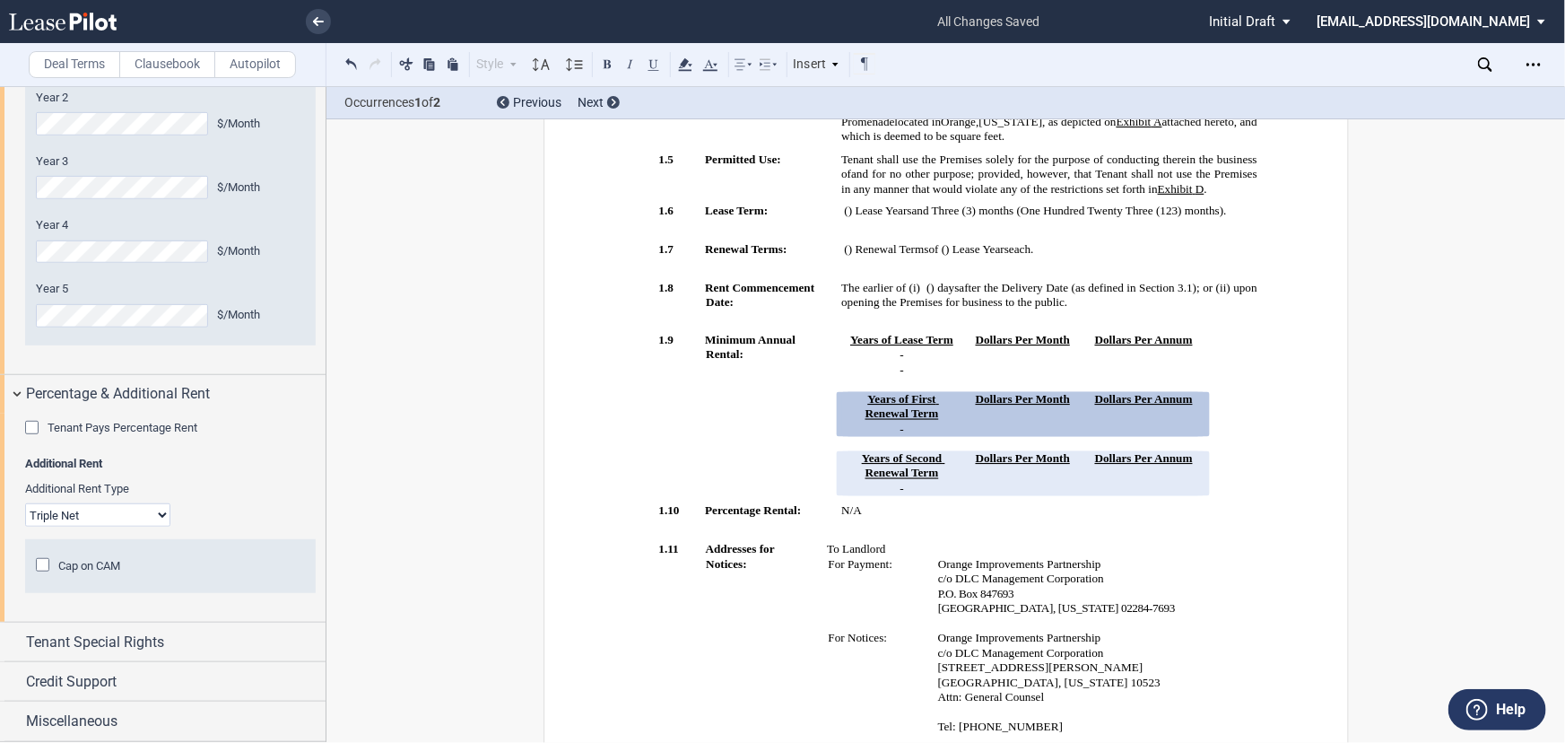
scroll to position [3978, 0]
click at [150, 688] on div "Credit Support" at bounding box center [176, 682] width 300 height 22
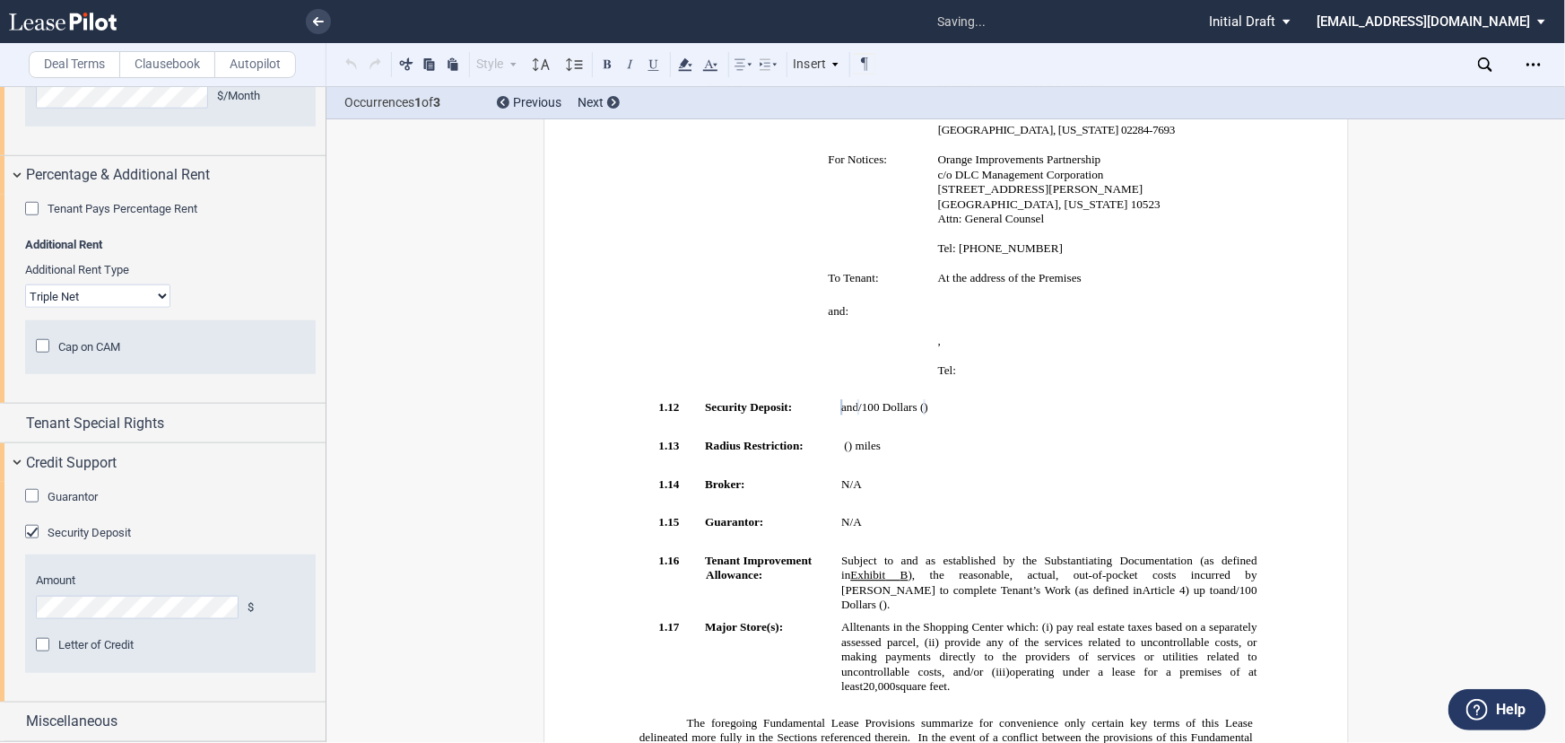
scroll to position [891, 0]
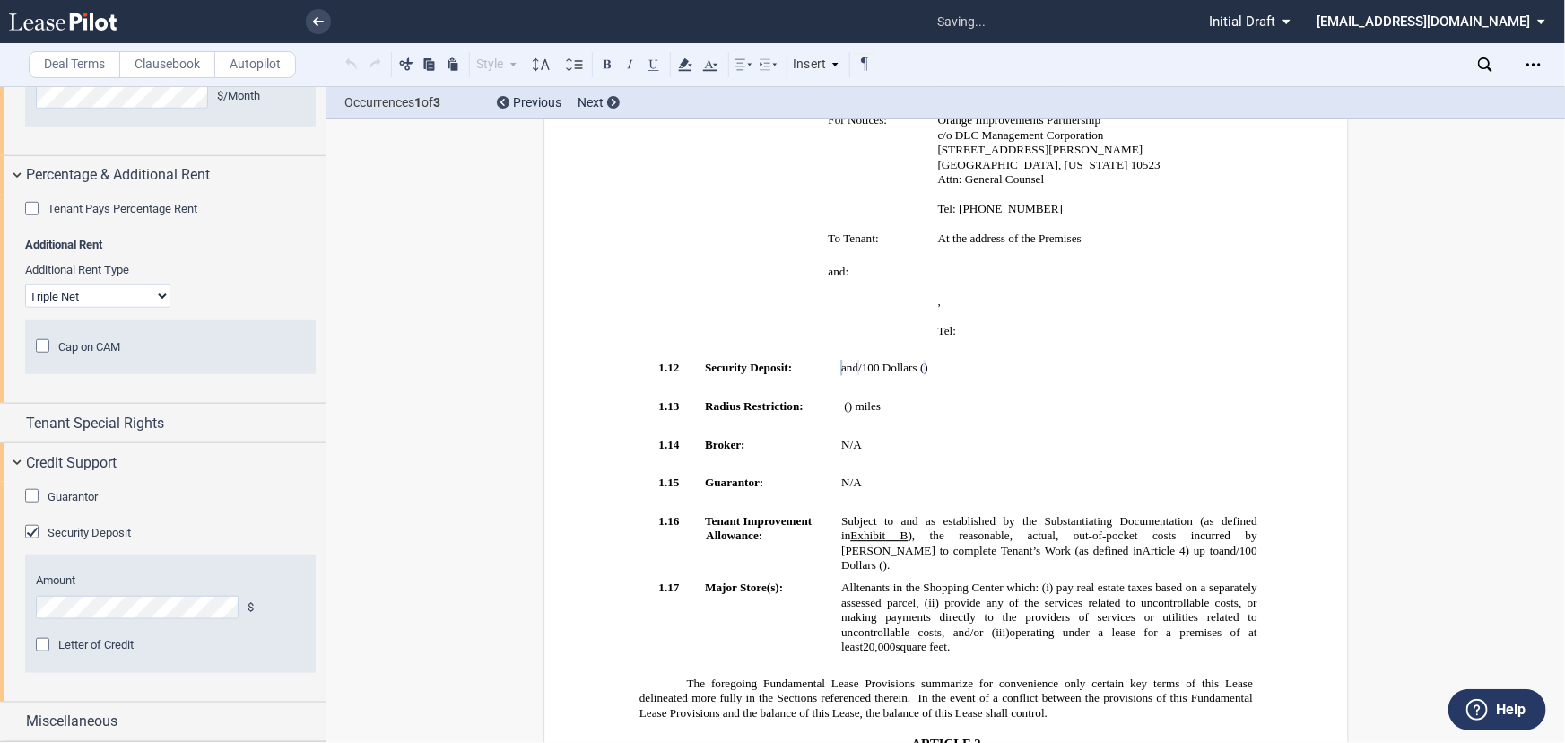
click at [74, 500] on span "Guarantor" at bounding box center [73, 496] width 50 height 13
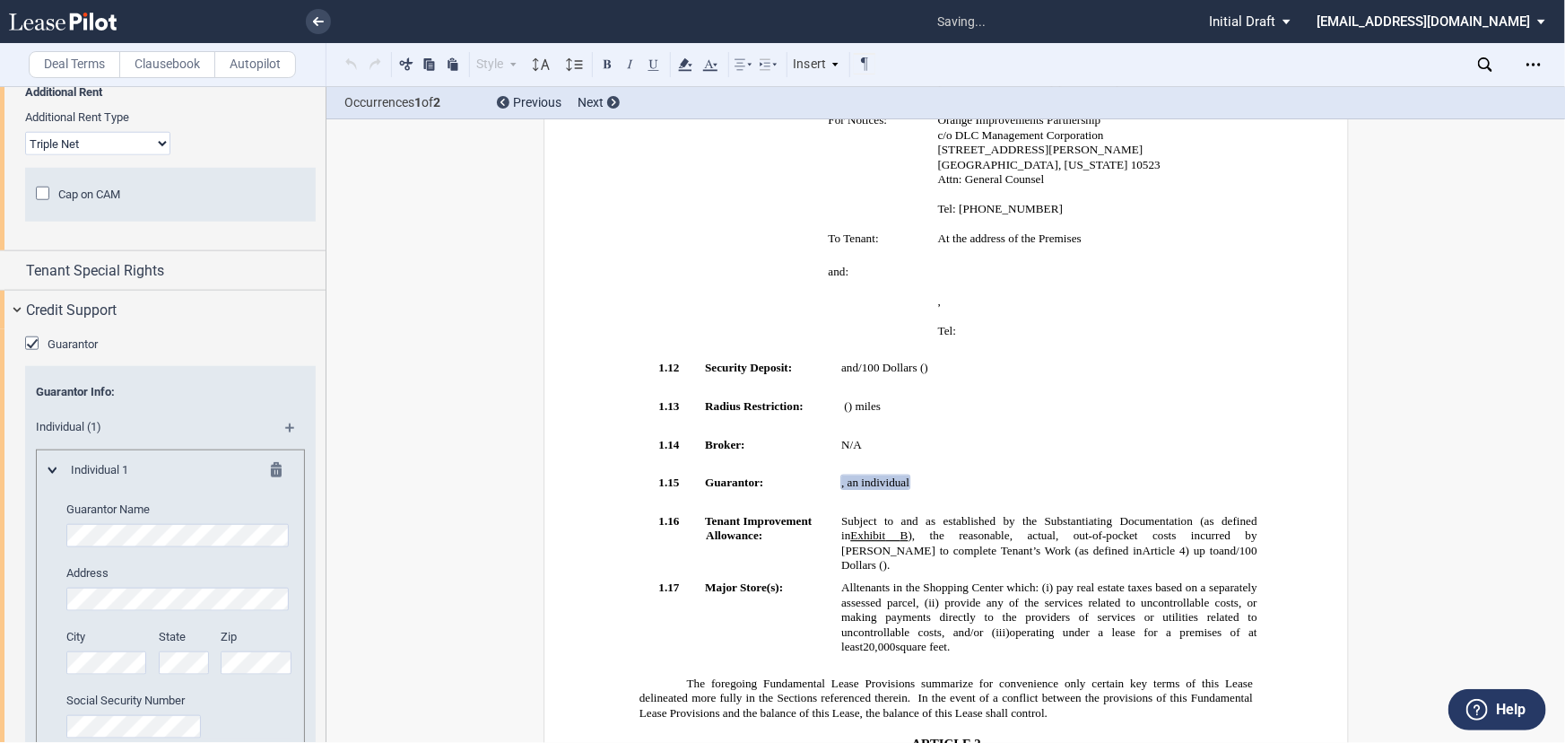
scroll to position [4360, 0]
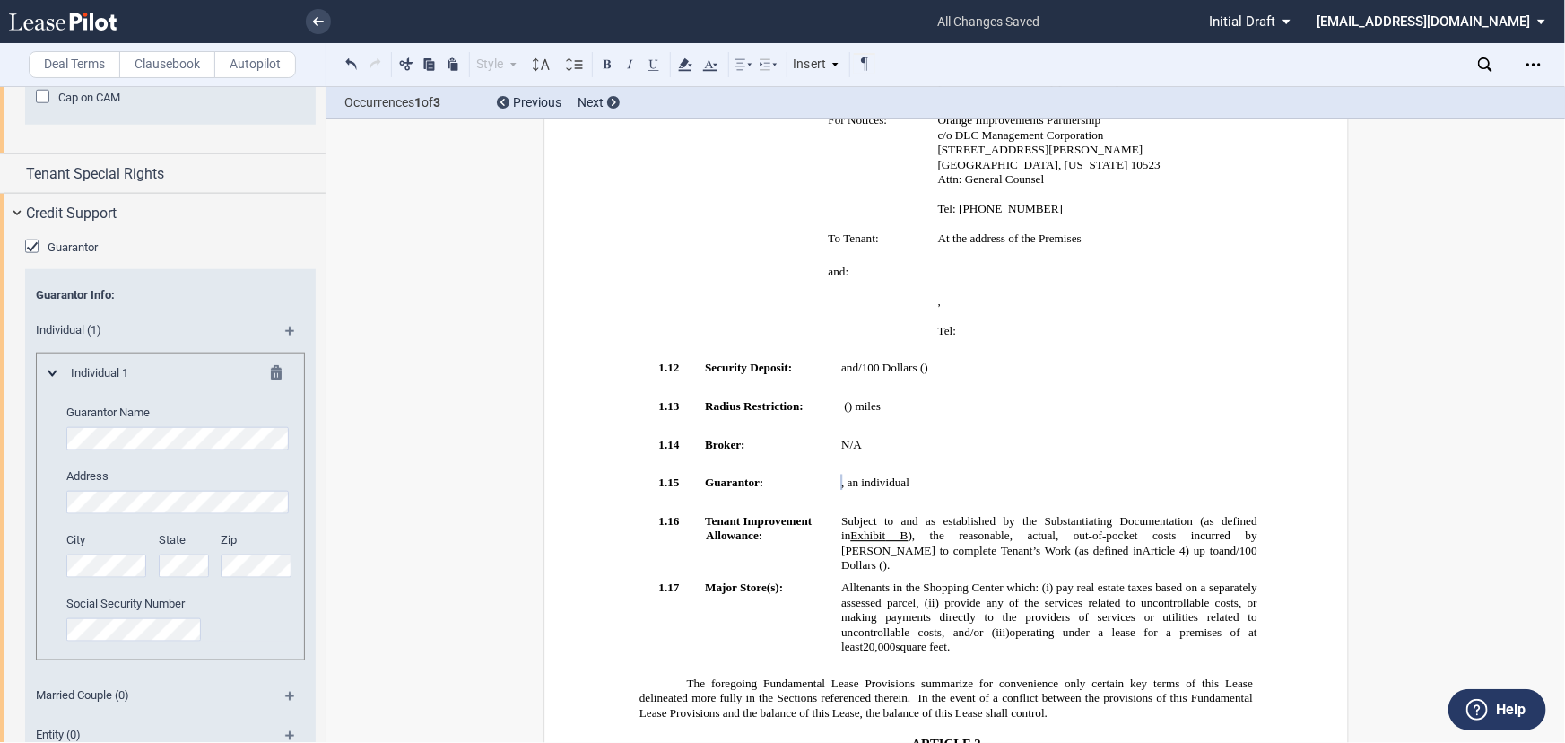
click at [273, 387] on md-icon at bounding box center [282, 376] width 22 height 22
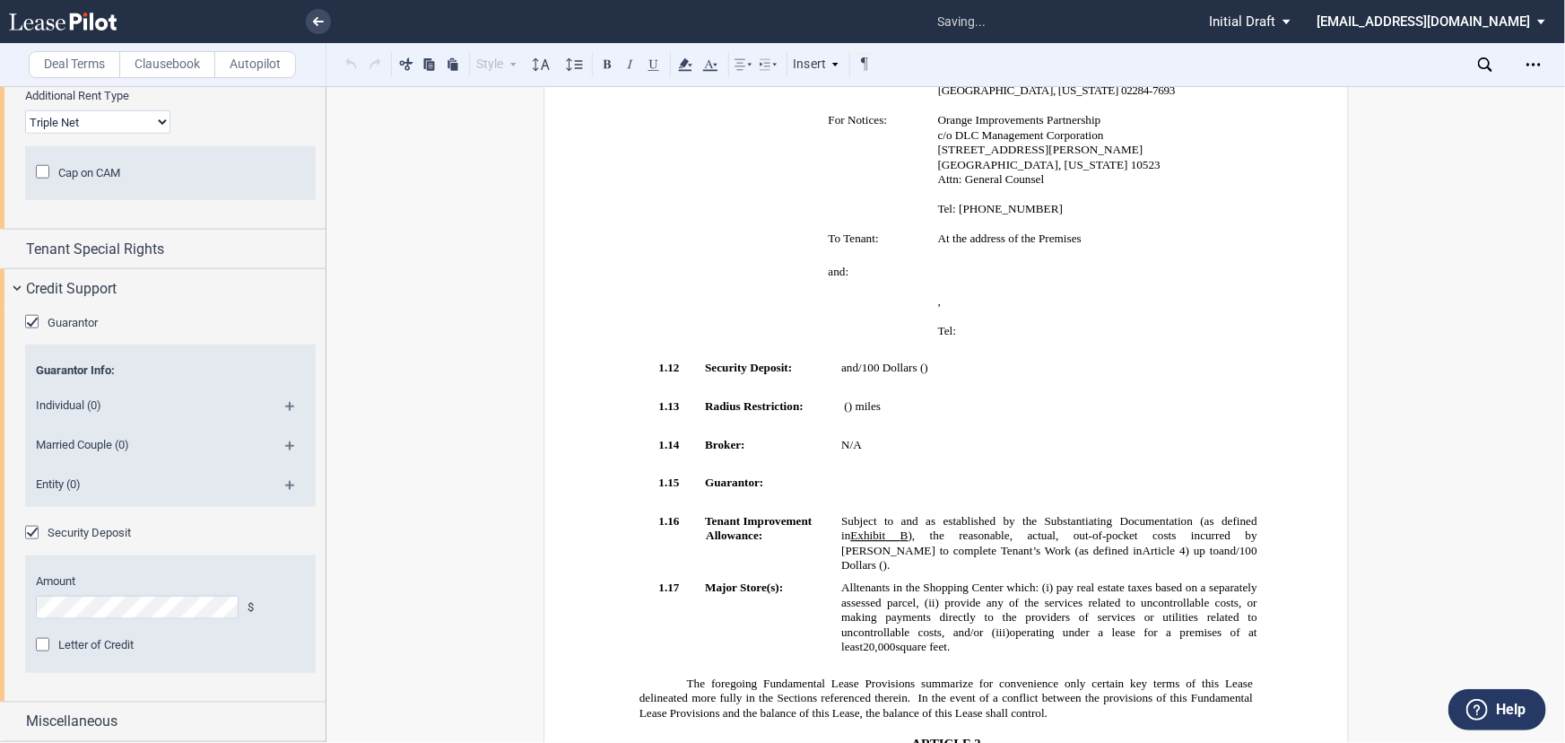
click at [285, 451] on md-icon at bounding box center [297, 452] width 24 height 22
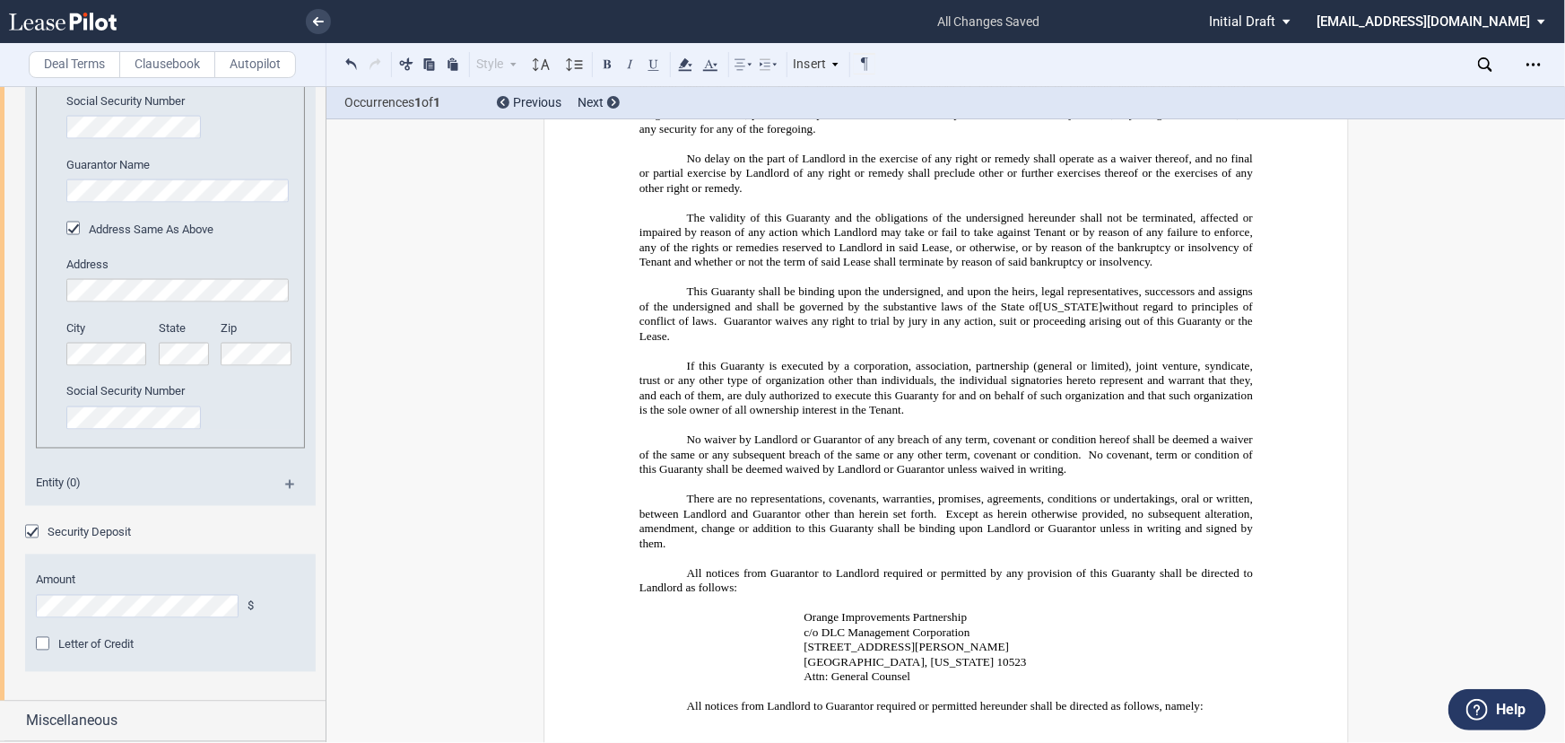
scroll to position [4988, 0]
click at [75, 724] on span "Miscellaneous" at bounding box center [71, 721] width 91 height 22
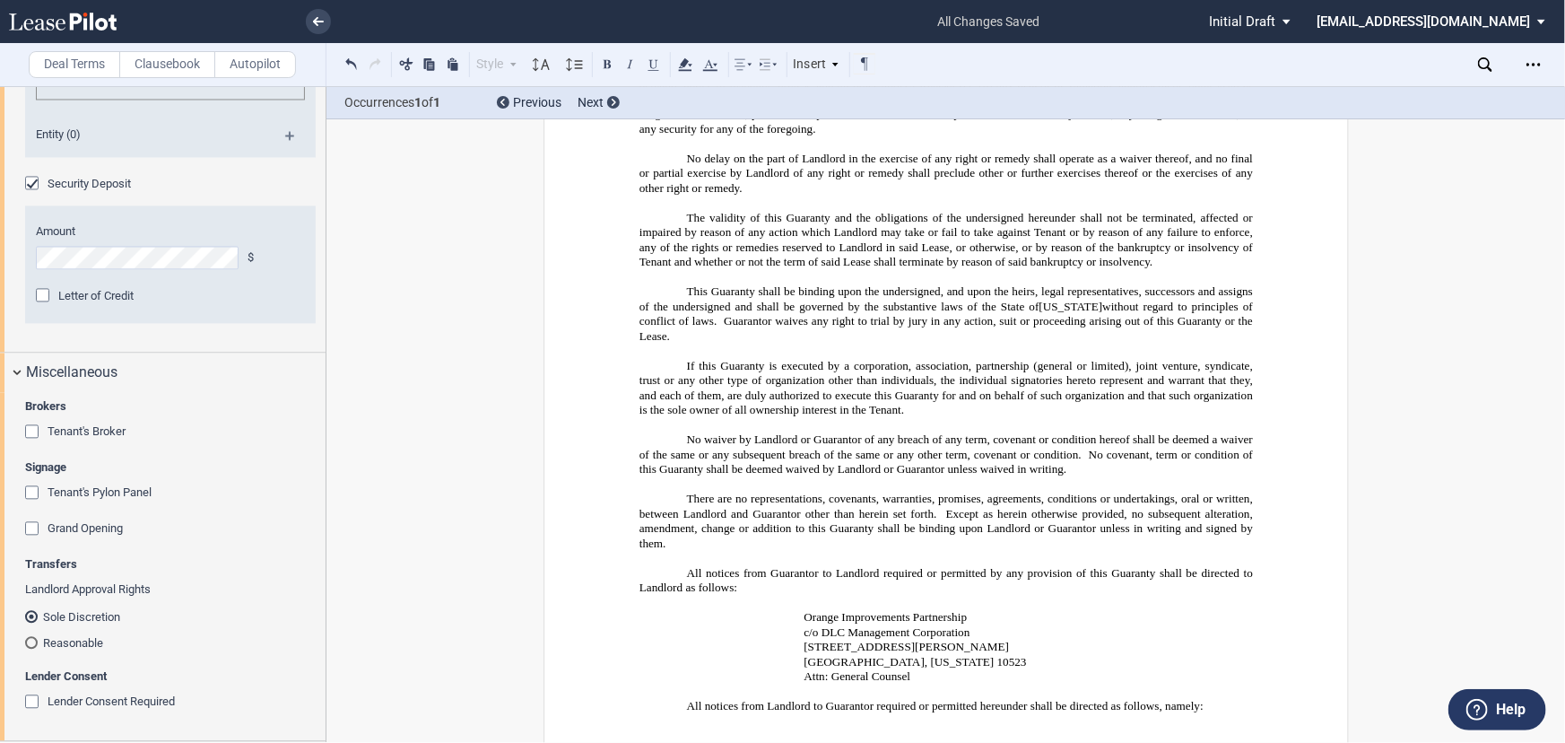
scroll to position [5315, 0]
click at [39, 443] on div "Tenant's Broker" at bounding box center [34, 434] width 18 height 18
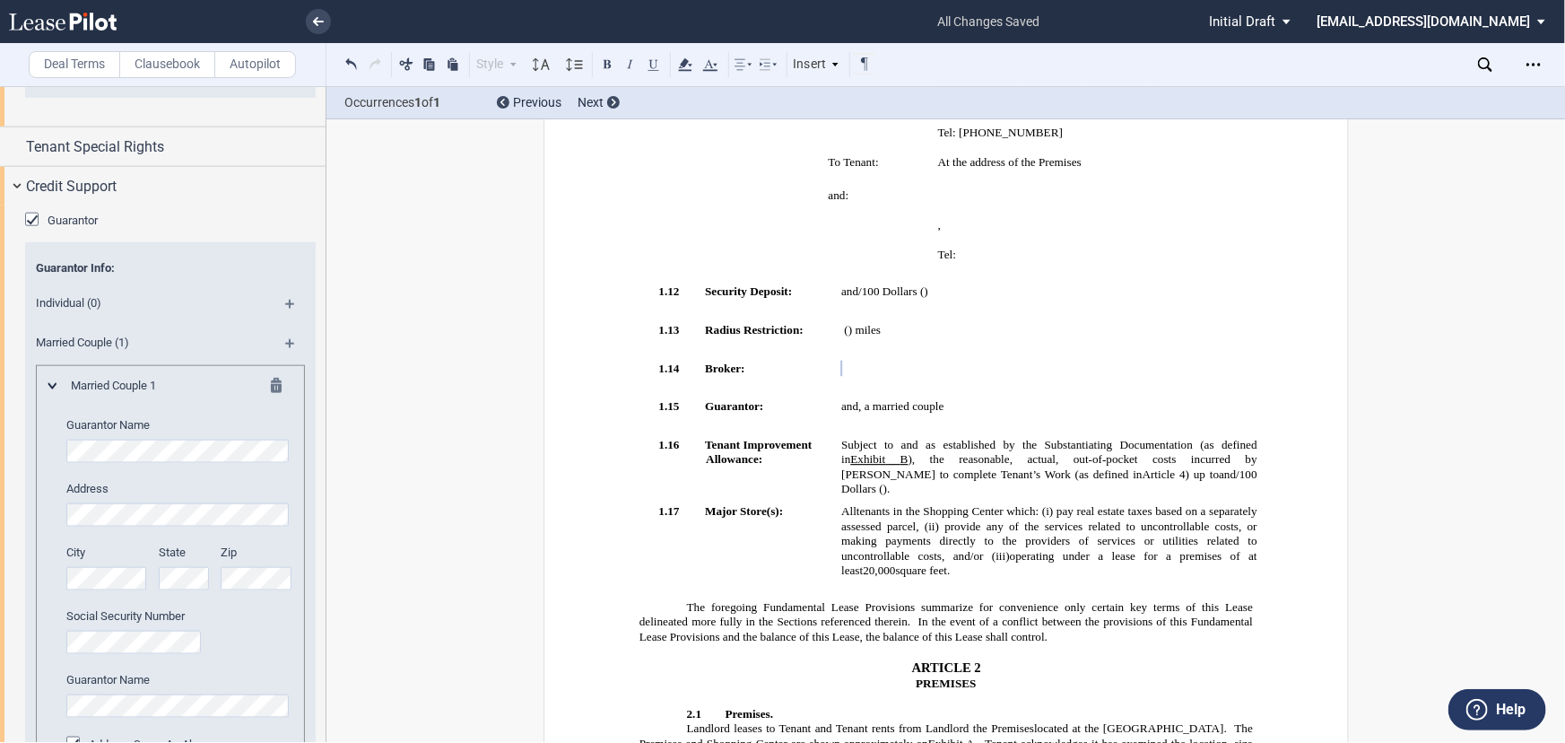
scroll to position [4371, 0]
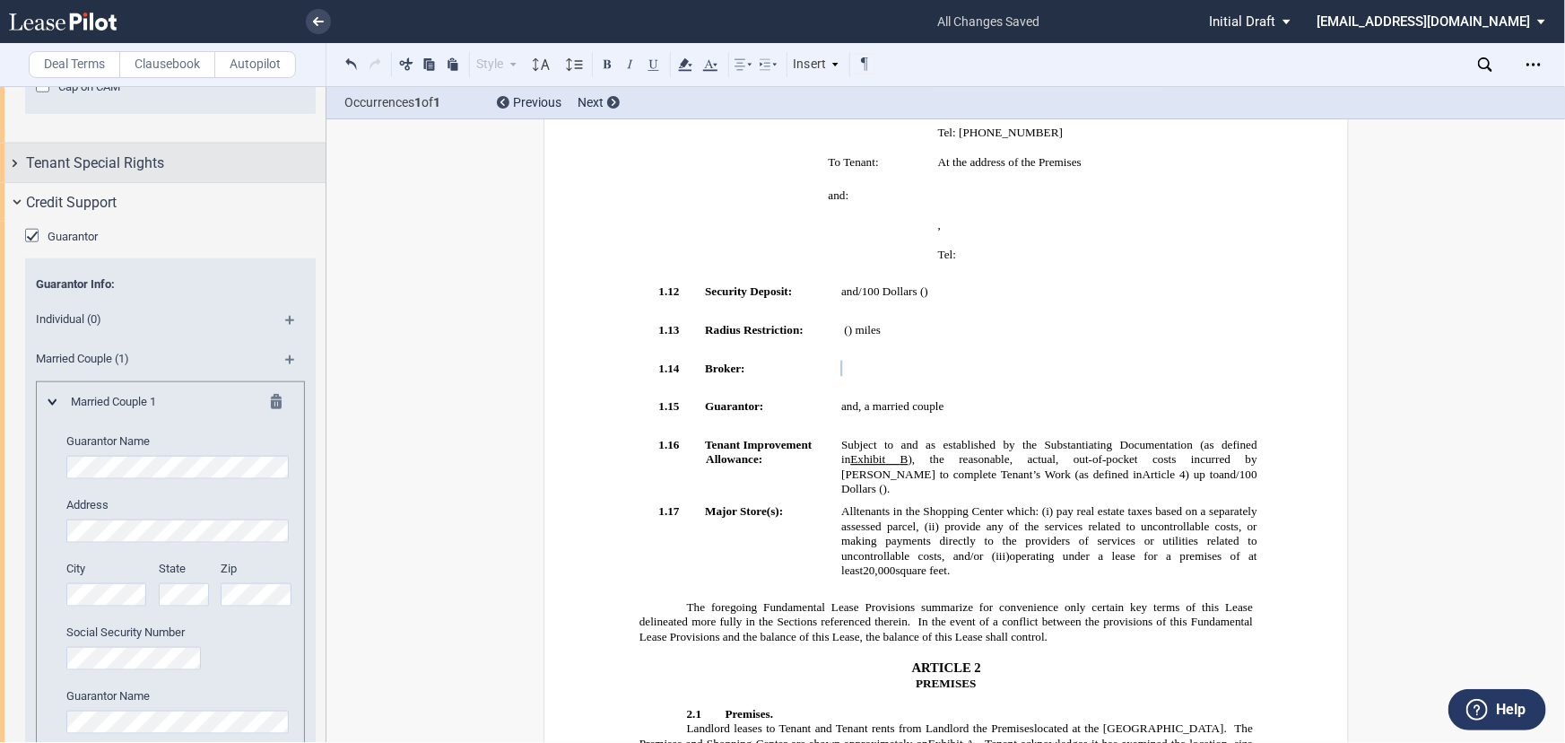
click at [90, 174] on span "Tenant Special Rights" at bounding box center [95, 163] width 138 height 22
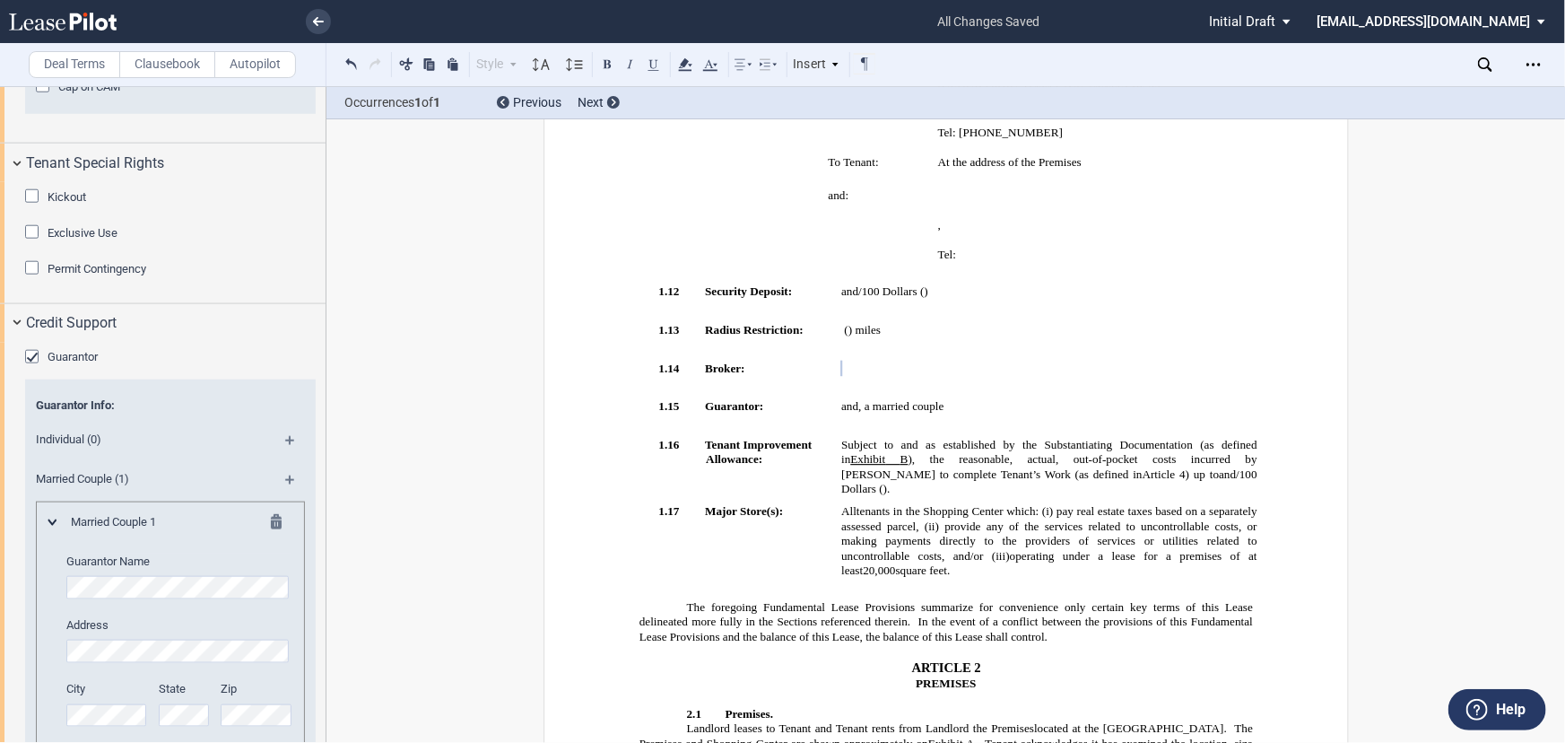
click at [76, 239] on span "Exclusive Use" at bounding box center [83, 232] width 70 height 13
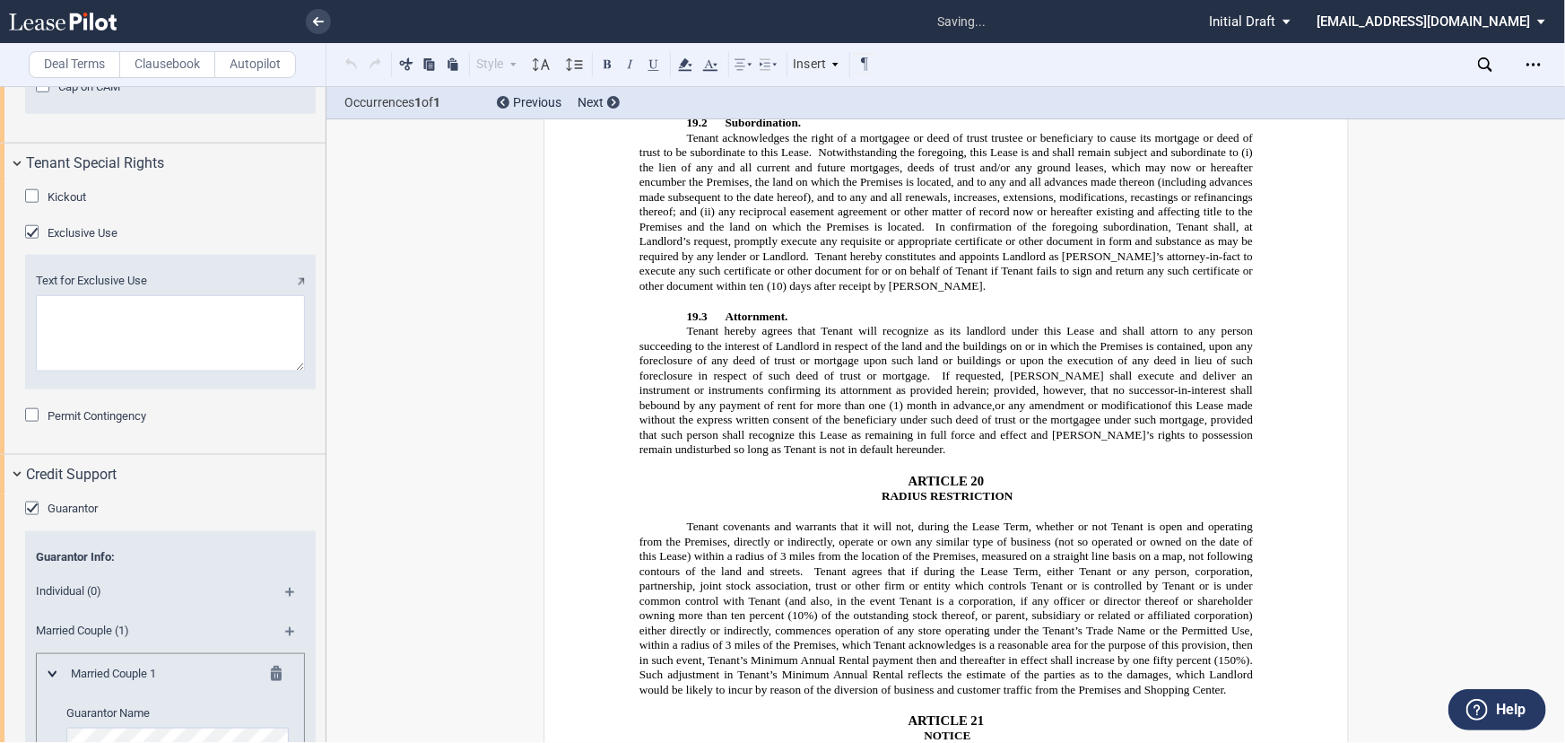
scroll to position [13563, 0]
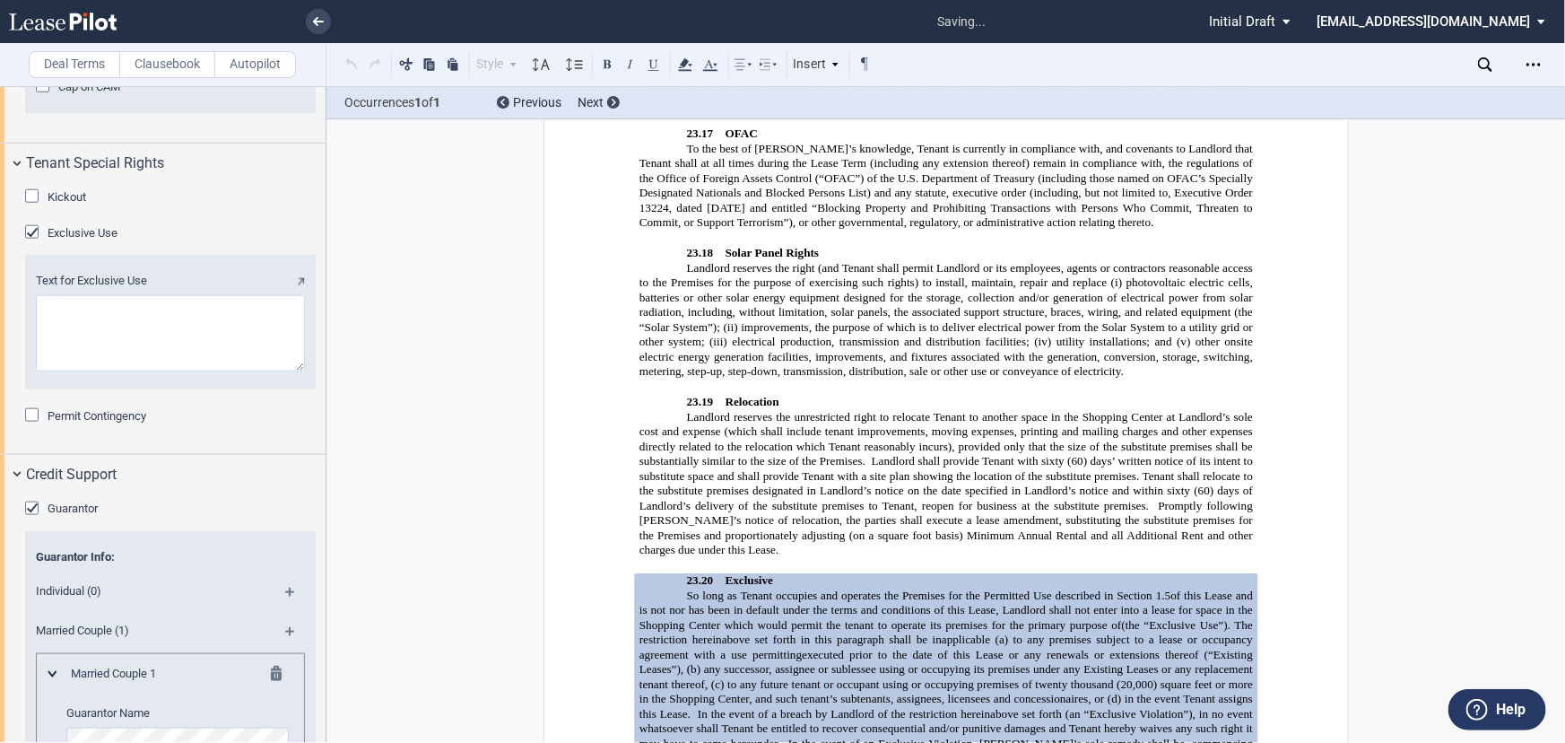
click at [161, 371] on textarea "Text for Exclusive Use" at bounding box center [170, 333] width 269 height 76
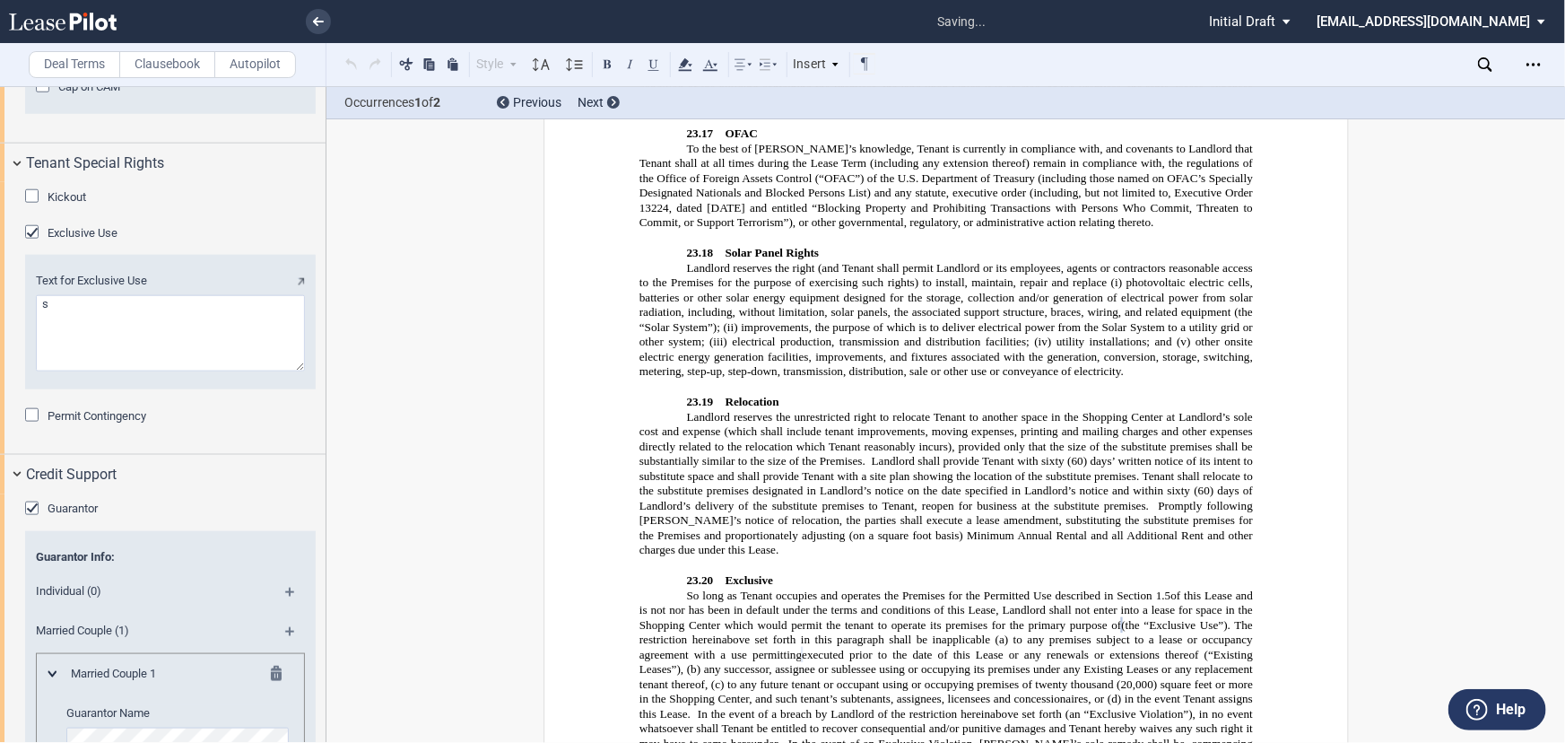
type textarea "s"
type textarea "a general dentistry office"
click at [901, 648] on span "executed prior to the date of this Lease or any renewals or extensions thereof …" at bounding box center [947, 669] width 617 height 43
drag, startPoint x: 906, startPoint y: 220, endPoint x: 928, endPoint y: 214, distance: 23.1
click at [906, 648] on span "executed prior to the date of this Lease or any renewals or extensions thereof …" at bounding box center [947, 669] width 617 height 43
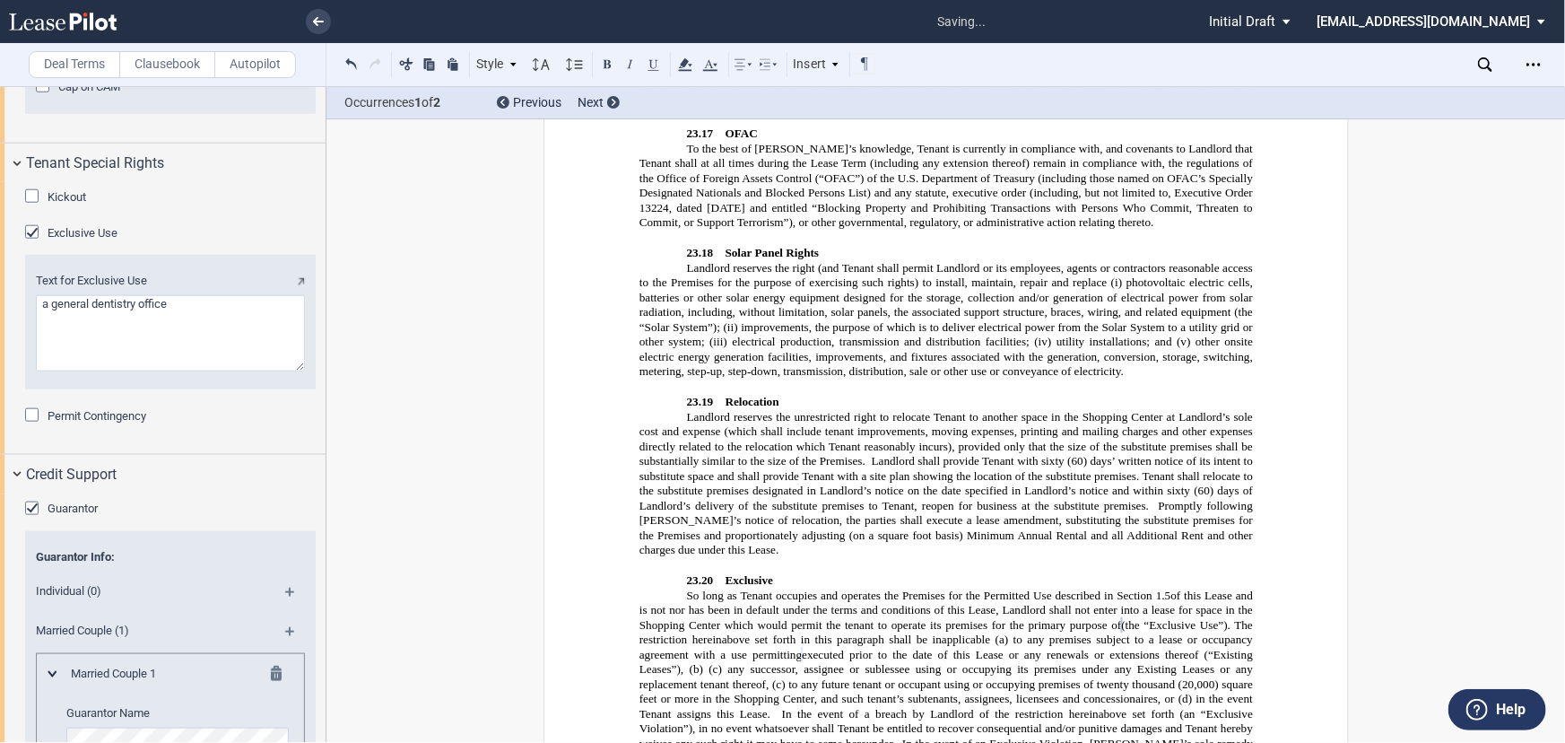
click at [936, 648] on span "executed prior to the date of this Lease or any renewals or extensions thereof …" at bounding box center [947, 669] width 617 height 43
click at [737, 677] on span "(20,000) square feet or more in the Shopping Center, and such tenant’s subtenan…" at bounding box center [947, 698] width 617 height 43
click at [899, 648] on span "executed prior to the date of this Lease or any renewals or extensions thereof …" at bounding box center [947, 669] width 617 height 43
